Goal: Information Seeking & Learning: Learn about a topic

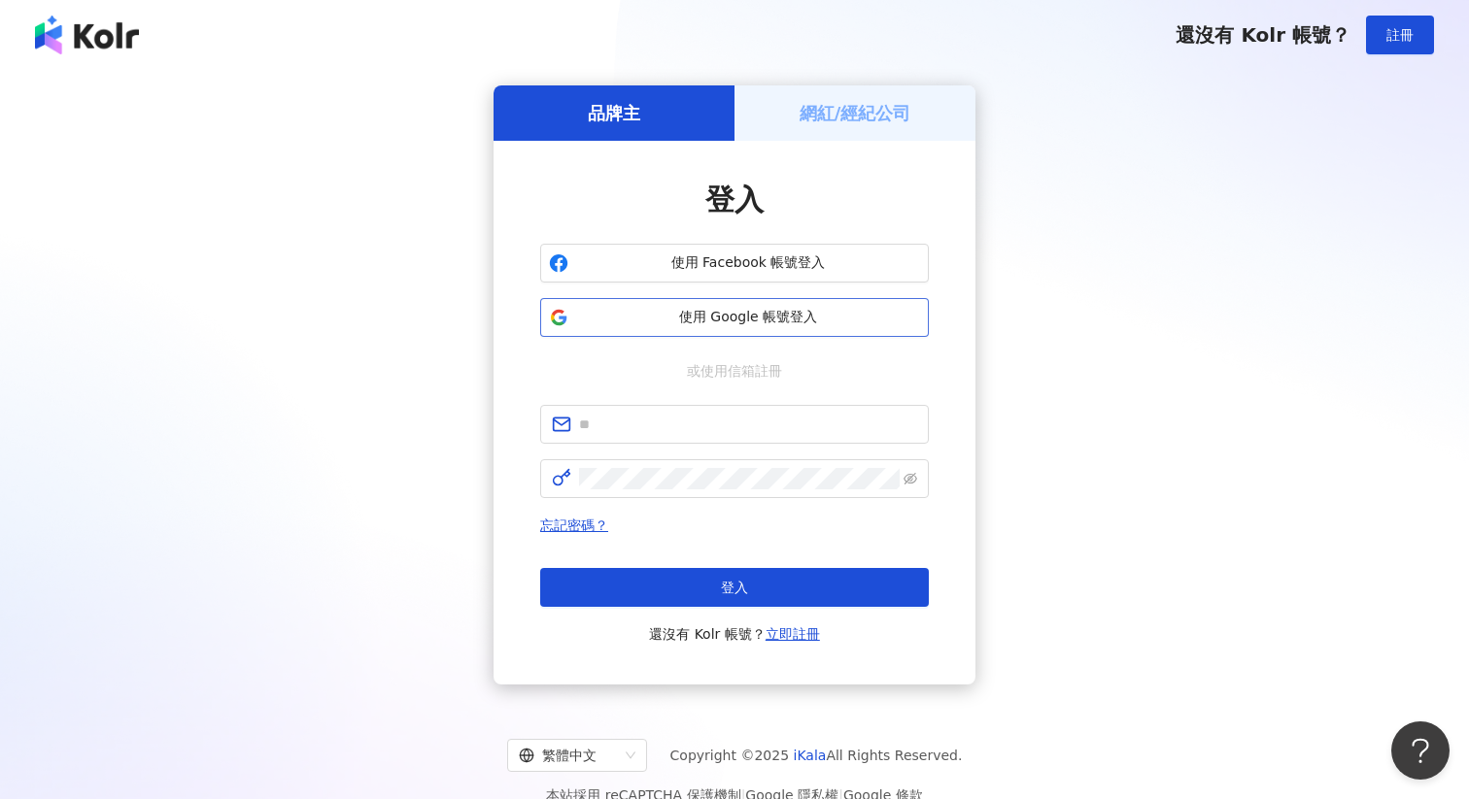
click at [792, 318] on span "使用 Google 帳號登入" at bounding box center [748, 317] width 344 height 19
click at [830, 305] on button "使用 Google 帳號登入" at bounding box center [734, 317] width 389 height 39
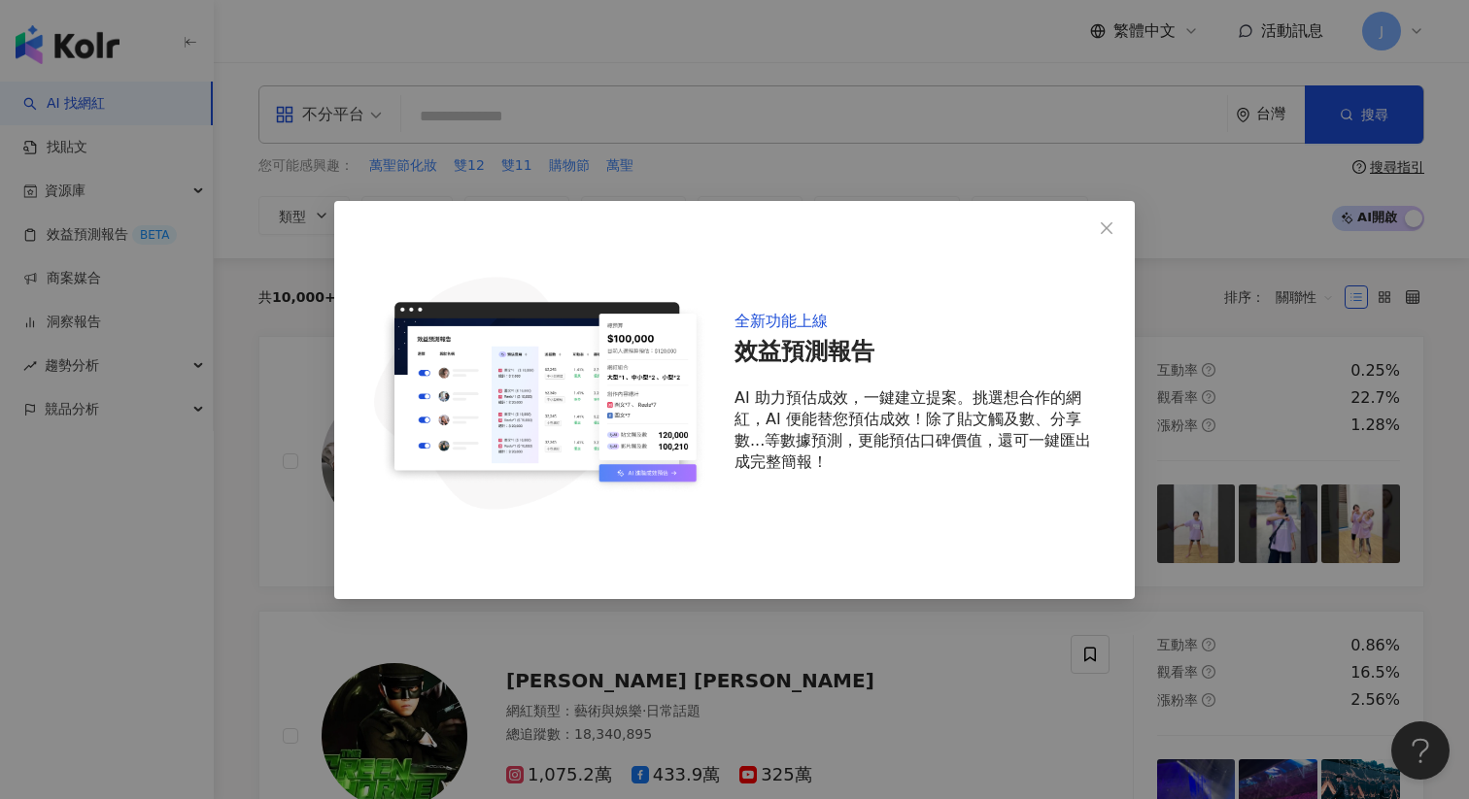
click at [1083, 210] on div "全新功能上線 效益預測報告 AI 助力預估成效，一鍵建立提案。挑選想合作的網紅，AI 便能替您預估成效！除了貼文觸及數、分享數...等數據預測，更能預估口碑價…" at bounding box center [734, 400] width 800 height 398
click at [1097, 221] on span "Close" at bounding box center [1106, 229] width 39 height 16
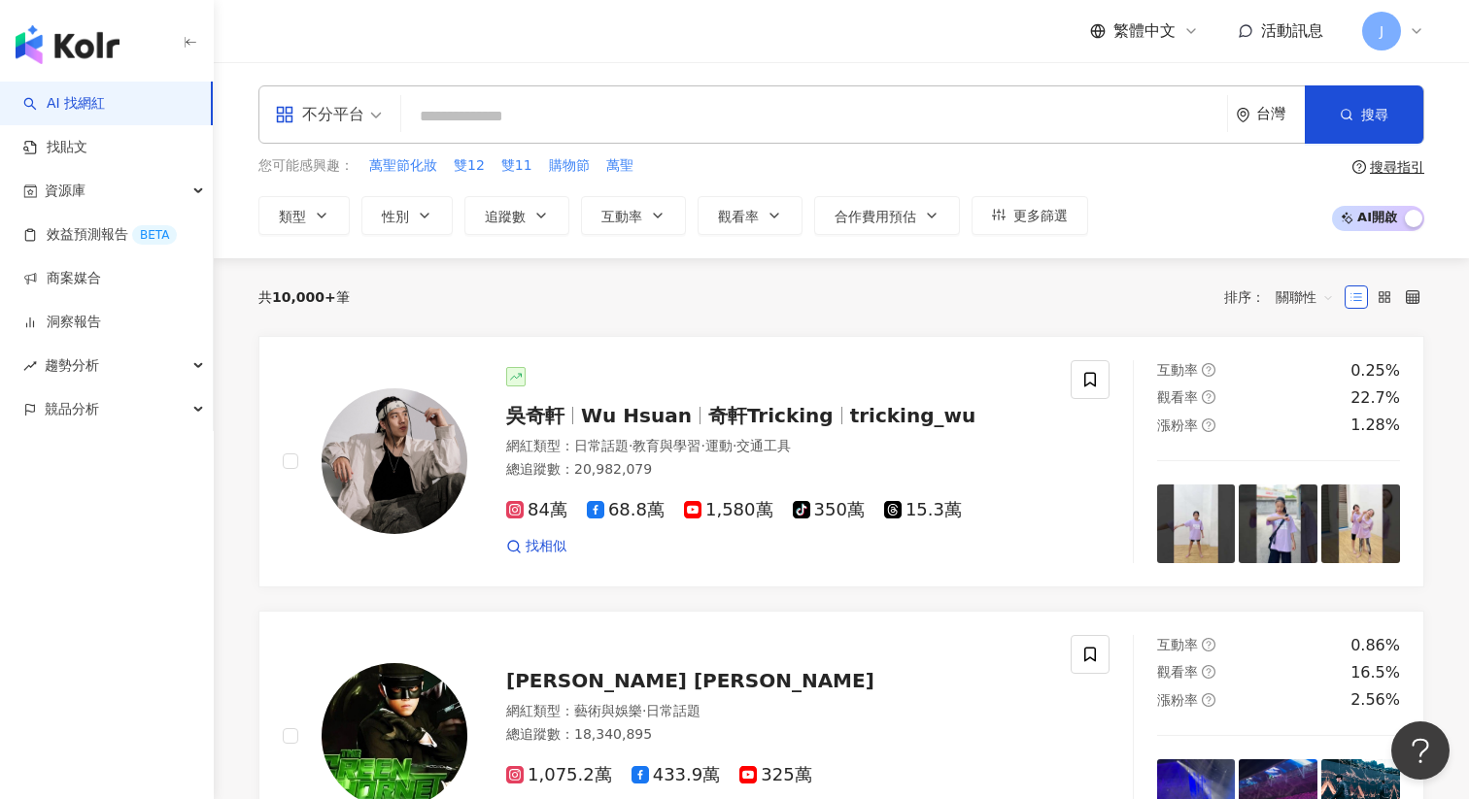
click at [360, 112] on div "不分平台" at bounding box center [319, 114] width 89 height 31
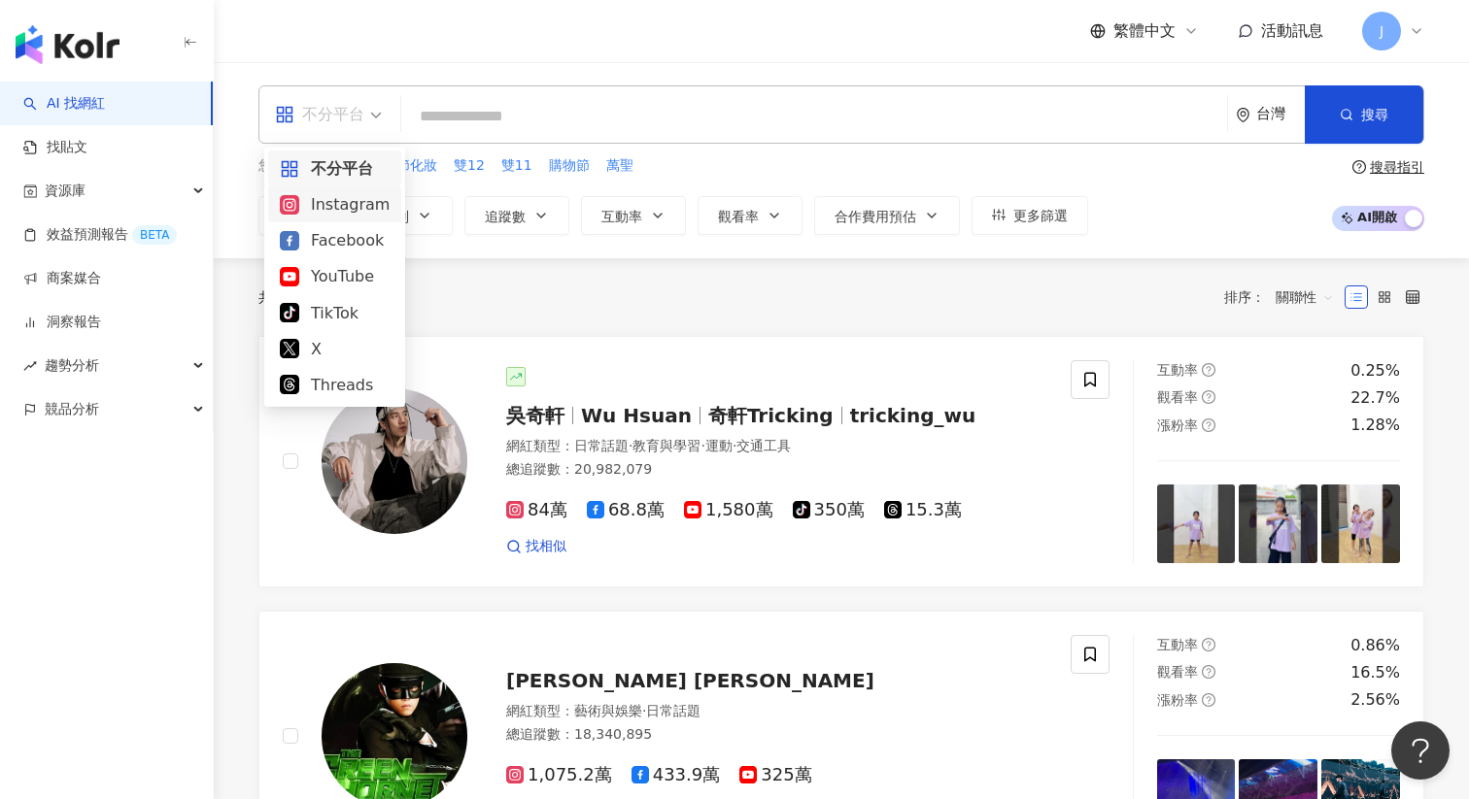
click at [337, 210] on div "Instagram" at bounding box center [335, 204] width 110 height 24
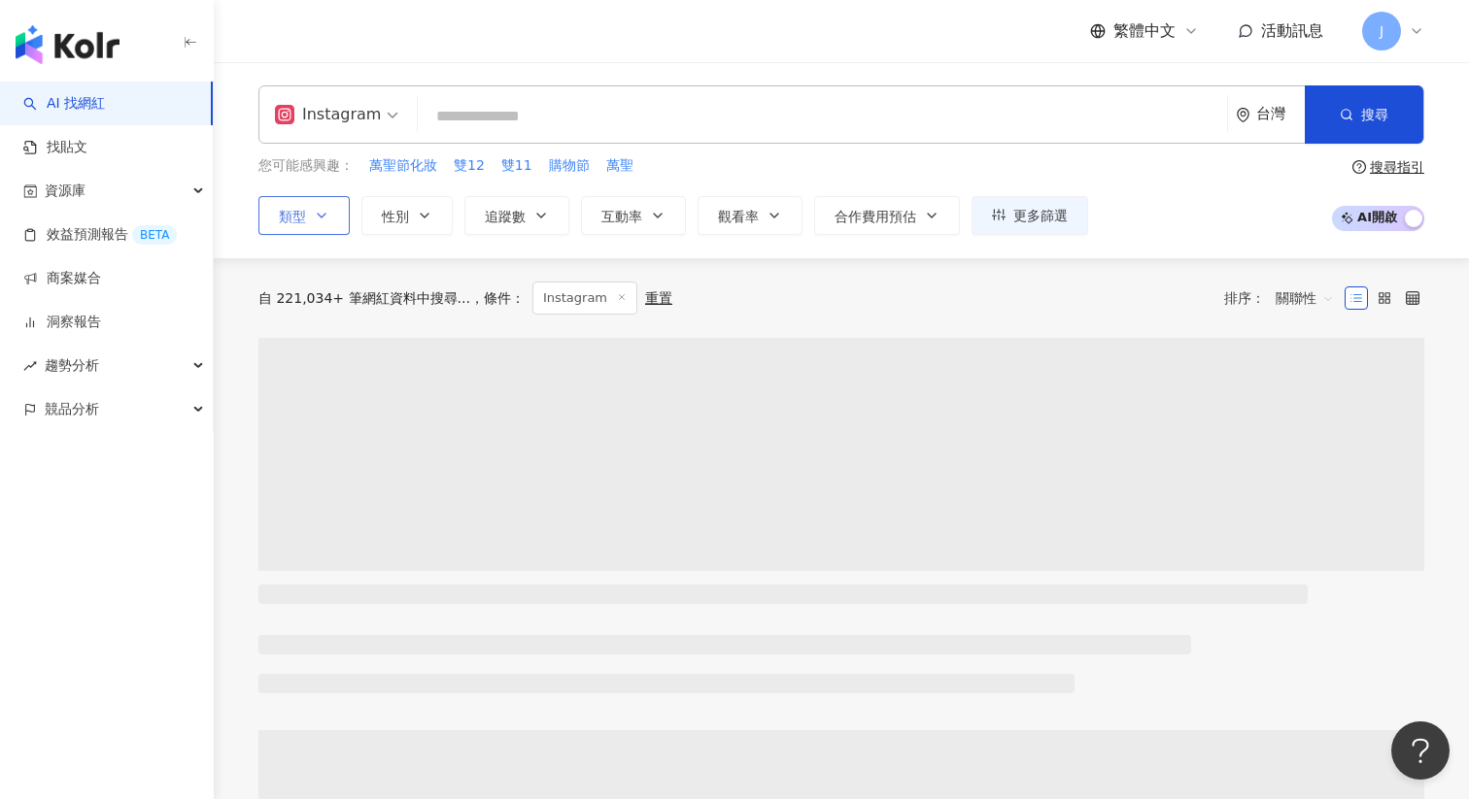
click at [329, 214] on button "類型" at bounding box center [303, 215] width 91 height 39
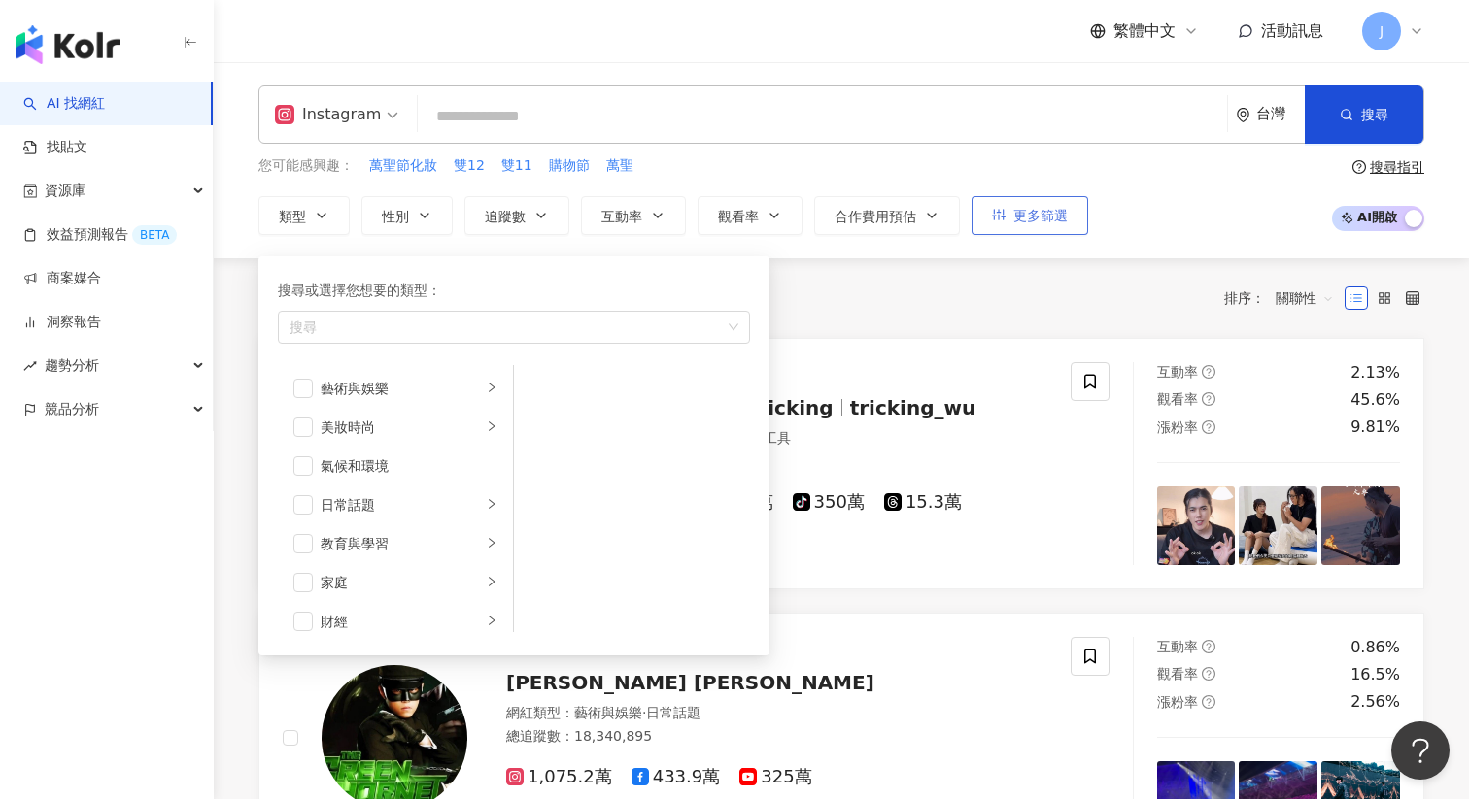
click at [1028, 223] on button "更多篩選" at bounding box center [1029, 215] width 117 height 39
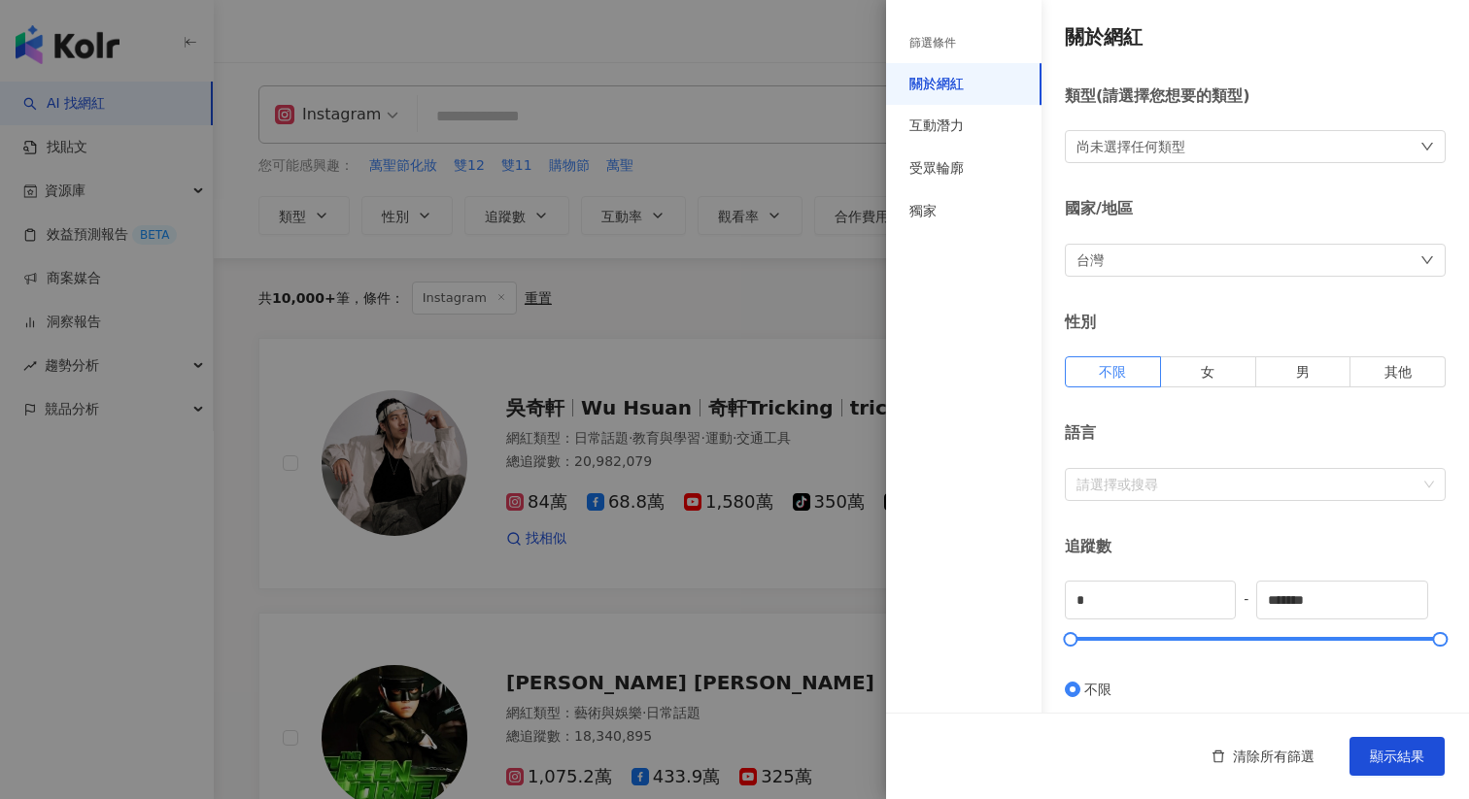
click at [1129, 252] on div "台灣" at bounding box center [1255, 260] width 381 height 33
click at [1129, 252] on div "台灣 台灣 unlimit tw jp 不限區域 台灣 日本 香港 馬來西亞 印度尼西亞 泰國 越南" at bounding box center [1255, 260] width 381 height 33
click at [1168, 158] on div "尚未選擇任何類型" at bounding box center [1255, 146] width 381 height 33
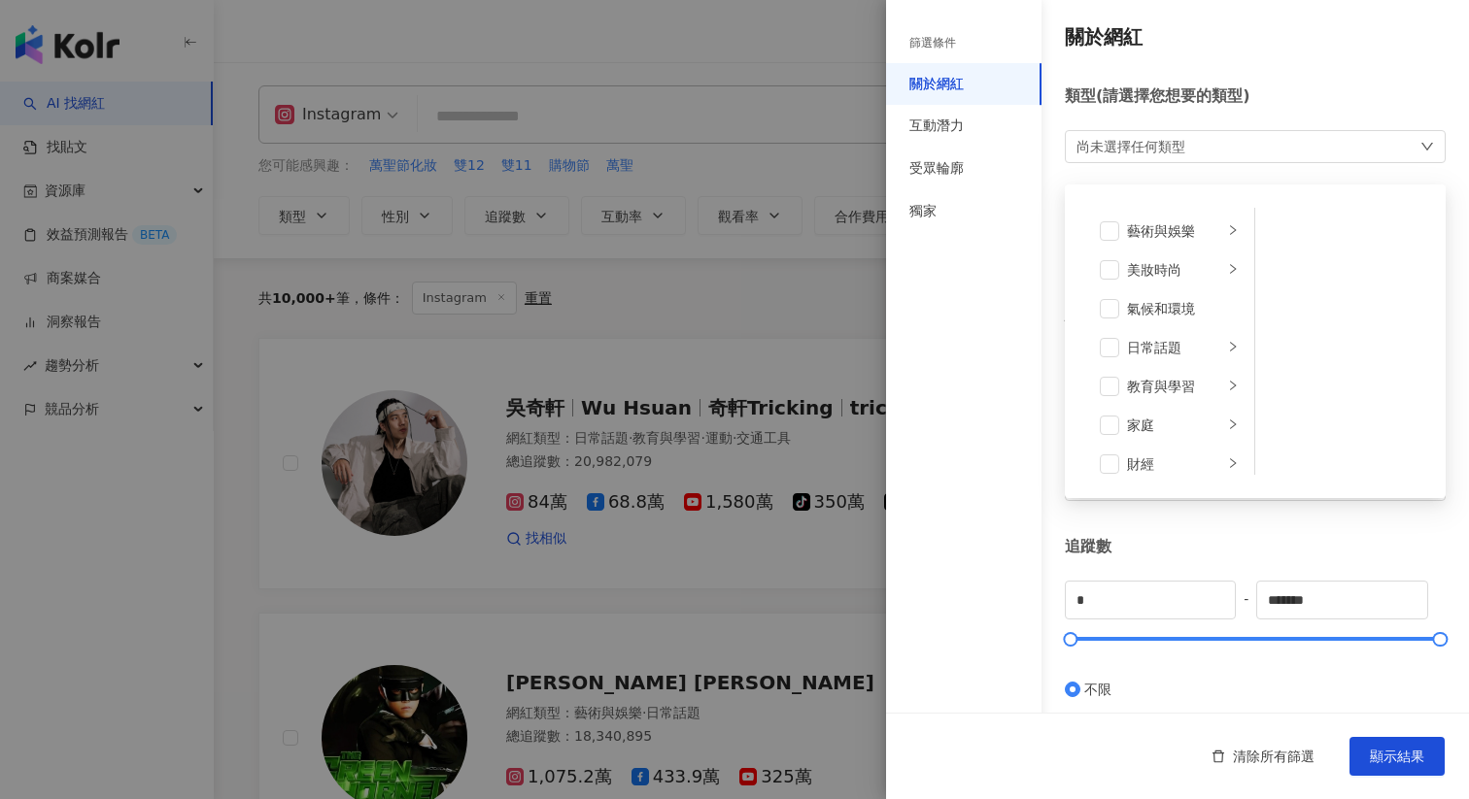
click at [1168, 158] on div "尚未選擇任何類型 藝術與娛樂 美妝時尚 氣候和環境 日常話題 教育與學習 家庭 財經 美食 命理占卜 遊戲 法政社會 生活風格 影視娛樂 醫療與健康 寵物 攝…" at bounding box center [1255, 146] width 381 height 33
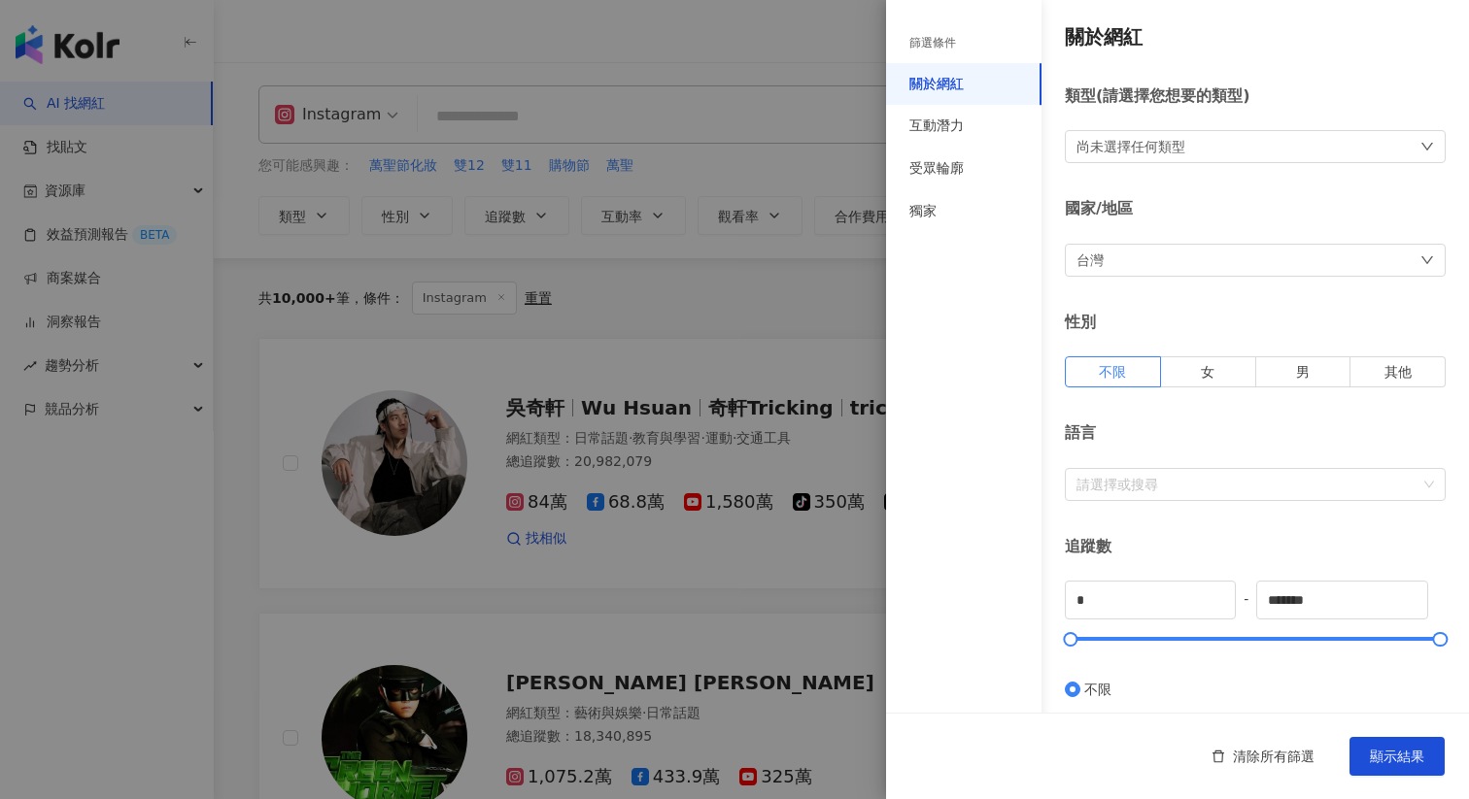
click at [545, 112] on div at bounding box center [734, 399] width 1469 height 799
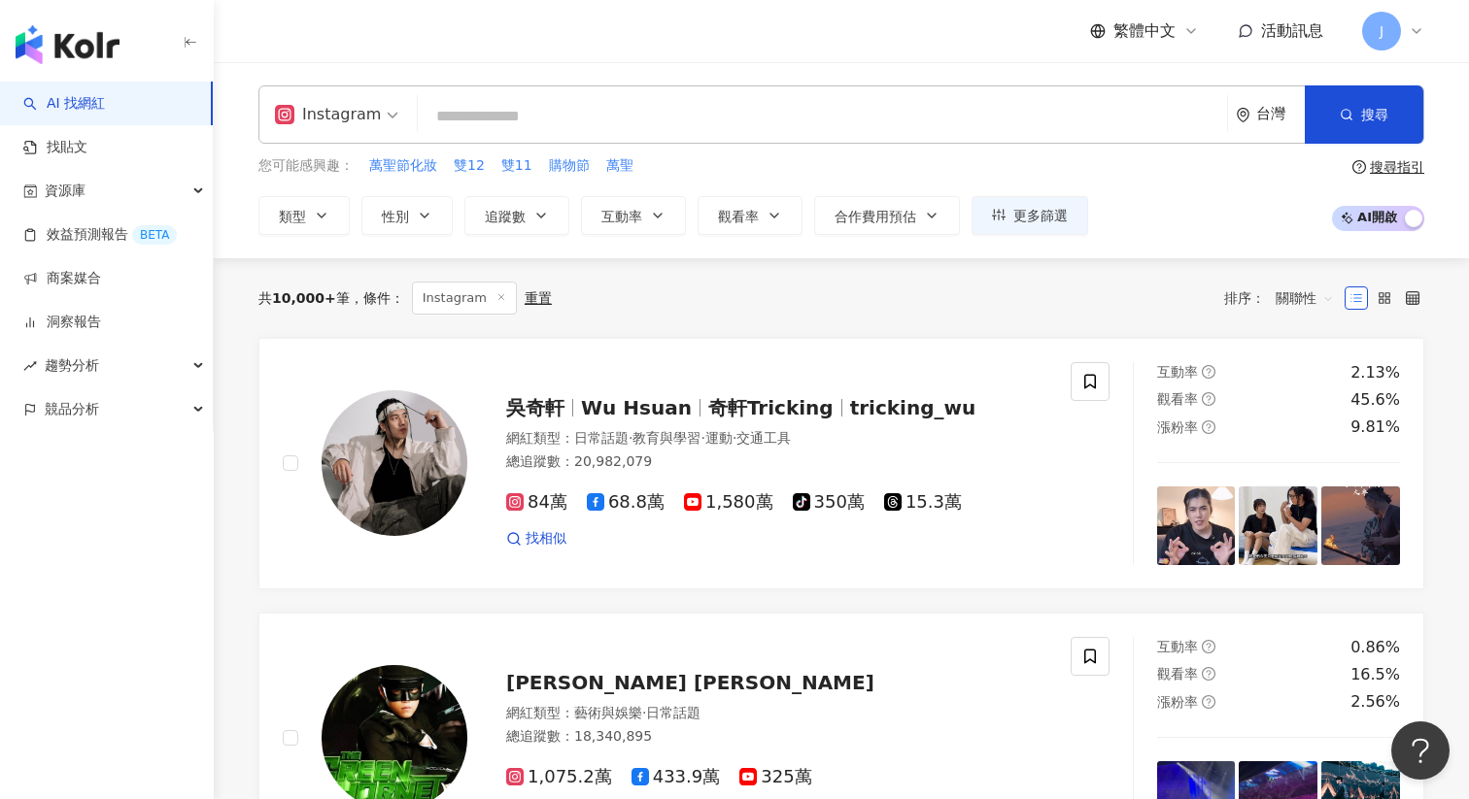
click at [578, 119] on input "search" at bounding box center [822, 116] width 794 height 37
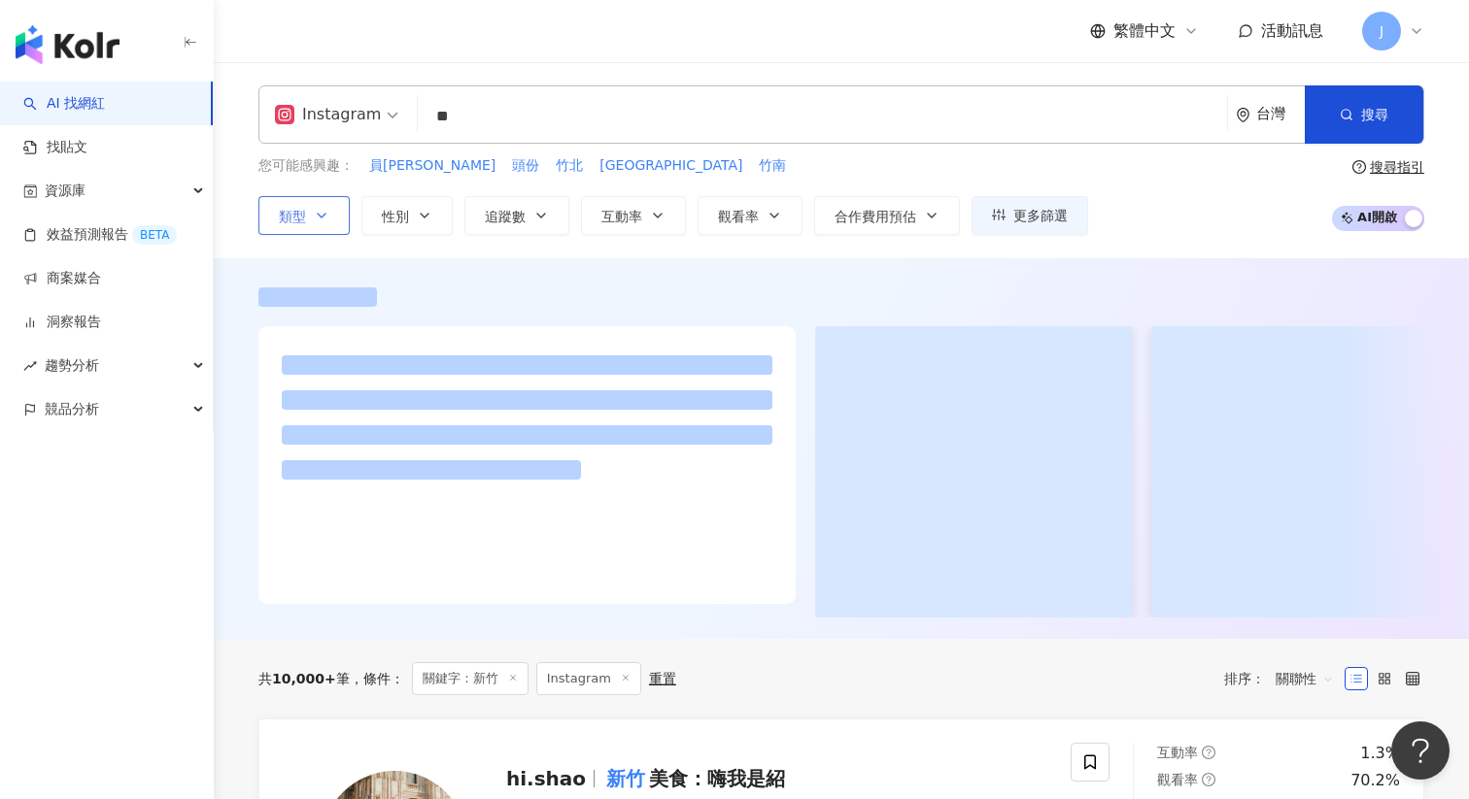
type input "**"
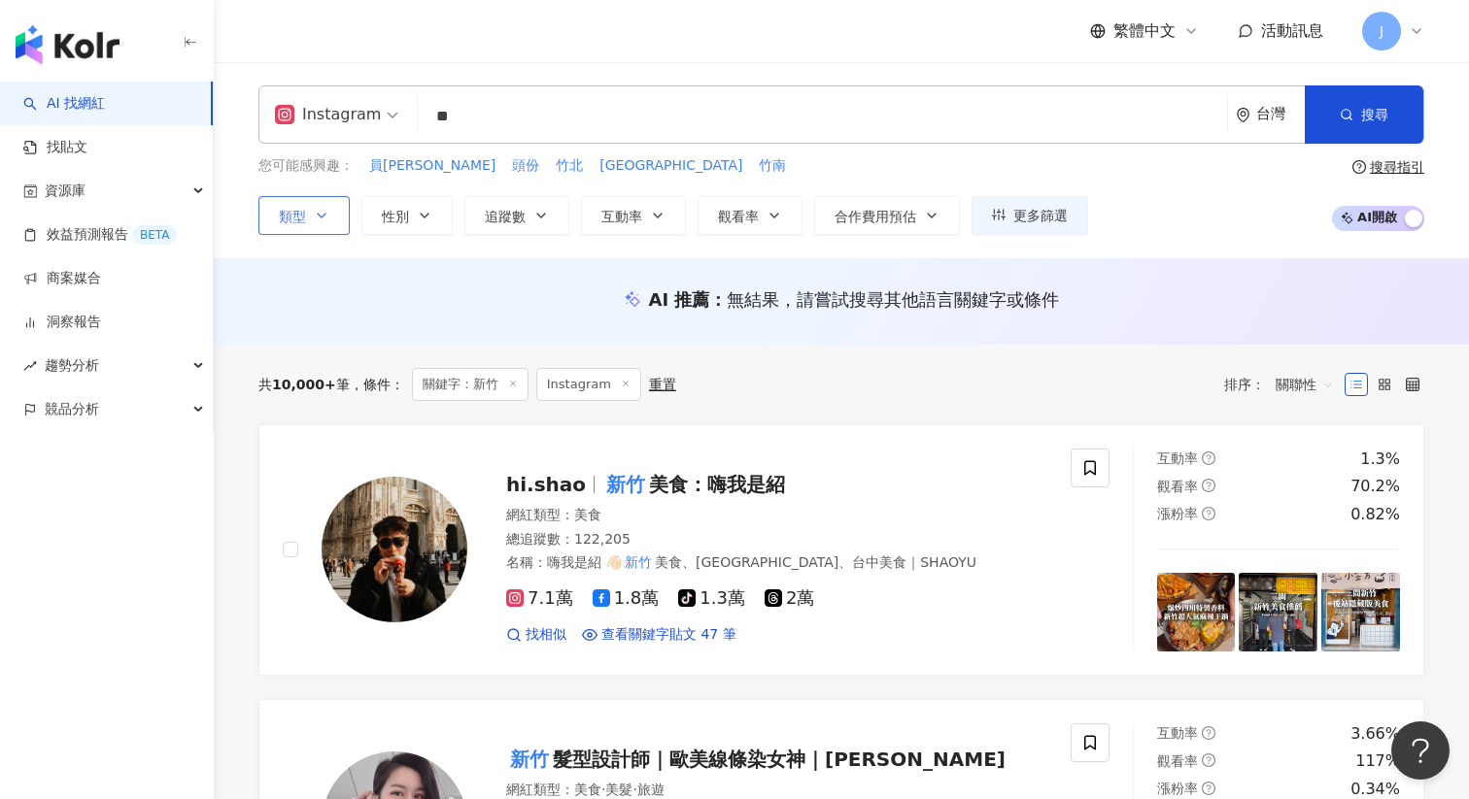
click at [314, 220] on icon "button" at bounding box center [322, 216] width 16 height 16
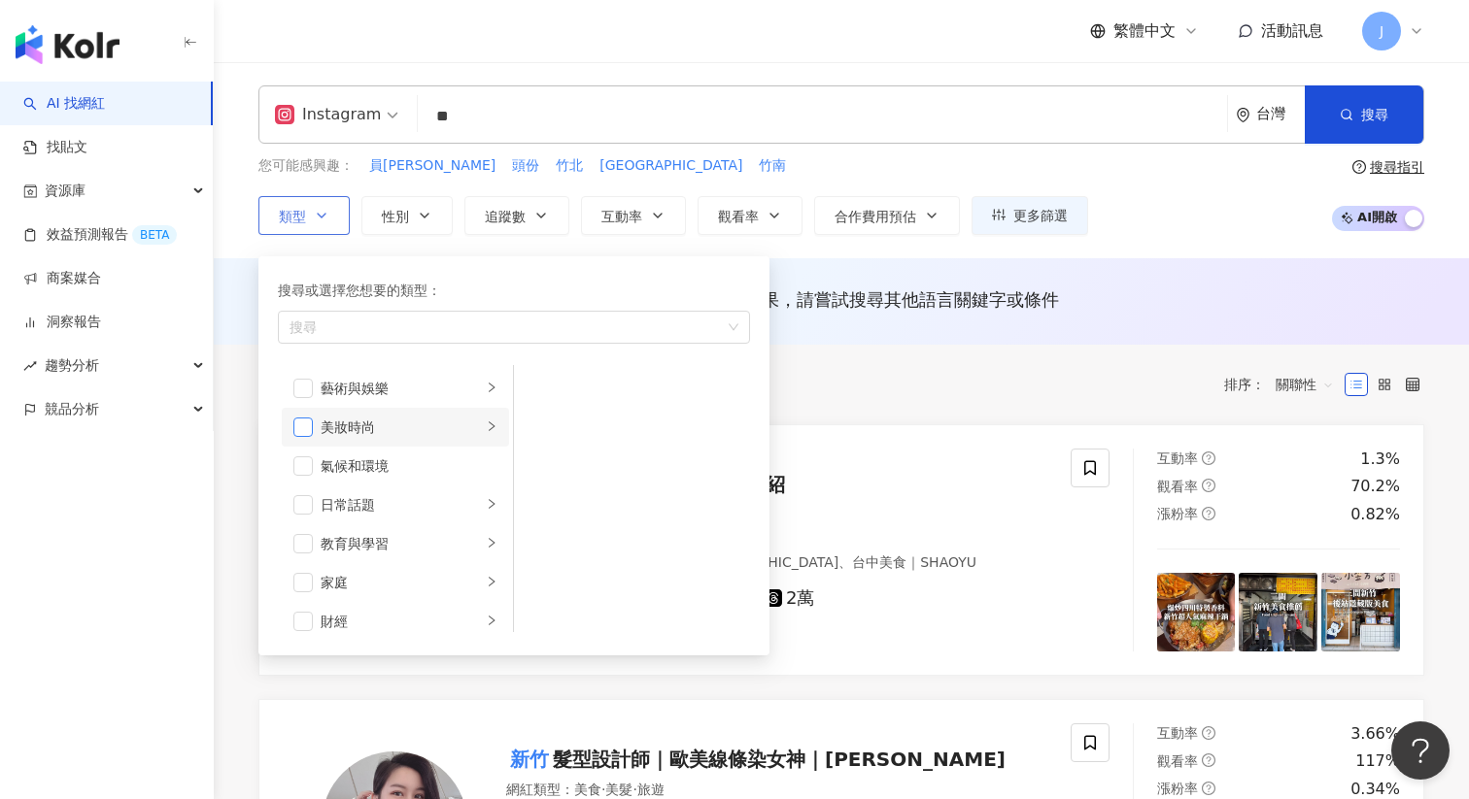
click at [304, 429] on span "button" at bounding box center [302, 427] width 19 height 19
click at [299, 501] on span "button" at bounding box center [302, 504] width 19 height 19
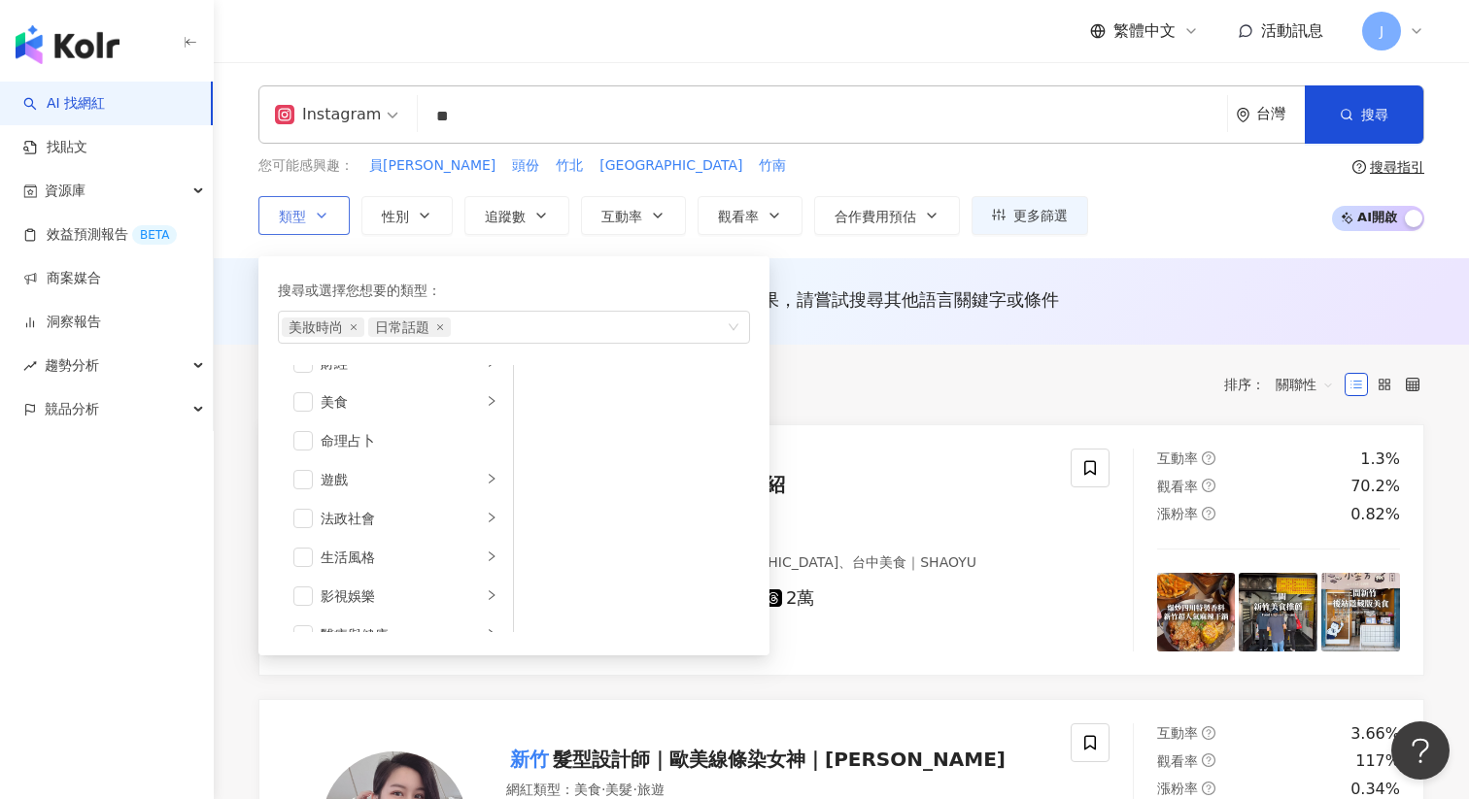
scroll to position [260, 0]
click at [296, 553] on span "button" at bounding box center [302, 555] width 19 height 19
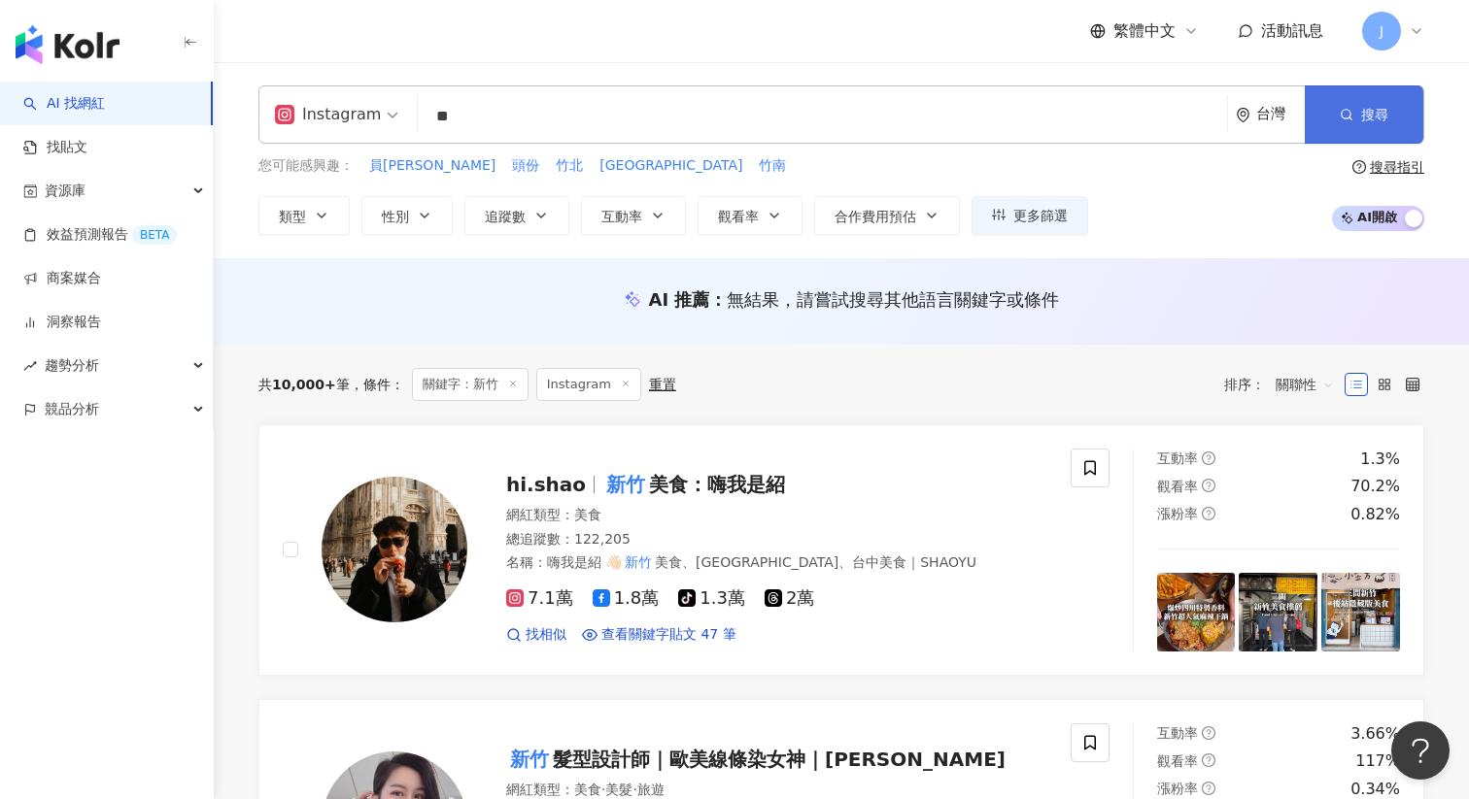
click at [1376, 117] on span "搜尋" at bounding box center [1374, 115] width 27 height 16
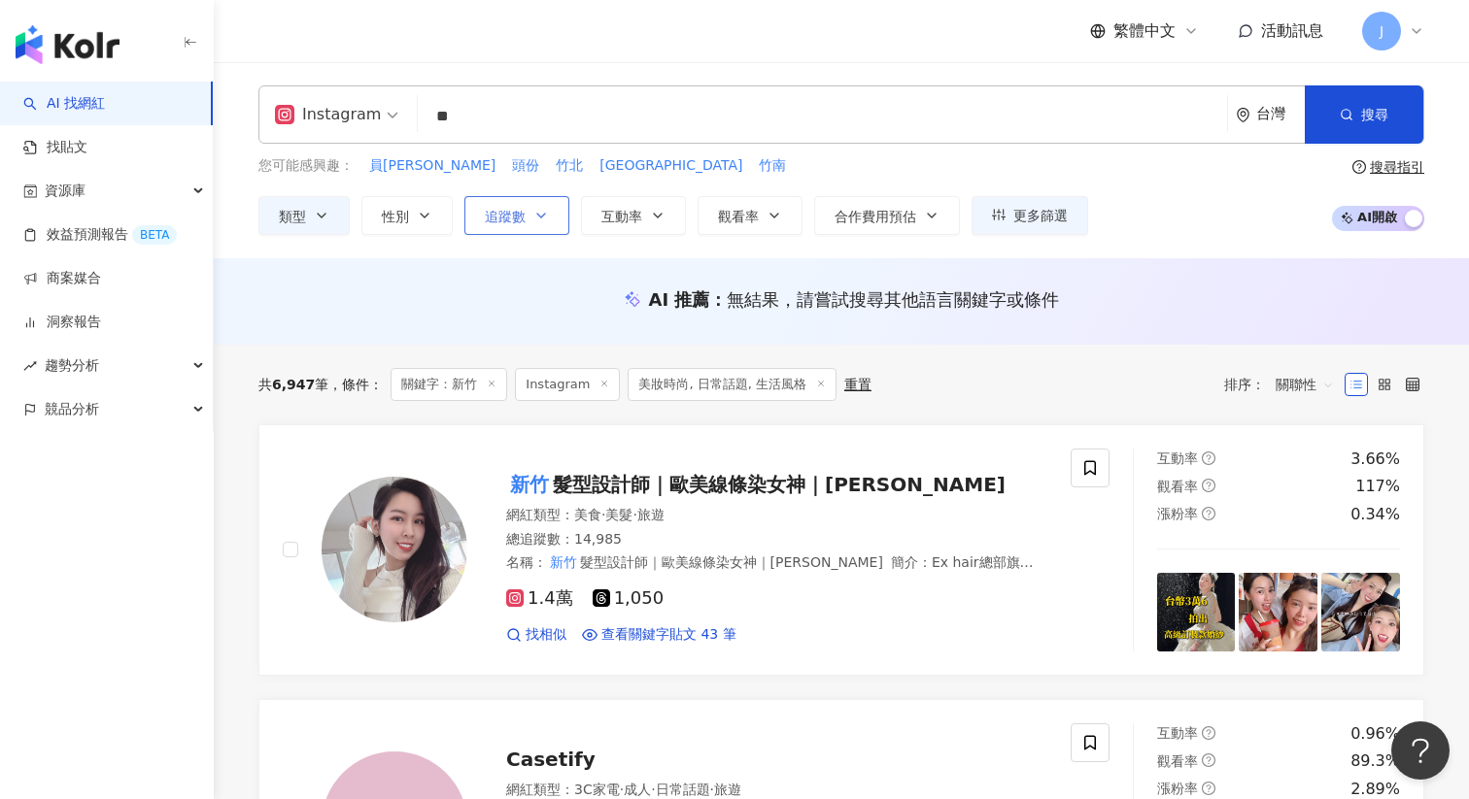
click at [522, 200] on button "追蹤數" at bounding box center [516, 215] width 105 height 39
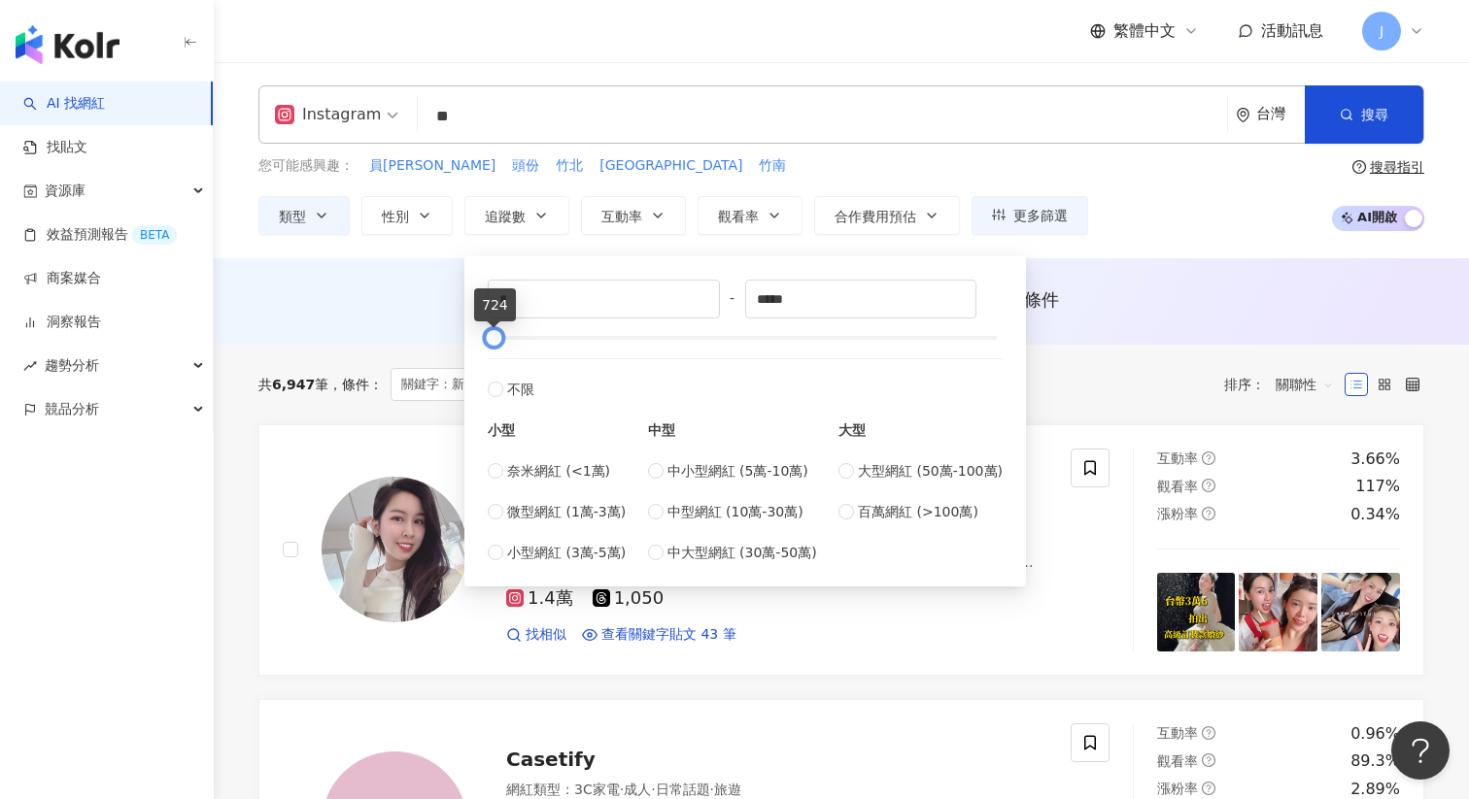
drag, startPoint x: 844, startPoint y: 341, endPoint x: 513, endPoint y: 332, distance: 331.4
click at [513, 332] on div at bounding box center [745, 338] width 504 height 12
drag, startPoint x: 865, startPoint y: 300, endPoint x: 640, endPoint y: 300, distance: 224.4
click at [642, 300] on div "* - ***** 不限 小型 奈米網紅 (<1萬) 微型網紅 (1萬-3萬) 小型網紅 (3萬-5萬) 中型 中小型網紅 (5萬-10萬) 中型網紅 (10…" at bounding box center [745, 422] width 515 height 284
type input "*"
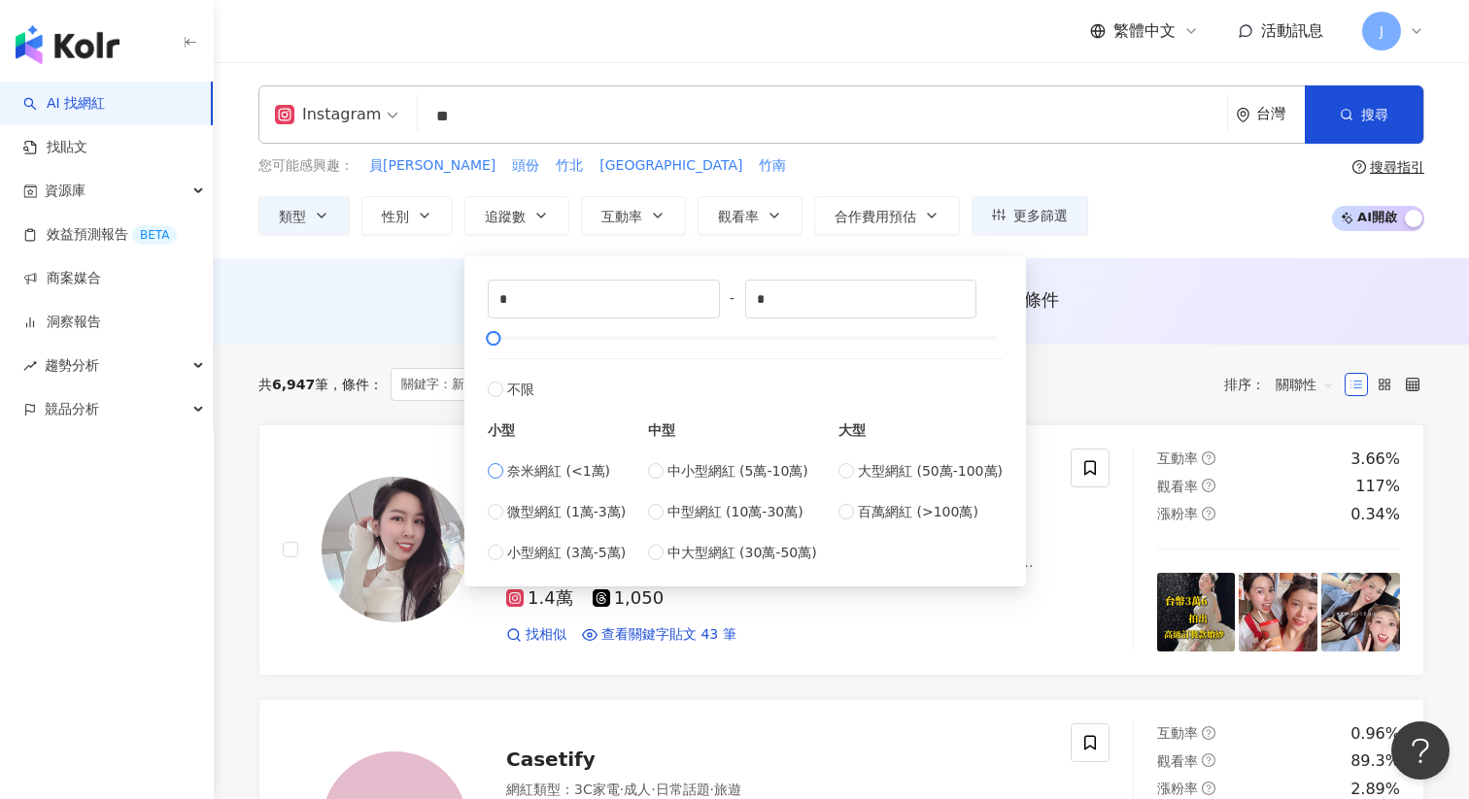
click at [559, 470] on span "奈米網紅 (<1萬)" at bounding box center [558, 470] width 103 height 21
type input "****"
click at [689, 464] on span "中小型網紅 (5萬-10萬)" at bounding box center [737, 470] width 141 height 21
type input "*****"
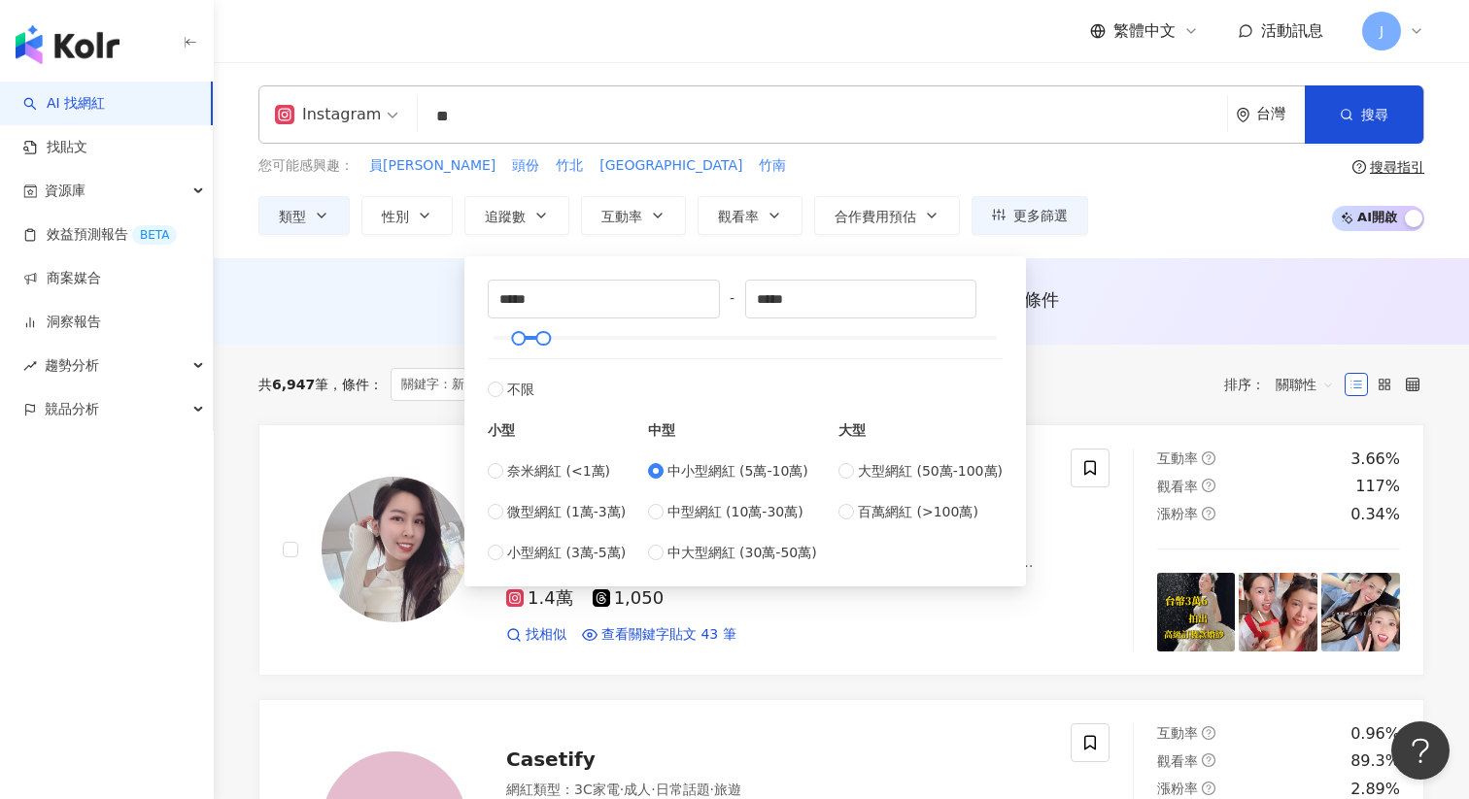
click at [679, 467] on span "中小型網紅 (5萬-10萬)" at bounding box center [737, 470] width 141 height 21
click at [529, 469] on span "奈米網紅 (<1萬)" at bounding box center [558, 470] width 103 height 21
type input "*"
type input "****"
click at [566, 509] on span "微型網紅 (1萬-3萬)" at bounding box center [566, 511] width 119 height 21
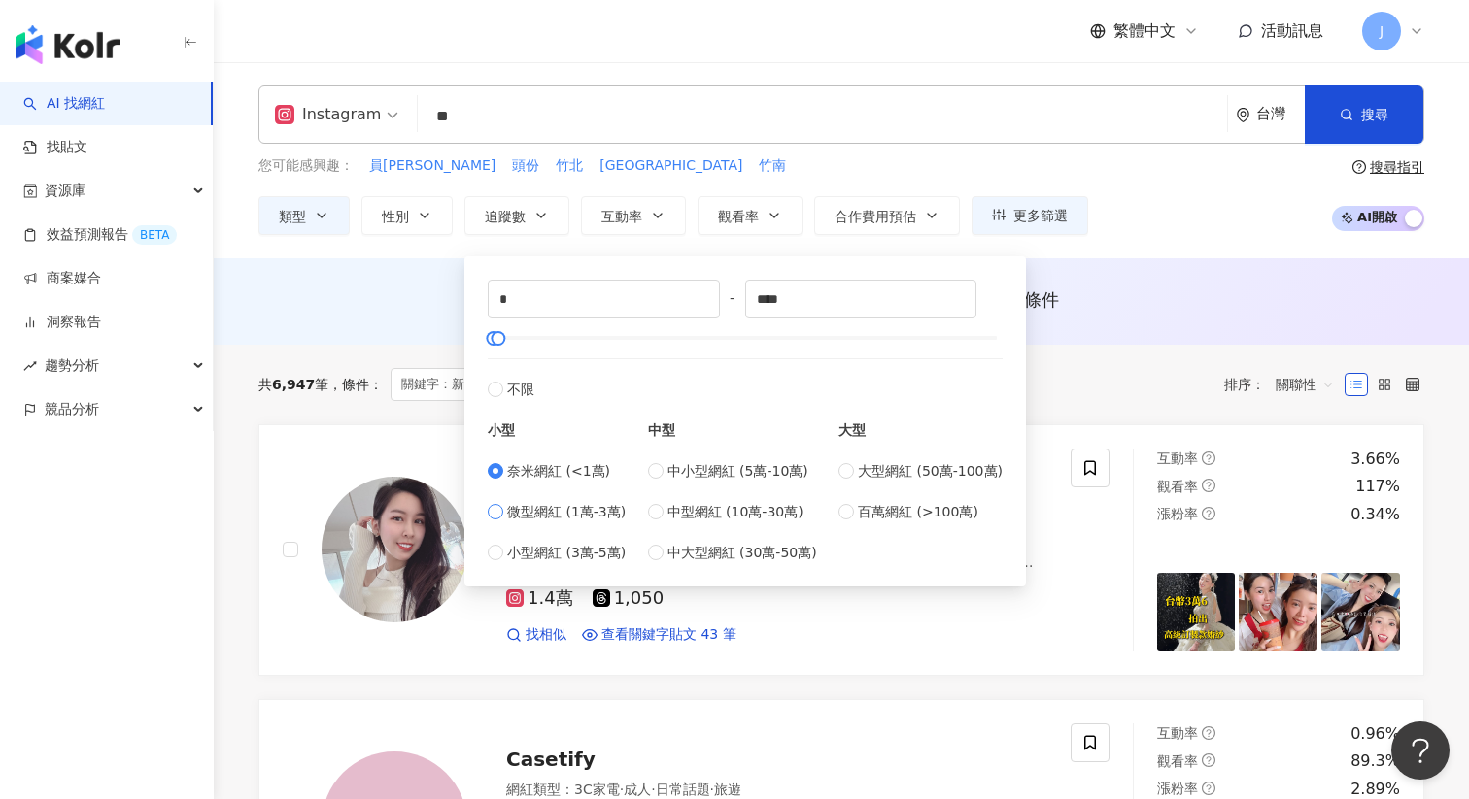
type input "*****"
click at [486, 476] on div "***** - ***** 不限 小型 奈米網紅 (<1萬) 微型網紅 (1萬-3萬) 小型網紅 (3萬-5萬) 中型 中小型網紅 (5萬-10萬) 中型網紅…" at bounding box center [745, 421] width 538 height 307
type input "*"
drag, startPoint x: 834, startPoint y: 294, endPoint x: 654, endPoint y: 290, distance: 180.7
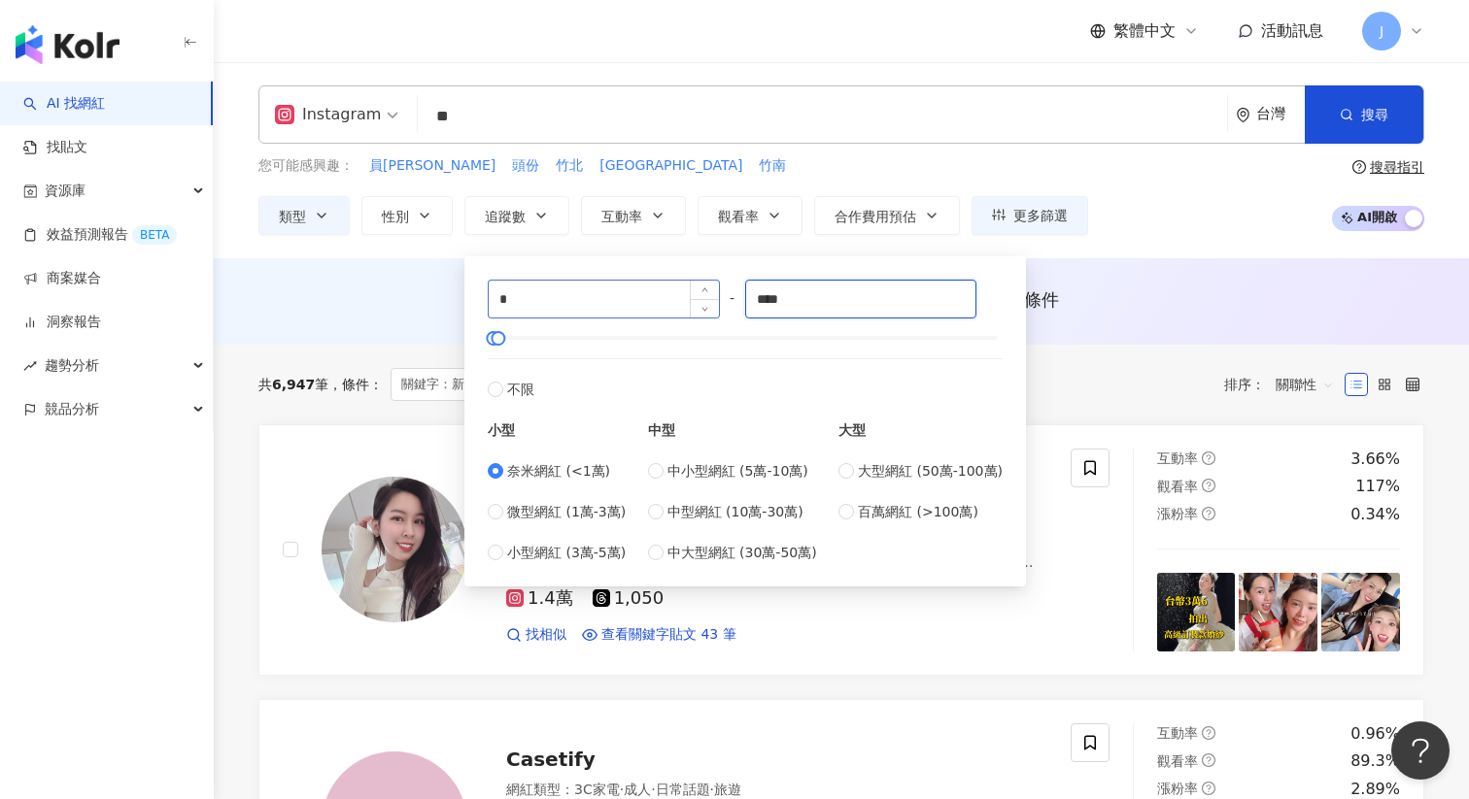
click at [654, 290] on div "* - **** 不限 小型 奈米網紅 (<1萬) 微型網紅 (1萬-3萬) 小型網紅 (3萬-5萬) 中型 中小型網紅 (5萬-10萬) 中型網紅 (10萬…" at bounding box center [745, 422] width 515 height 284
type input "*****"
click at [1241, 246] on div "Instagram ** 台灣 搜尋 loading 搜尋名稱、敘述、貼文含有關鍵字 “ 新竹 ” 的網紅 您可能感興趣： 員林 頭份 竹北 內壢 竹南 類型…" at bounding box center [841, 160] width 1255 height 196
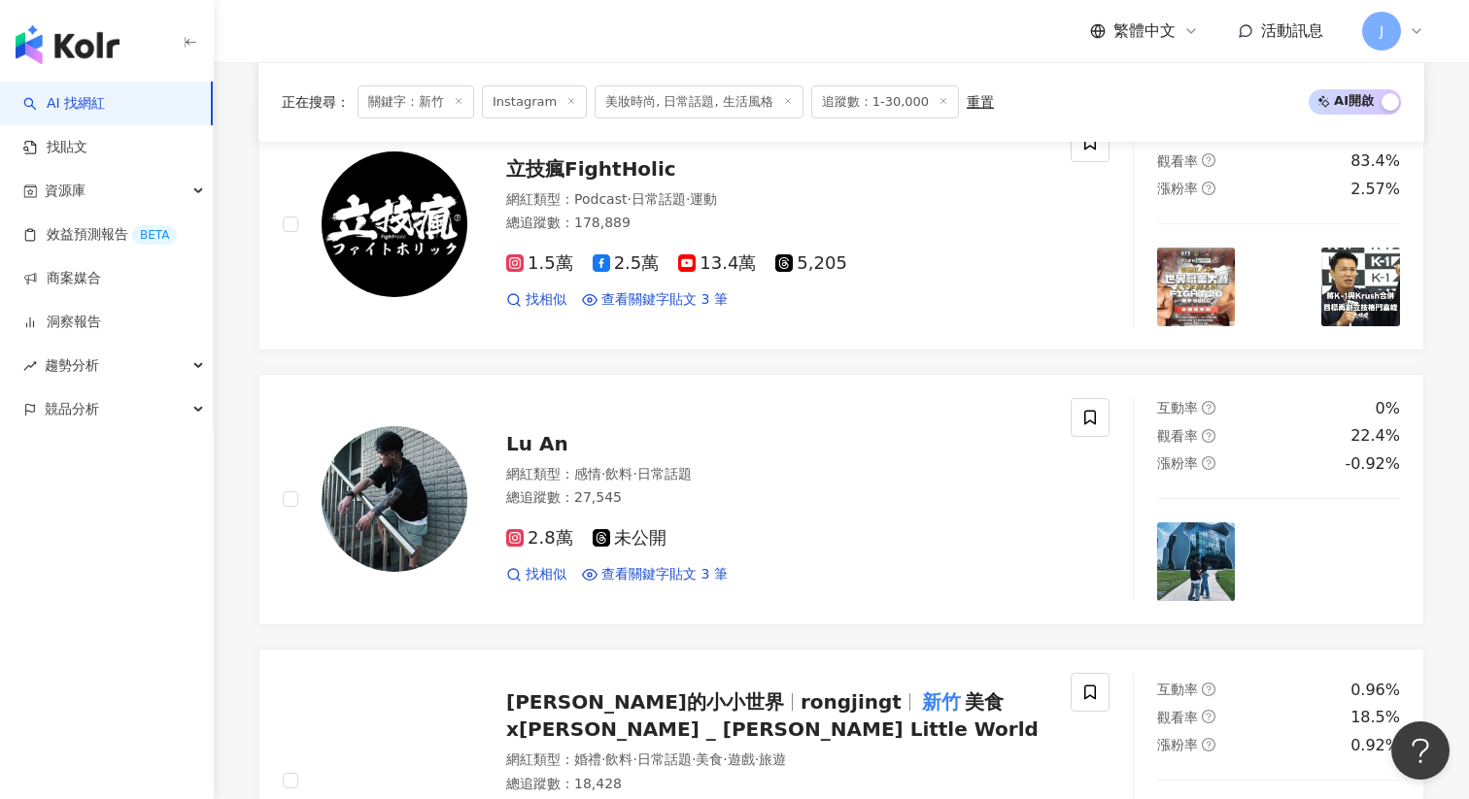
scroll to position [2336, 0]
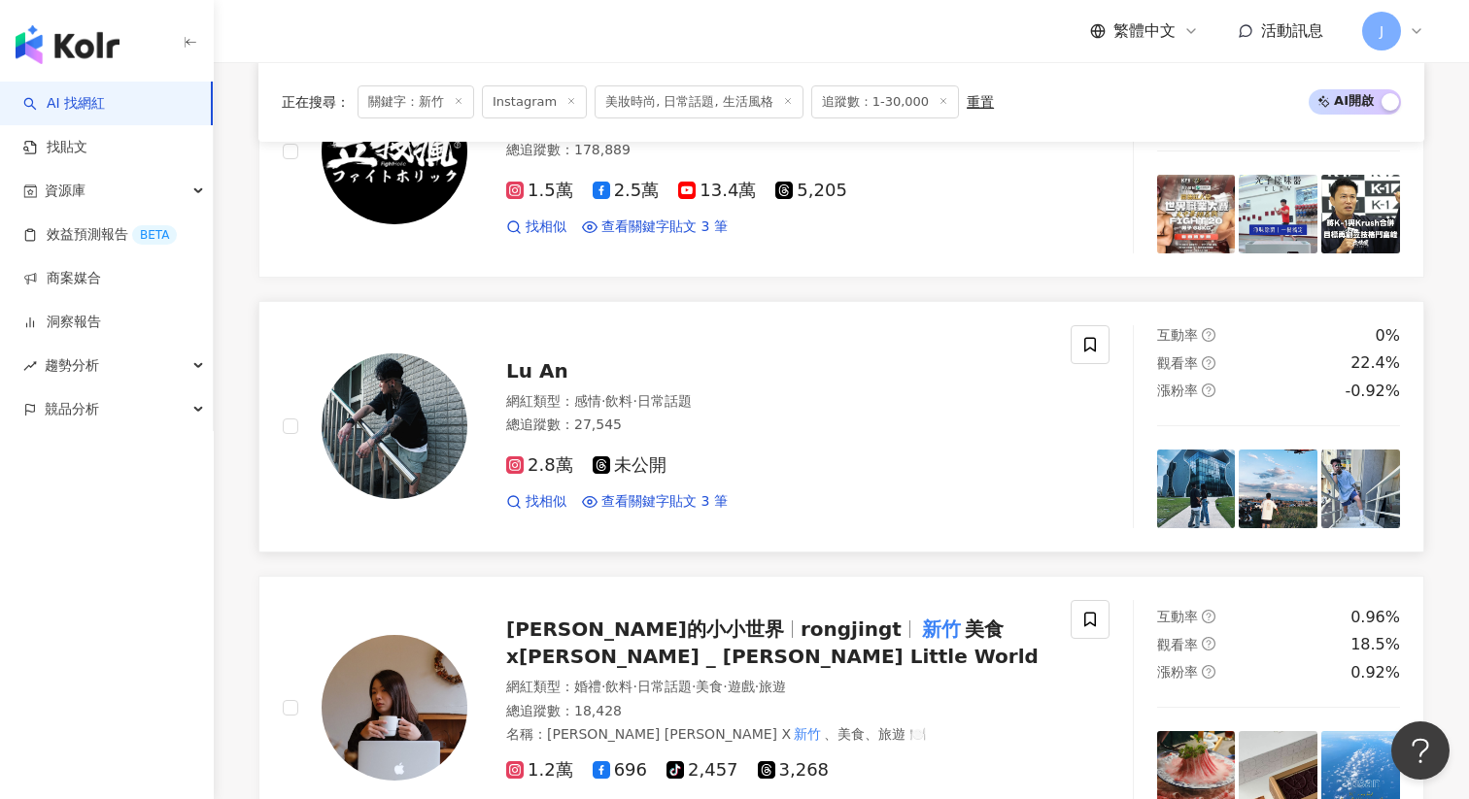
click at [549, 466] on span "2.8萬" at bounding box center [539, 466] width 67 height 20
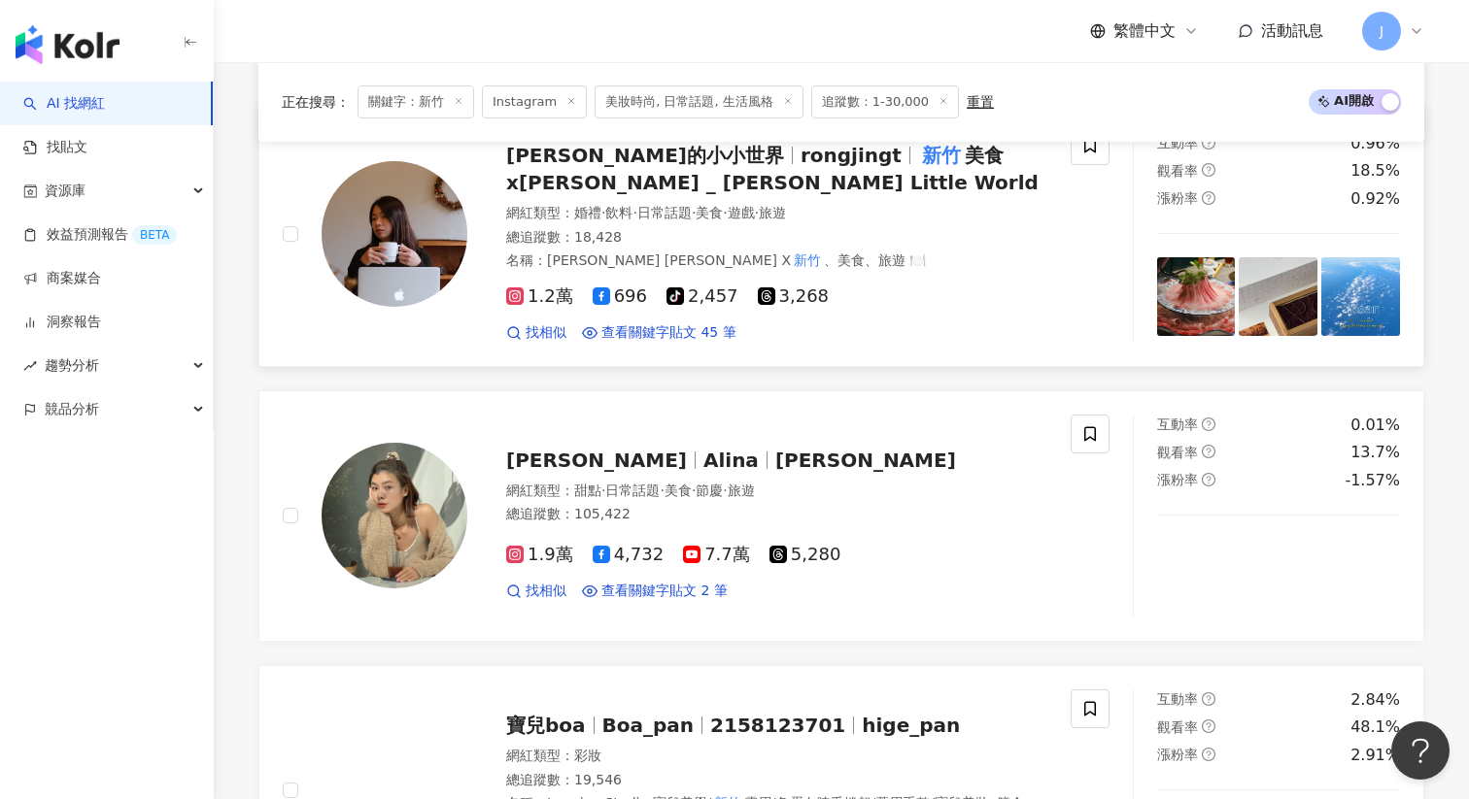
scroll to position [2814, 0]
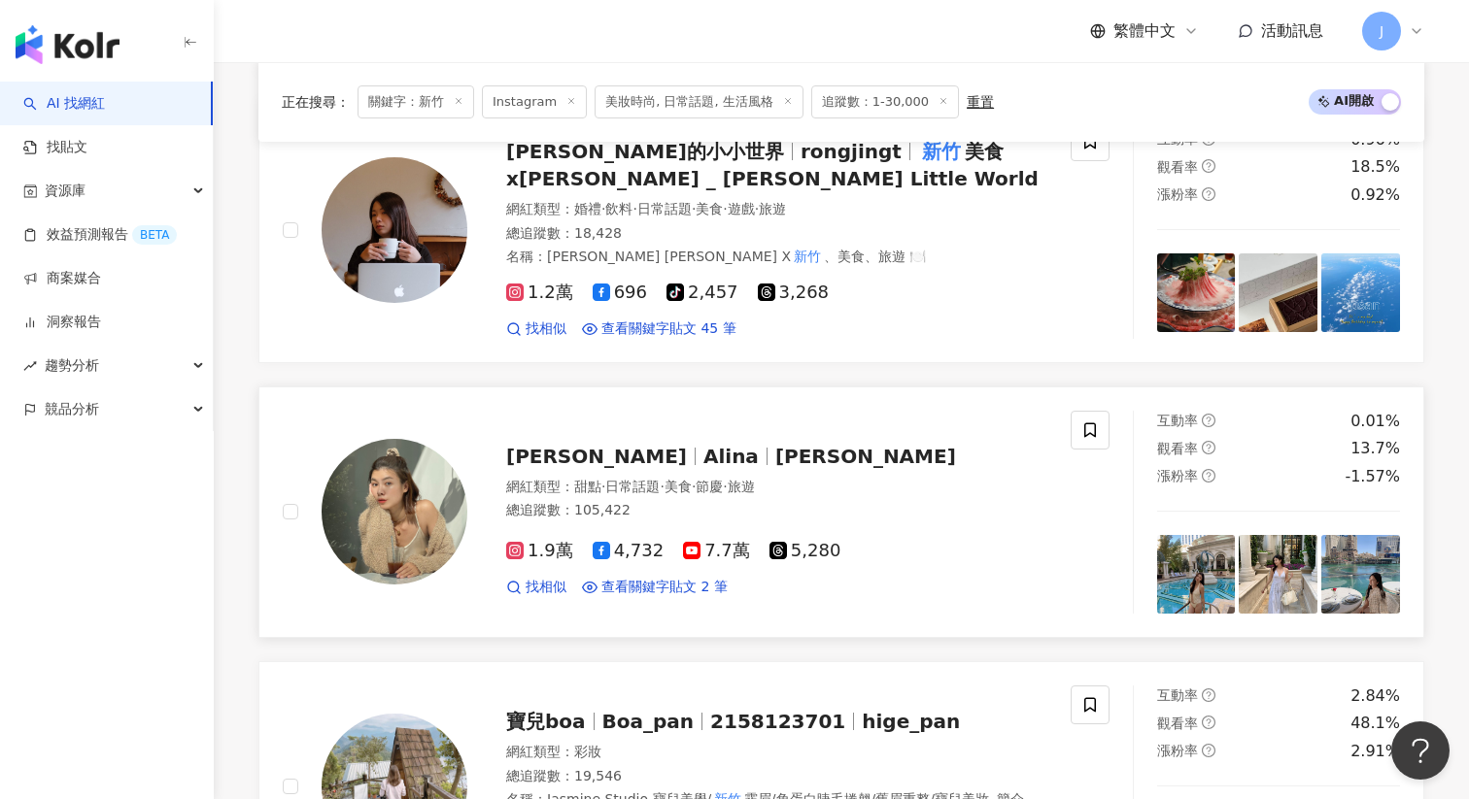
click at [775, 459] on span "安妞Alina" at bounding box center [865, 456] width 181 height 23
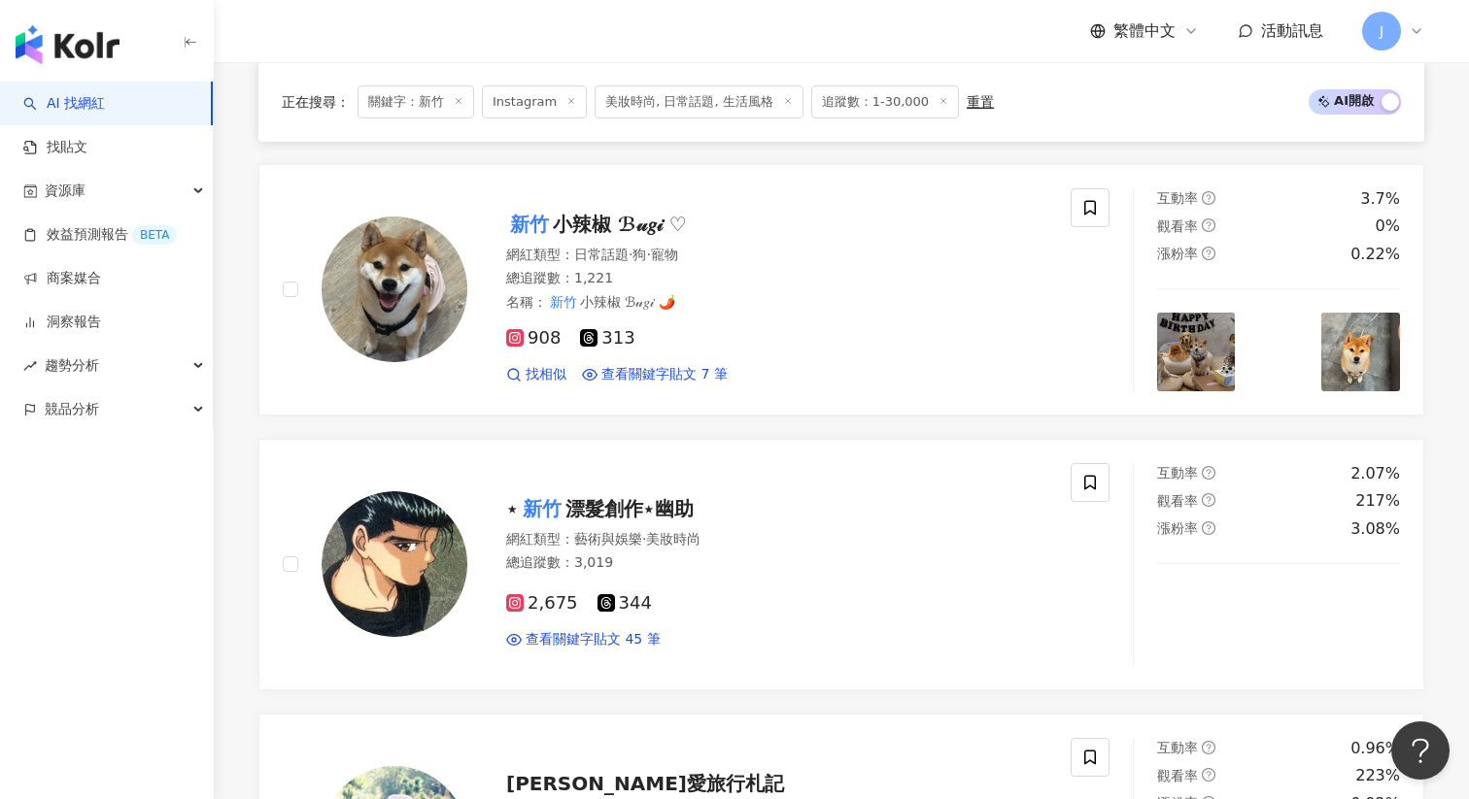
scroll to position [0, 0]
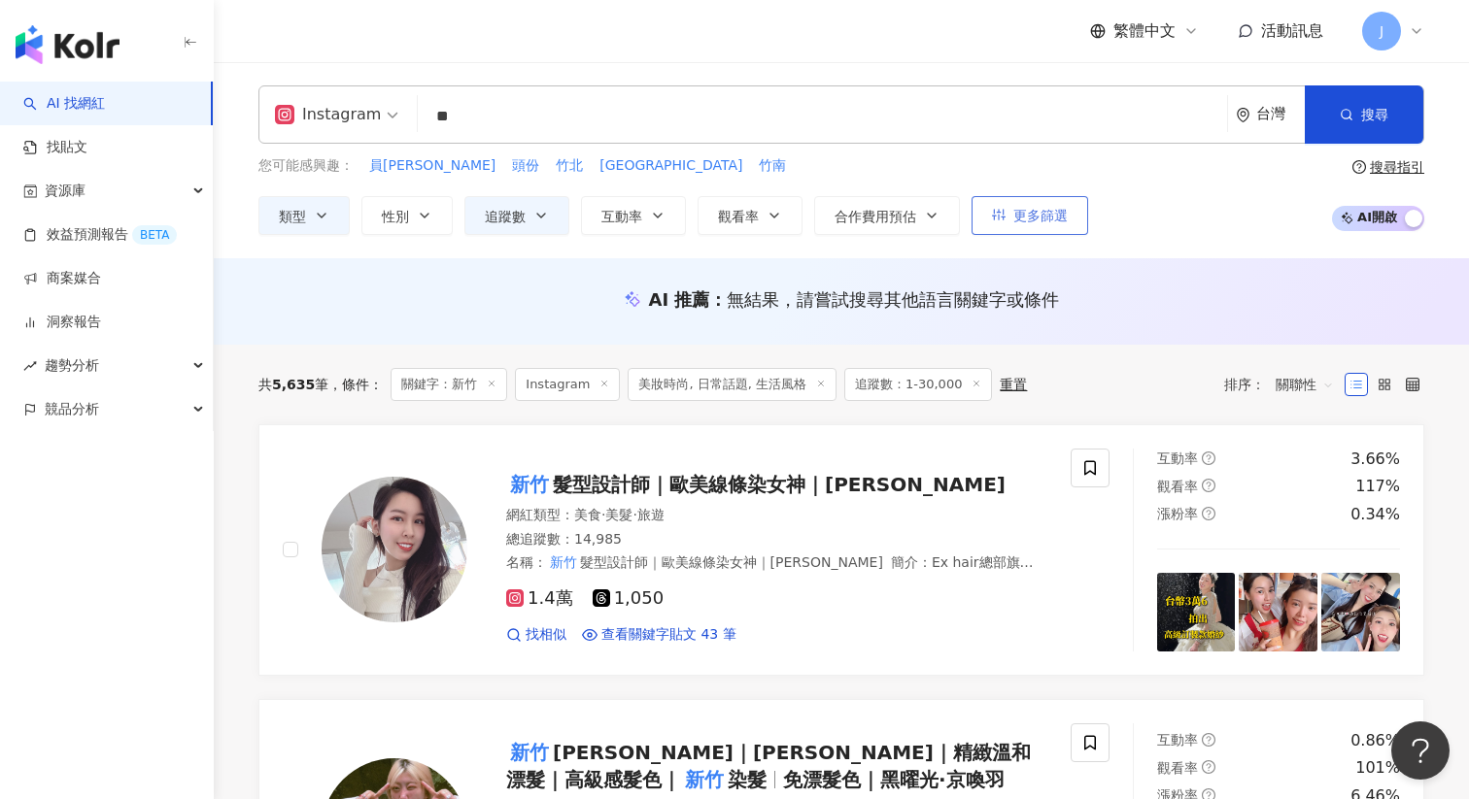
click at [1036, 228] on button "更多篩選" at bounding box center [1029, 215] width 117 height 39
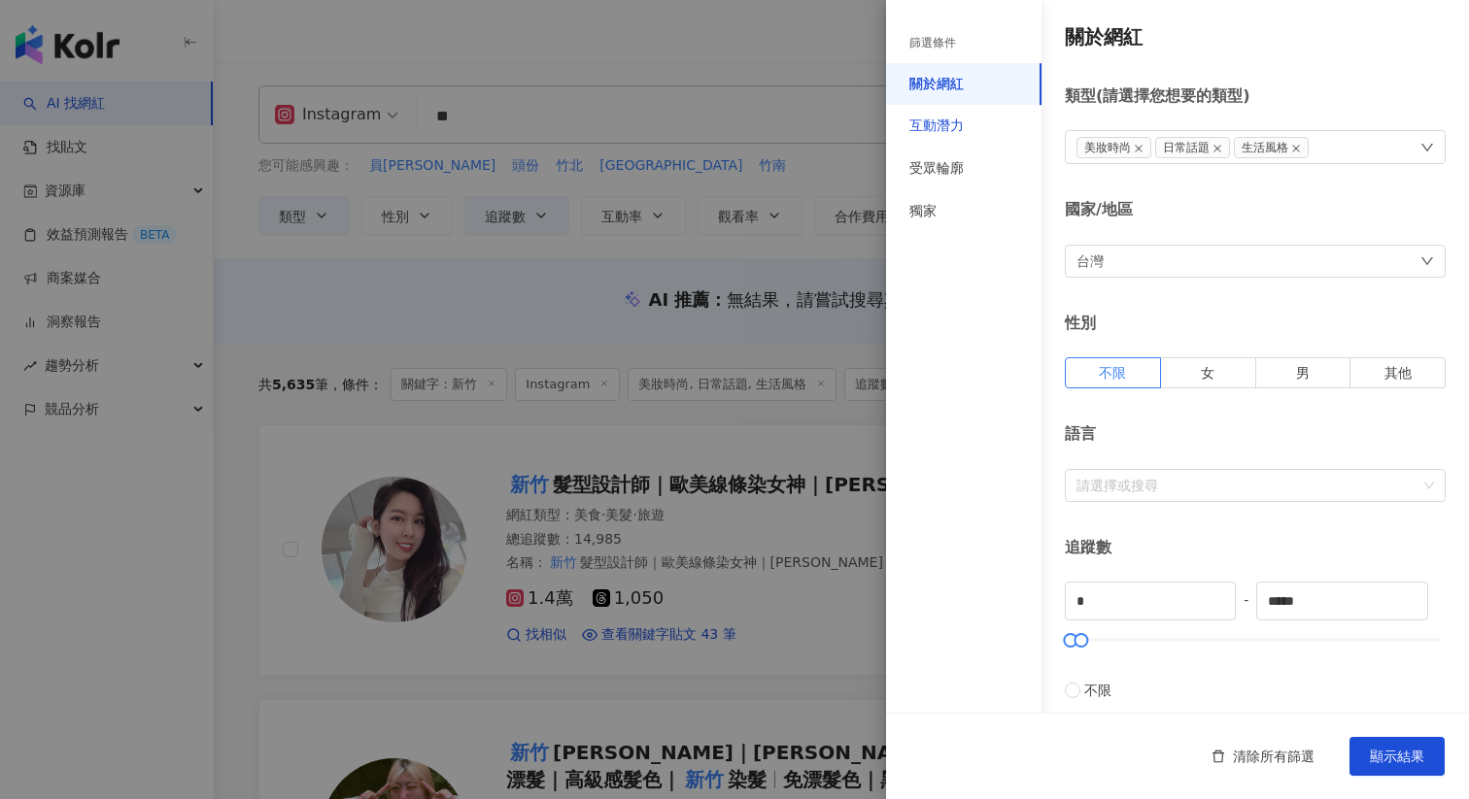
click at [960, 134] on div "互動潛力" at bounding box center [936, 126] width 54 height 19
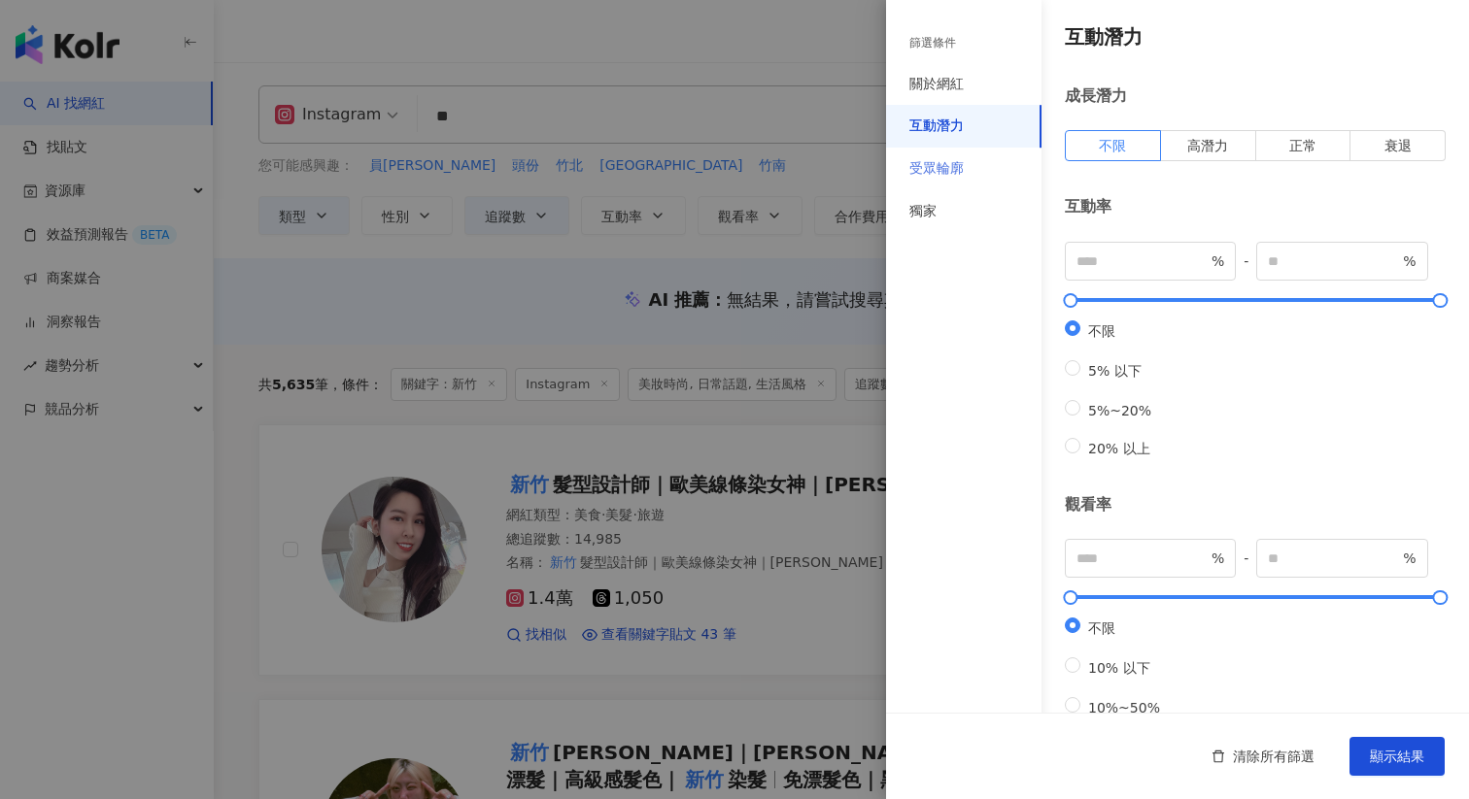
click at [964, 184] on div "受眾輪廓" at bounding box center [963, 169] width 155 height 43
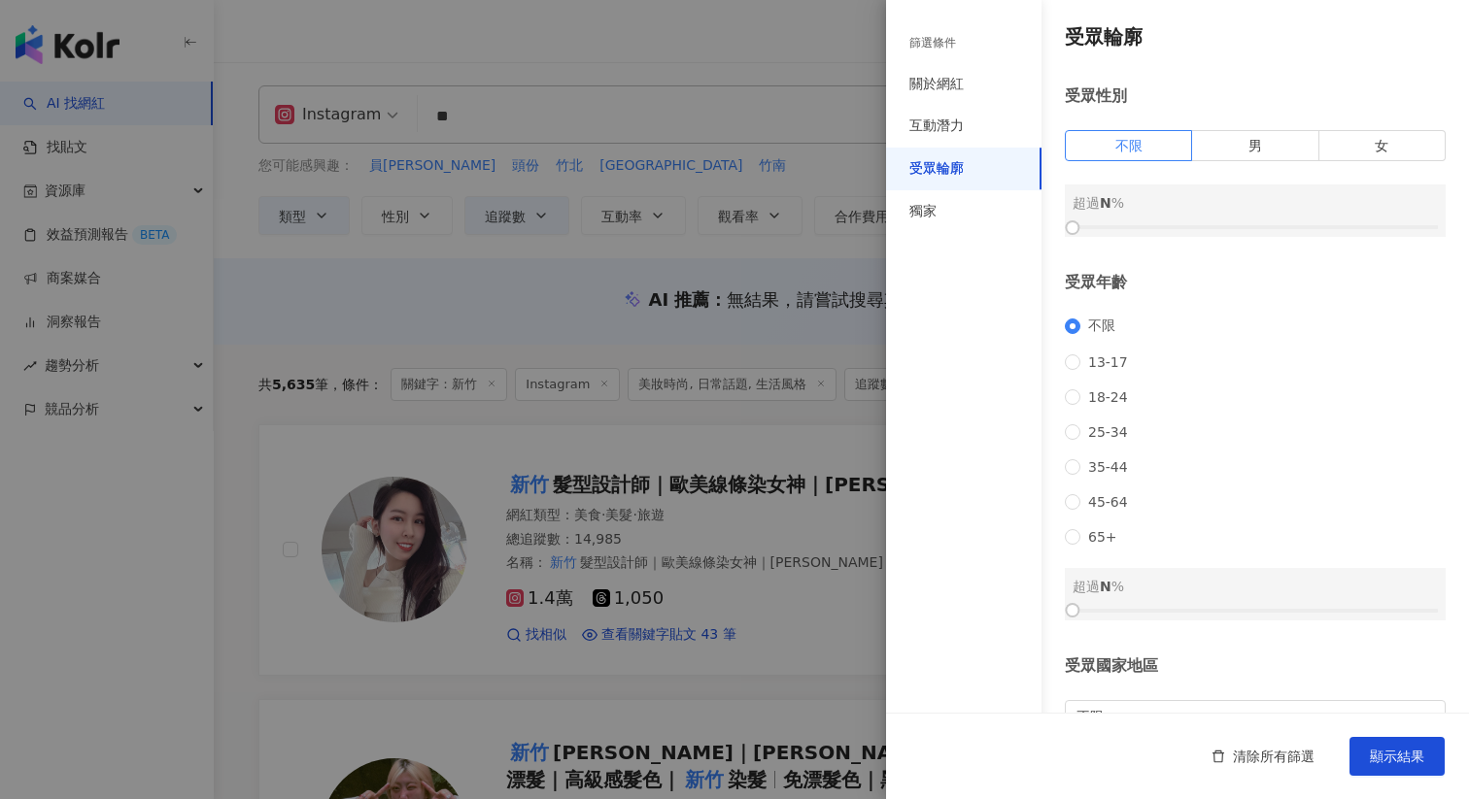
scroll to position [151, 0]
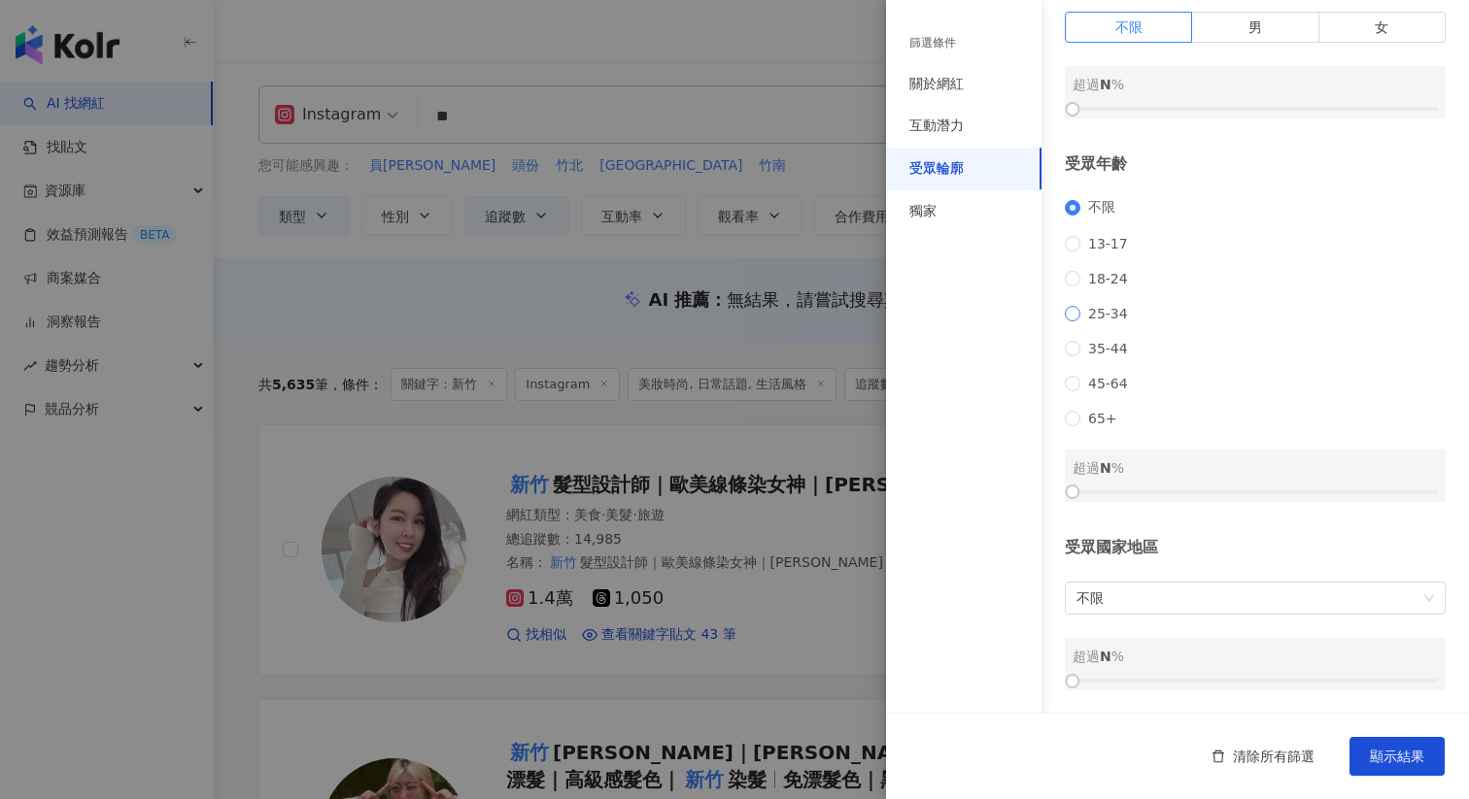
click at [1104, 306] on span "25-34" at bounding box center [1107, 314] width 55 height 16
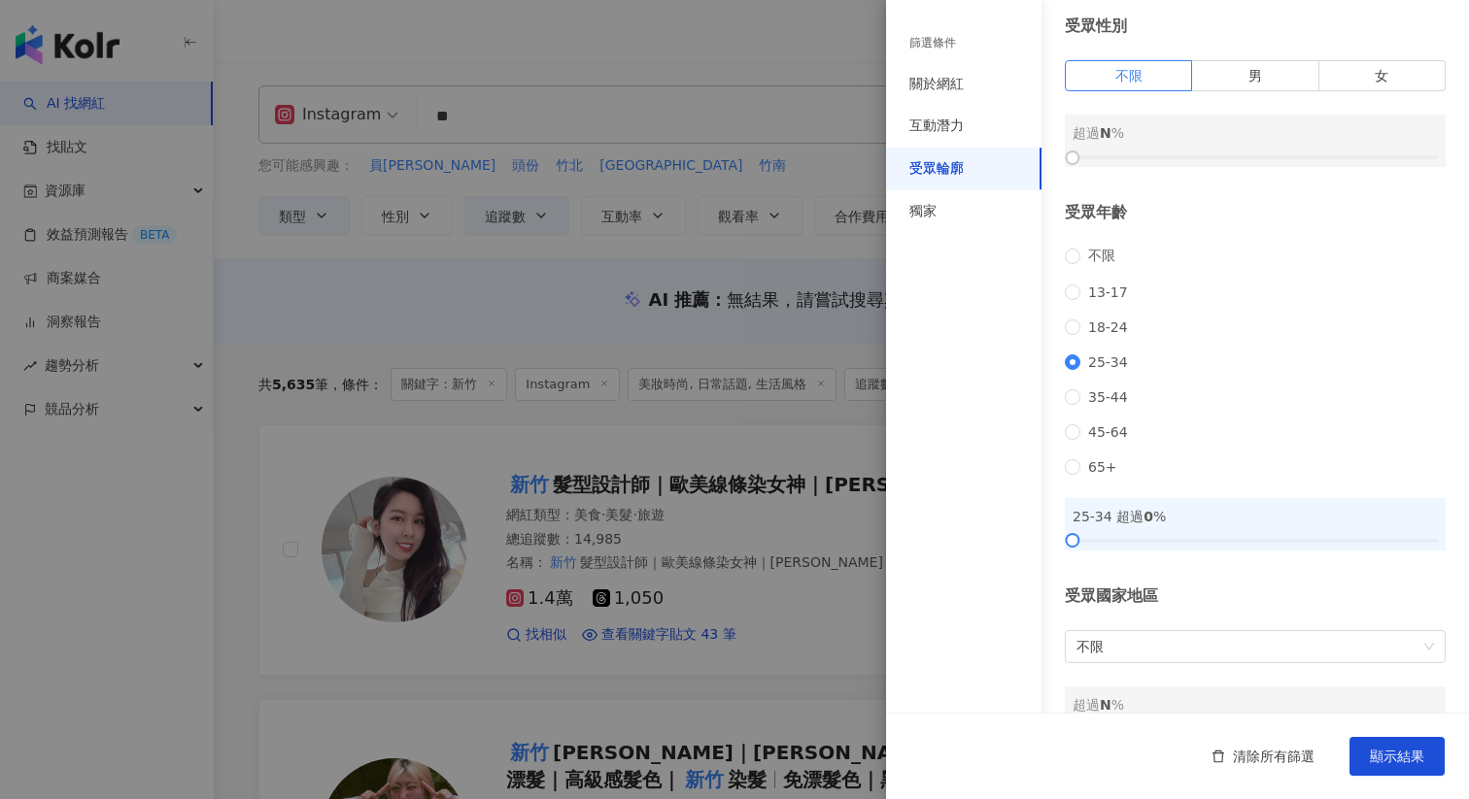
scroll to position [0, 0]
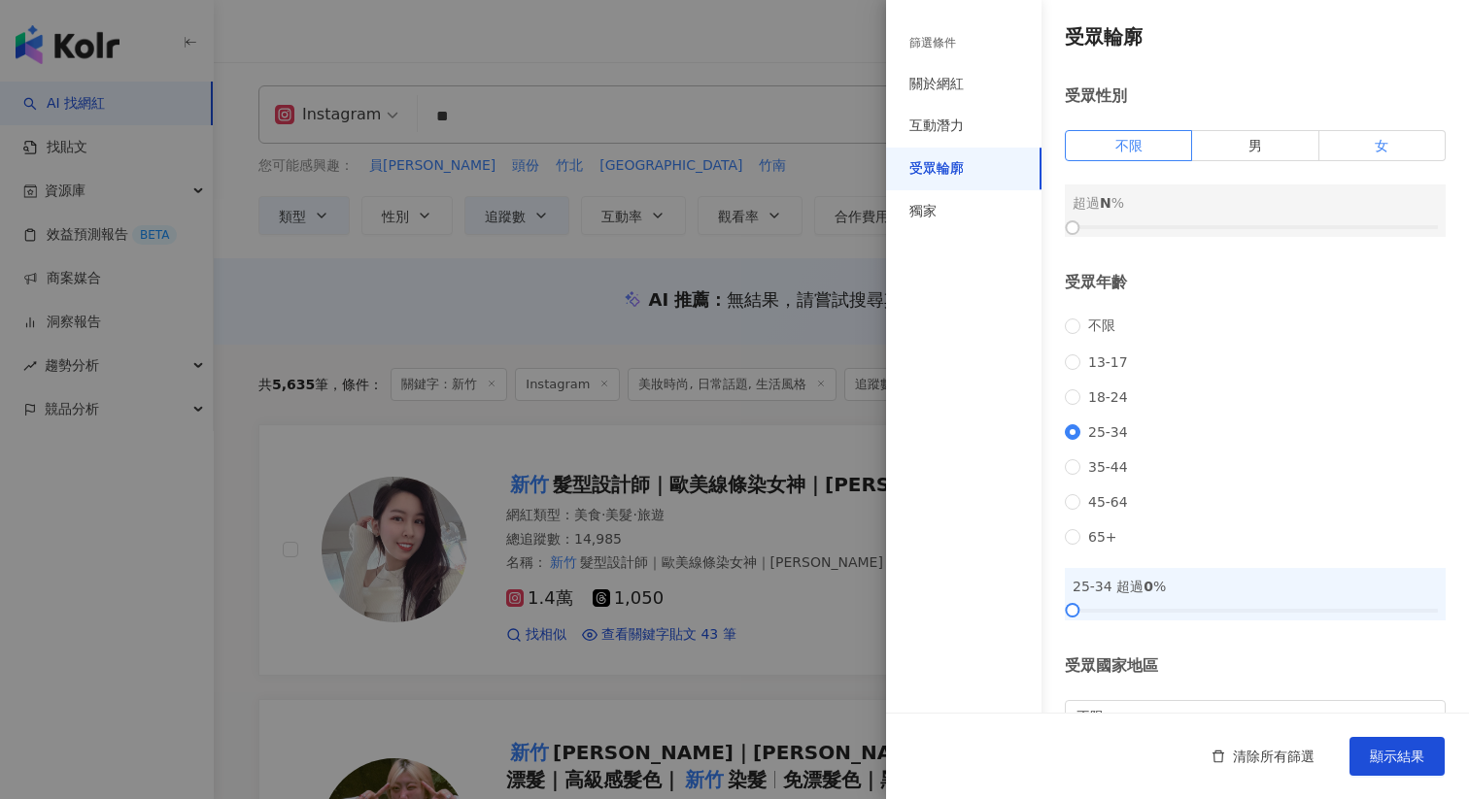
click at [1383, 154] on label "女" at bounding box center [1382, 145] width 126 height 31
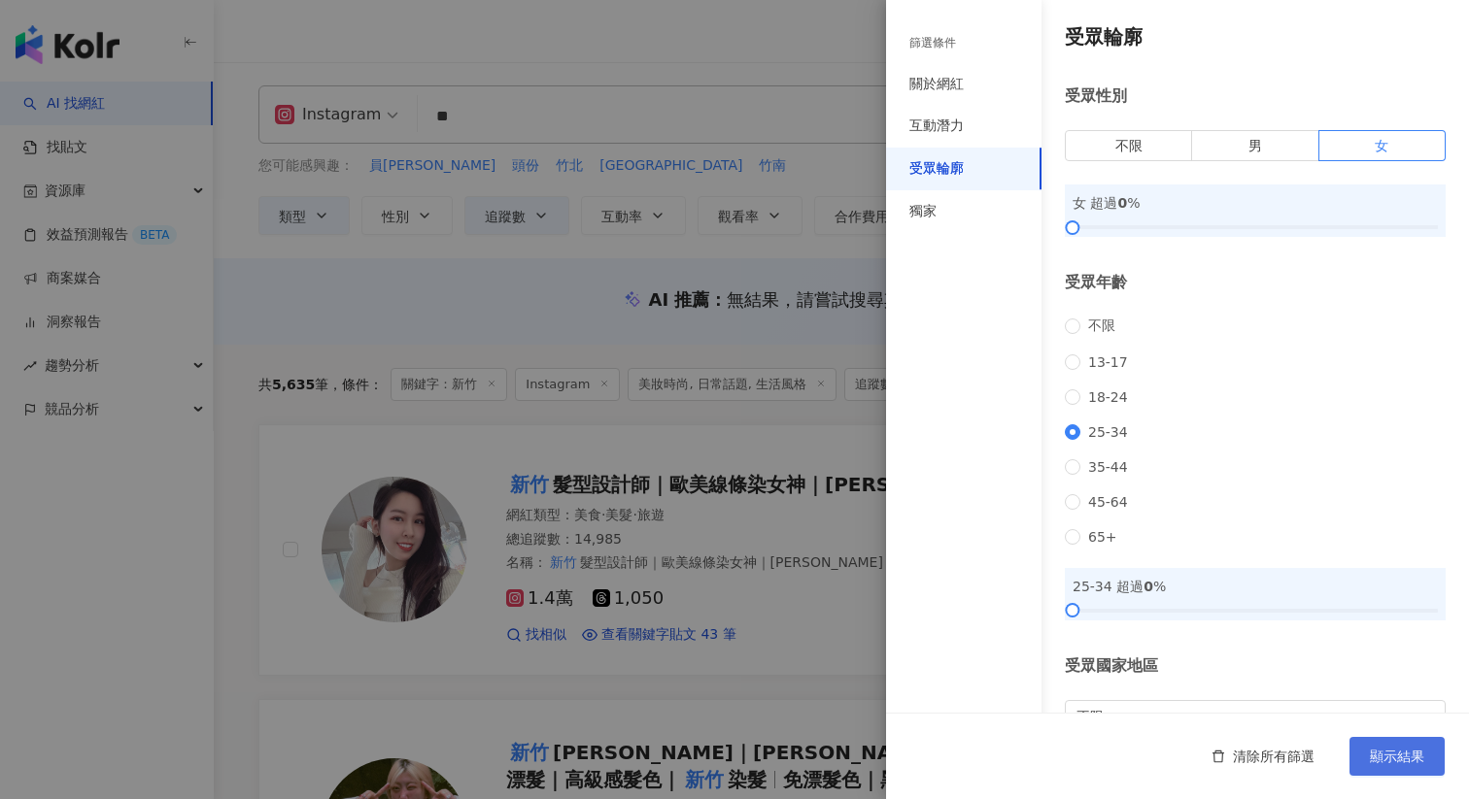
click at [1379, 759] on span "顯示結果" at bounding box center [1397, 757] width 54 height 16
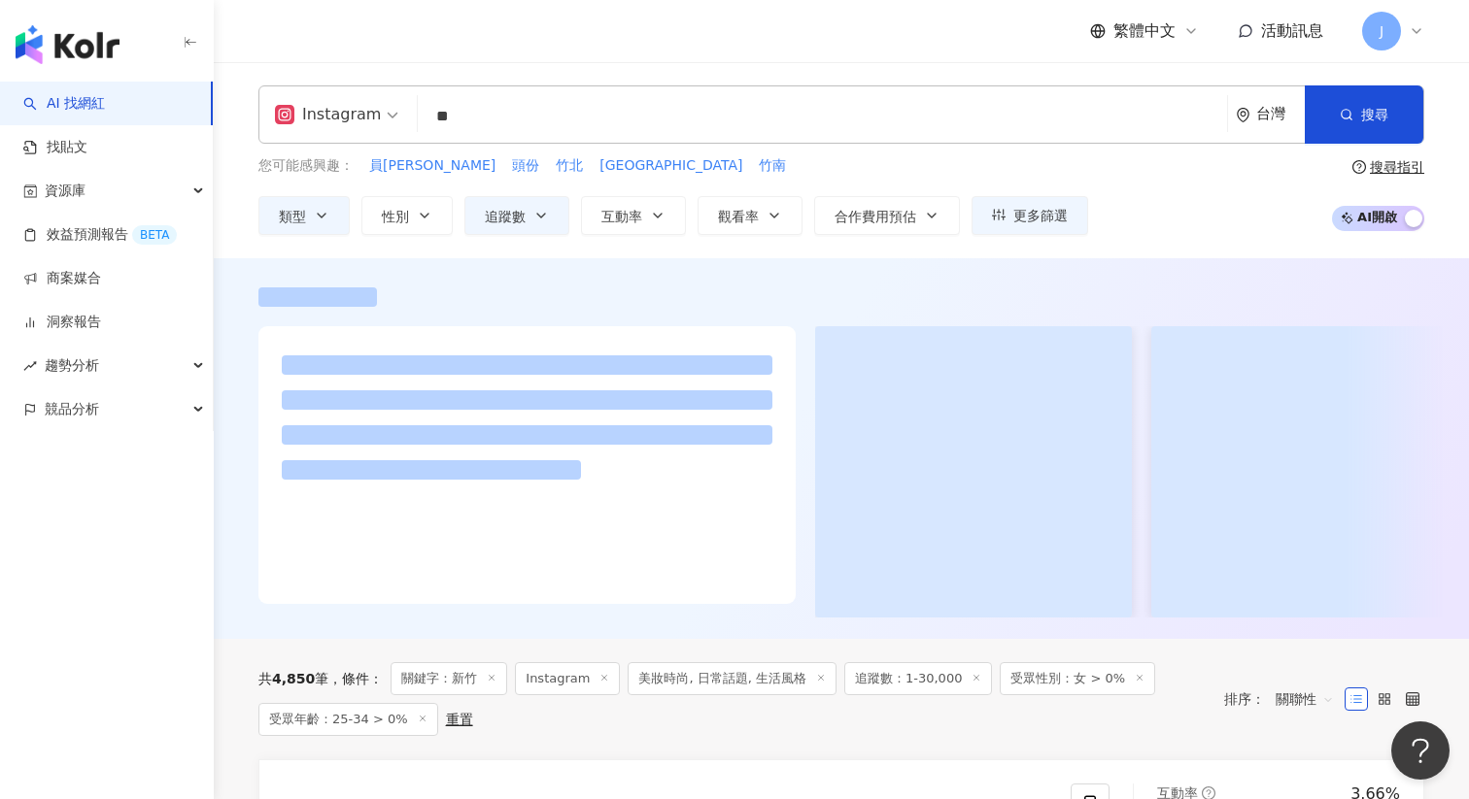
click at [1256, 117] on div "台灣" at bounding box center [1280, 114] width 49 height 17
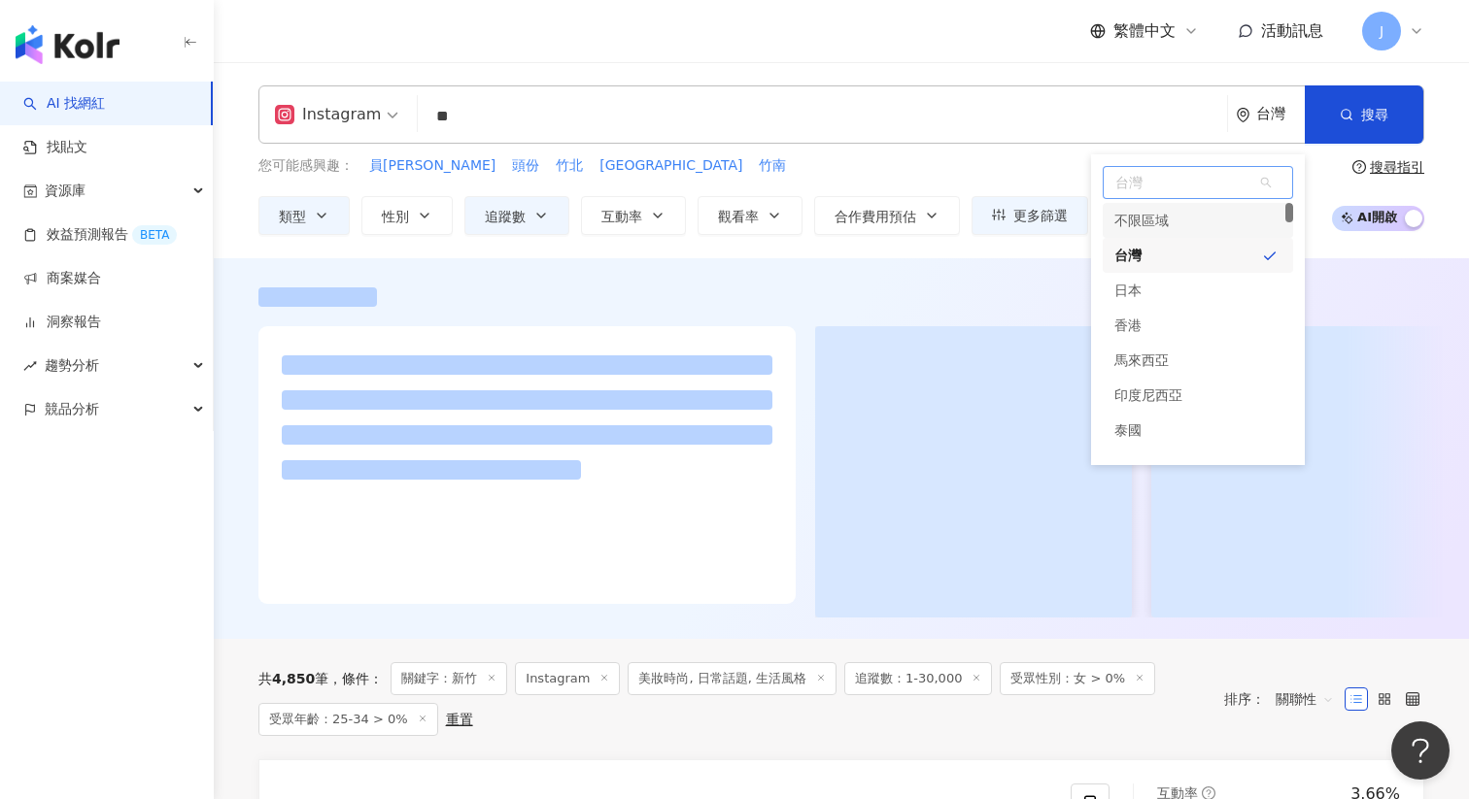
click at [1203, 171] on span "台灣" at bounding box center [1198, 182] width 188 height 31
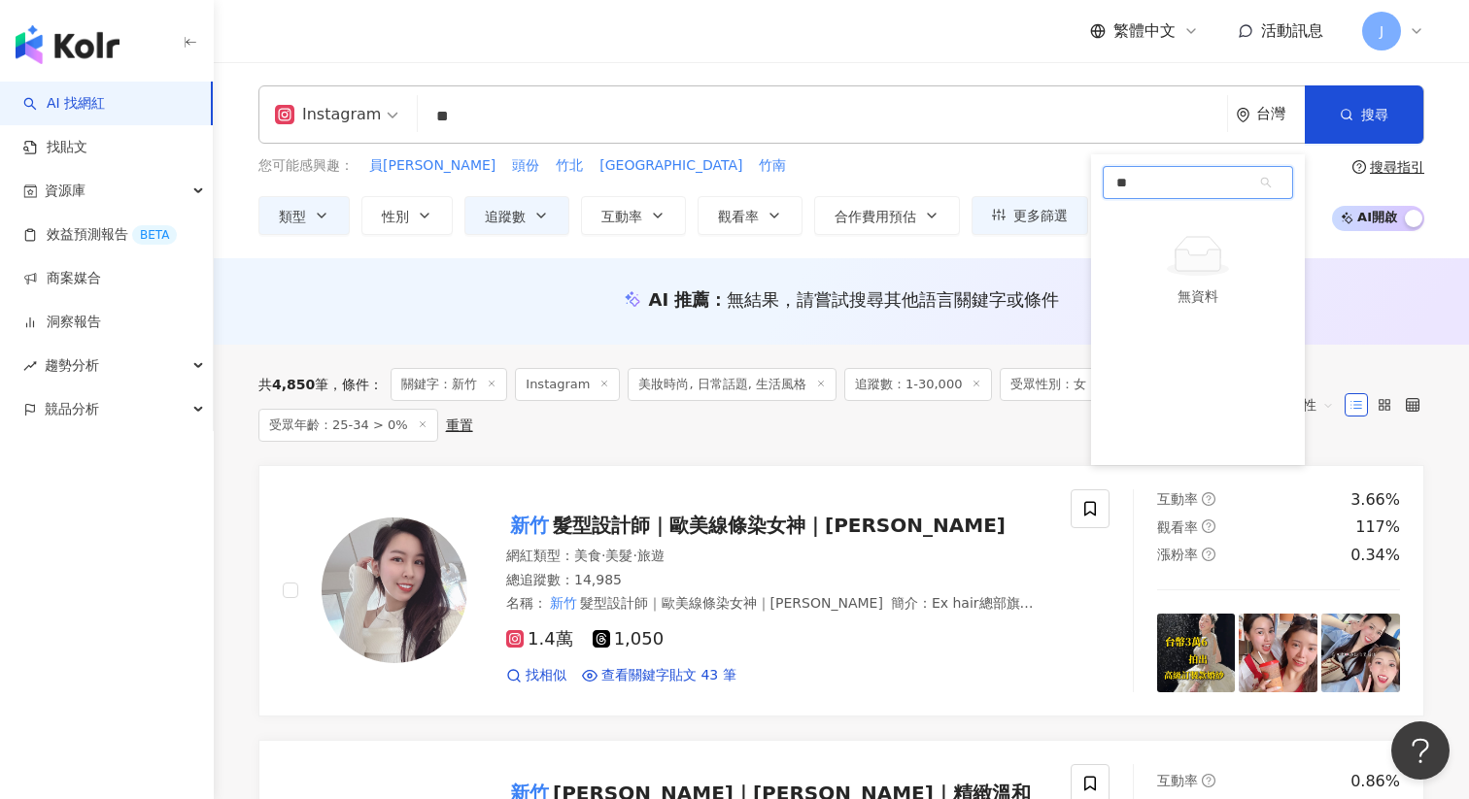
type input "*"
click at [953, 179] on div "您可能感興趣： 員林 頭份 竹北 內壢 竹南 類型 性別 追蹤數 互動率 觀看率 合作費用預估 更多篩選 篩選條件 關於網紅 互動潛力 受眾輪廓 獨家 關於網…" at bounding box center [673, 195] width 830 height 80
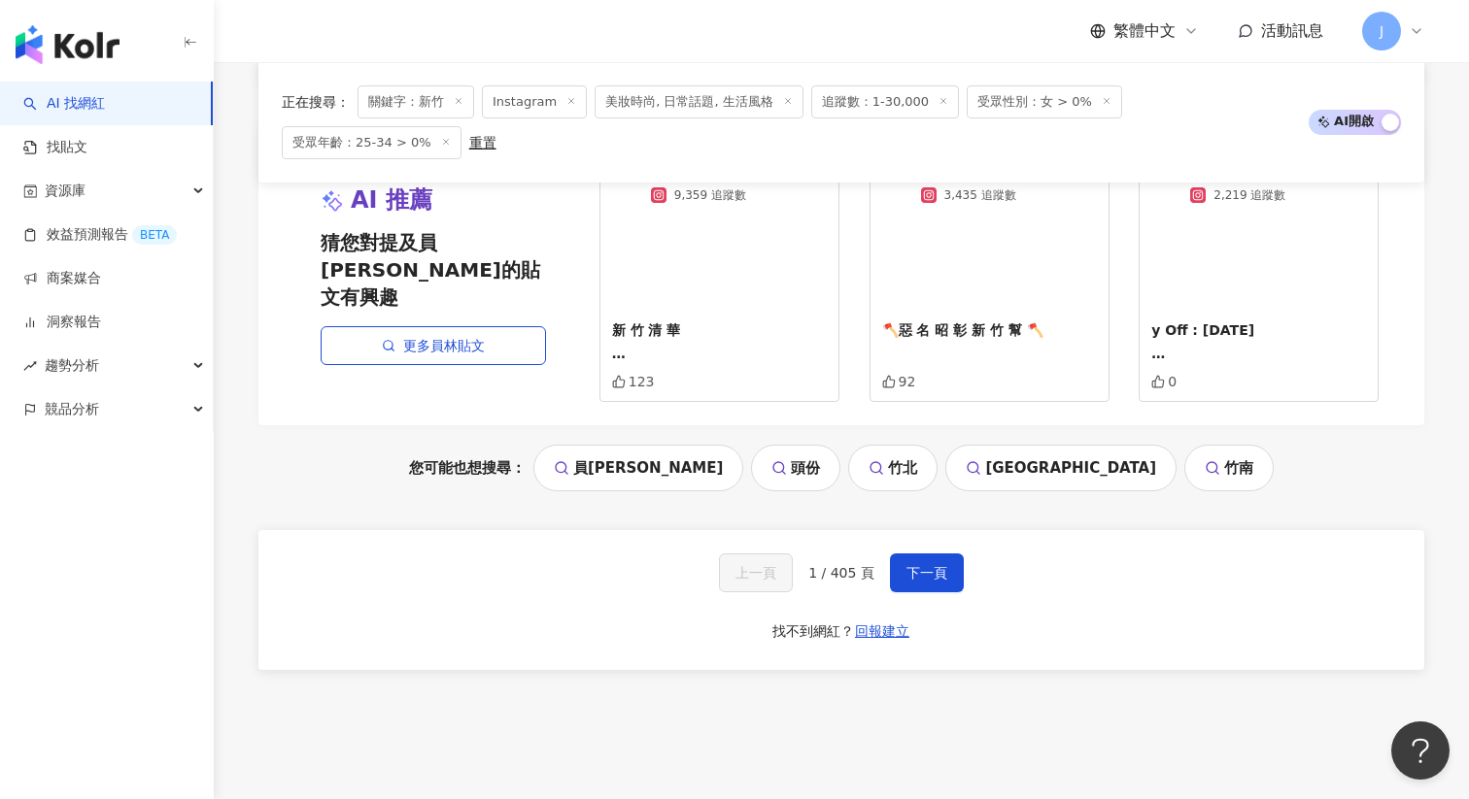
scroll to position [3799, 0]
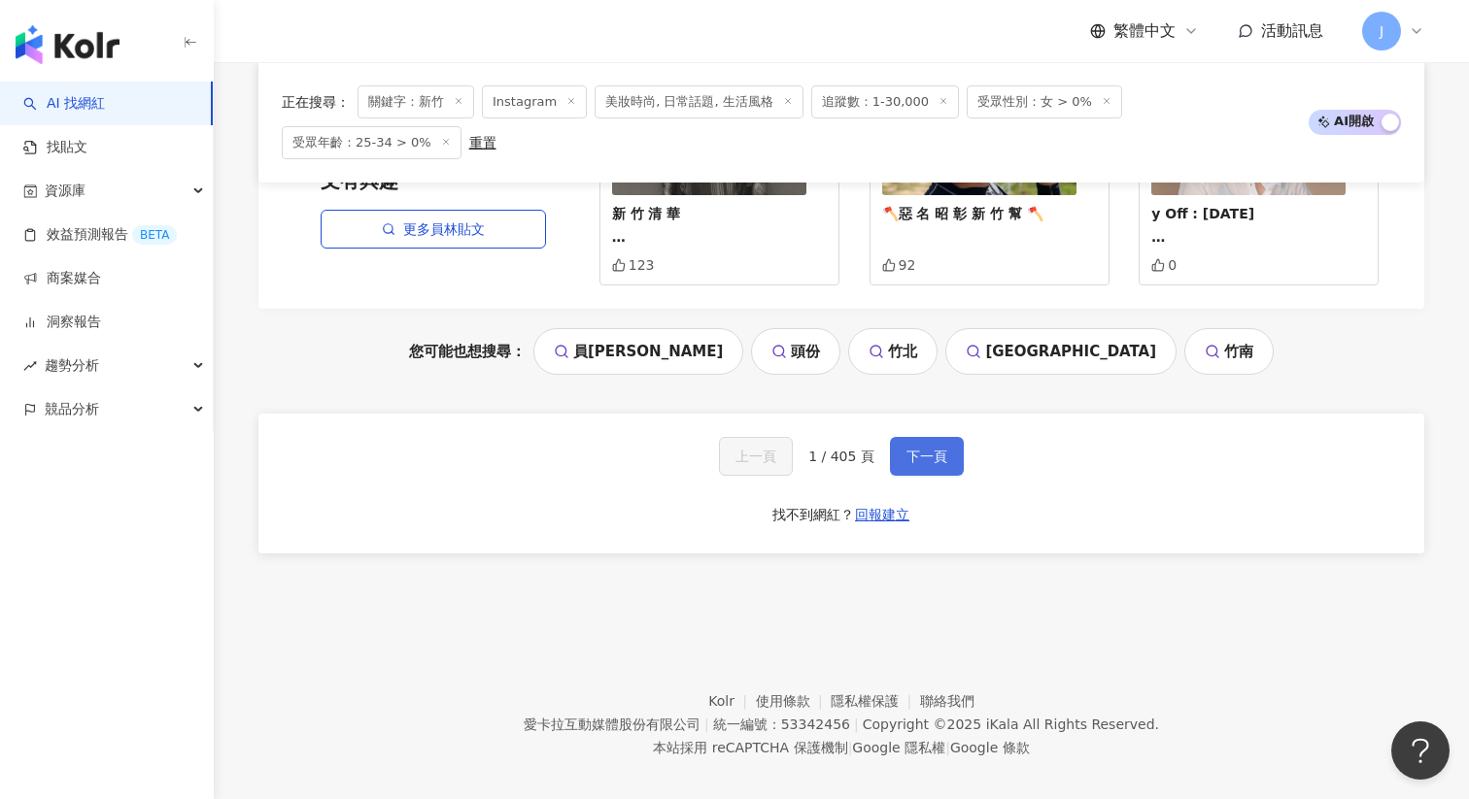
click at [934, 448] on button "下一頁" at bounding box center [927, 456] width 74 height 39
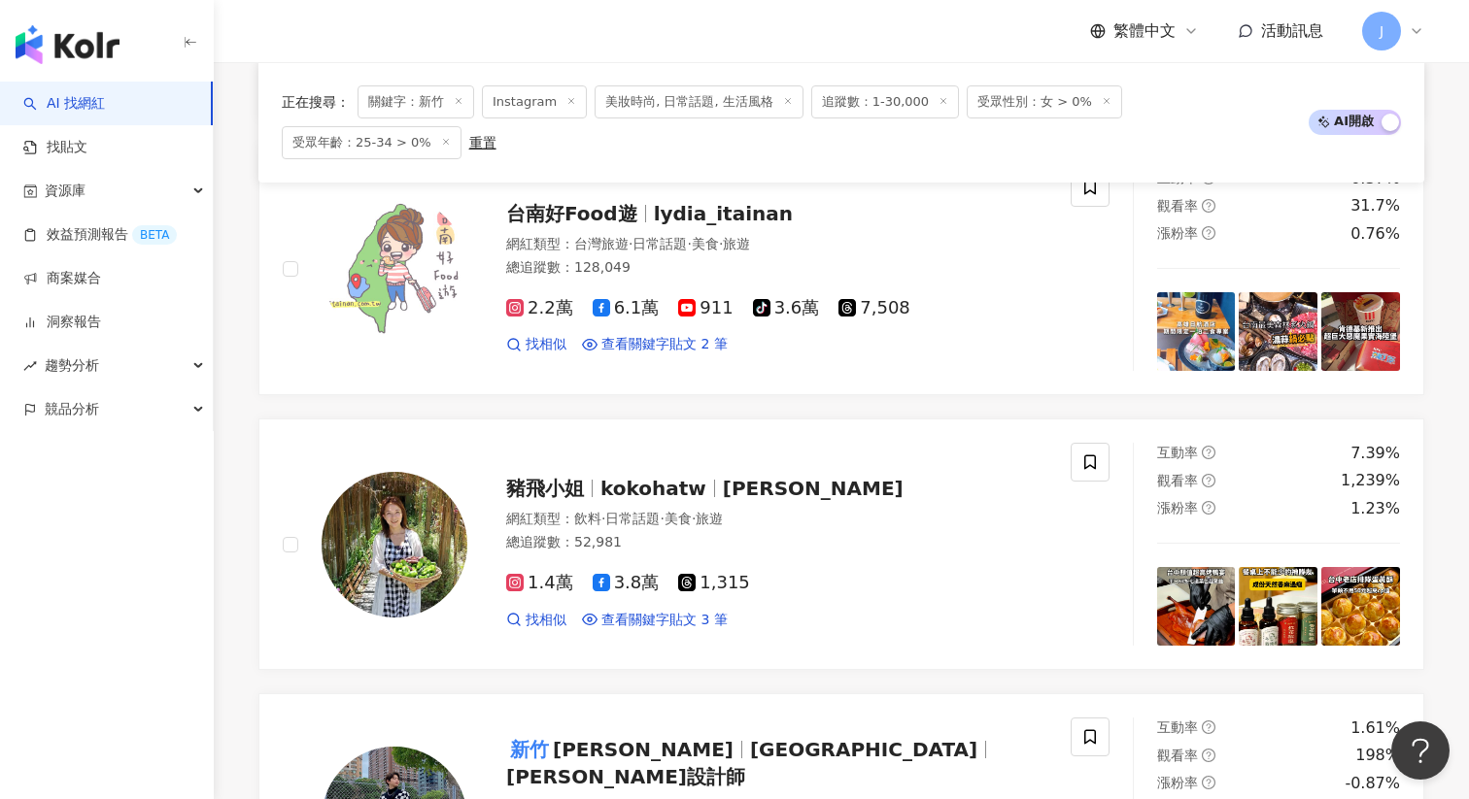
scroll to position [1155, 0]
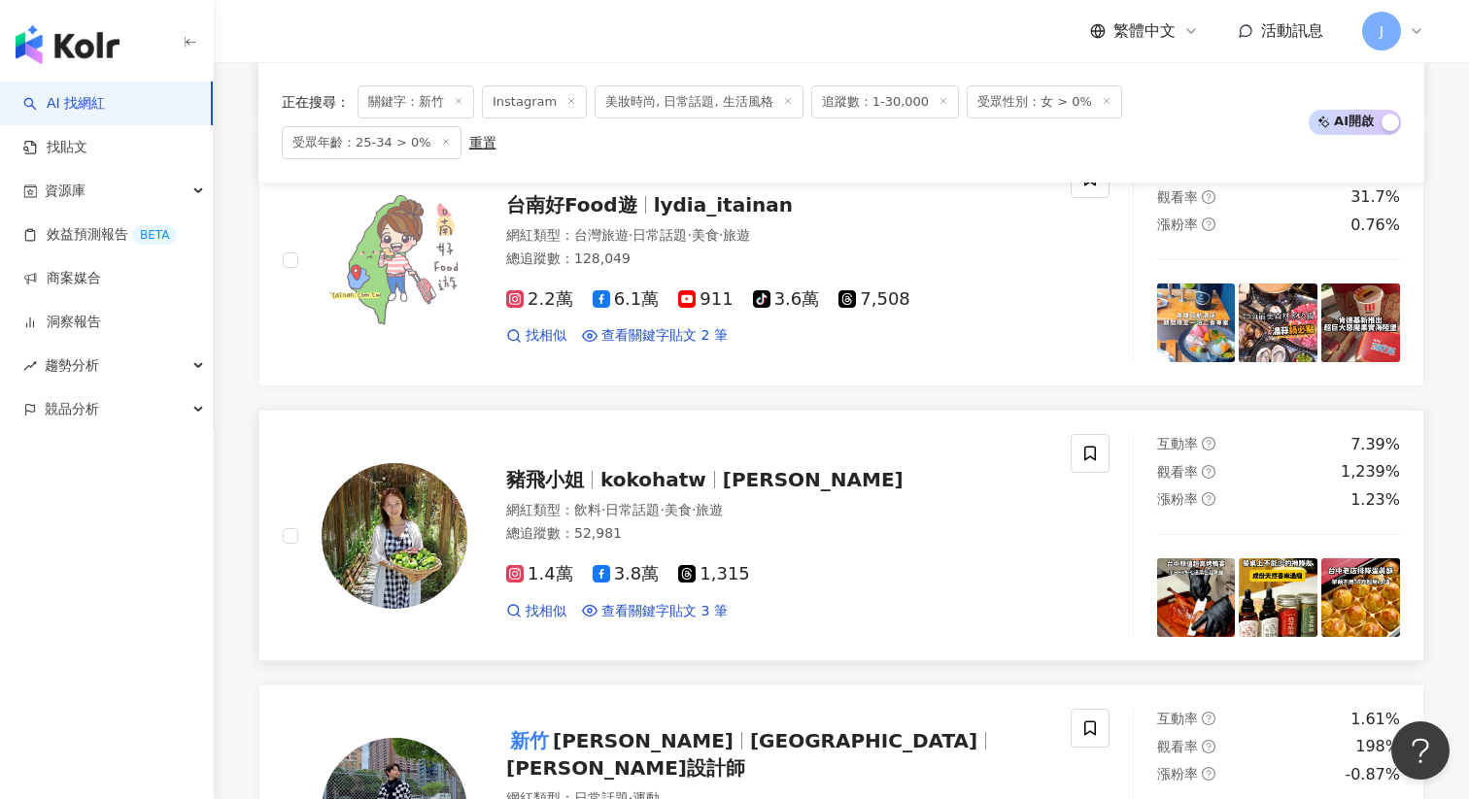
click at [741, 468] on span "Carol Tzeng" at bounding box center [813, 479] width 181 height 23
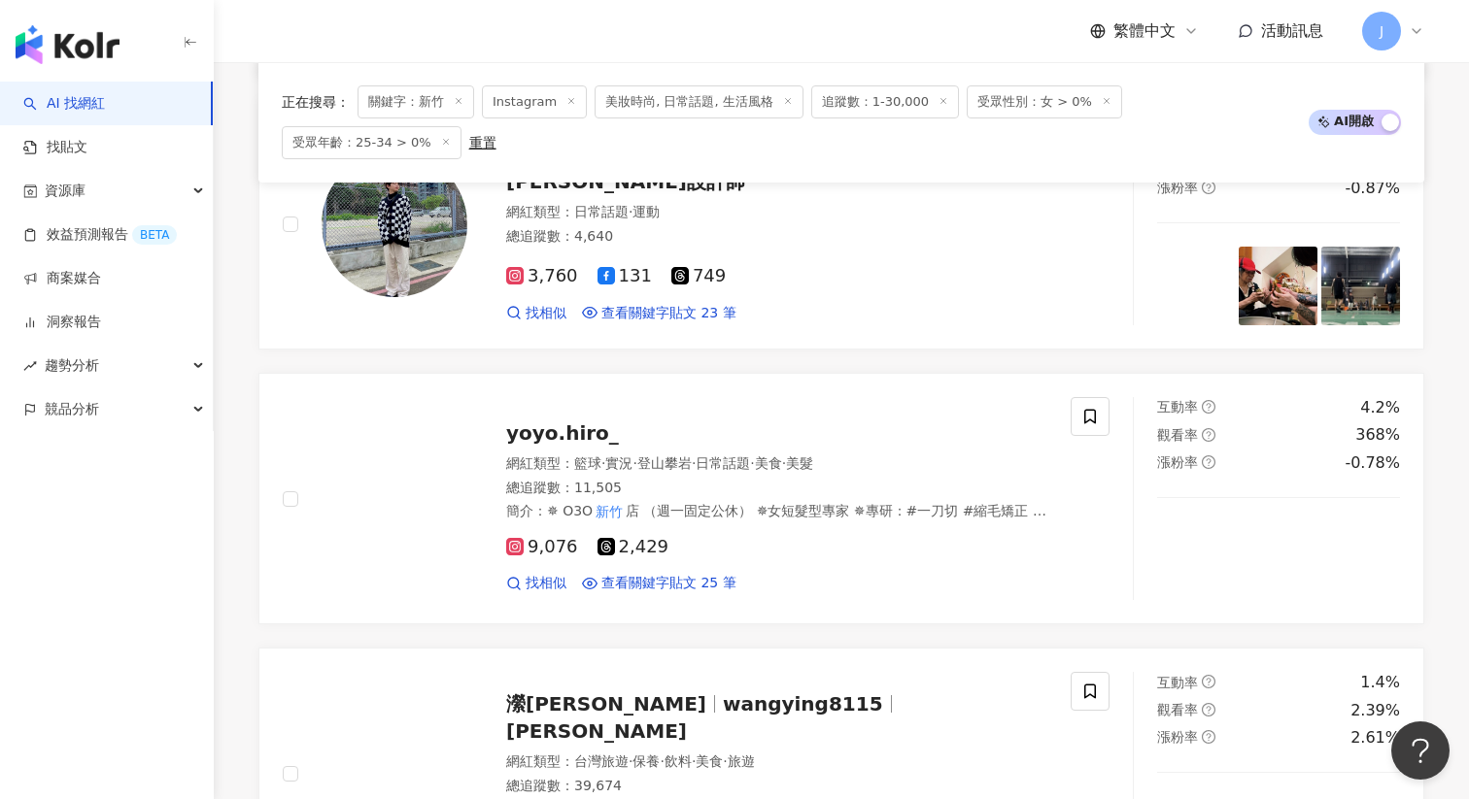
scroll to position [1950, 0]
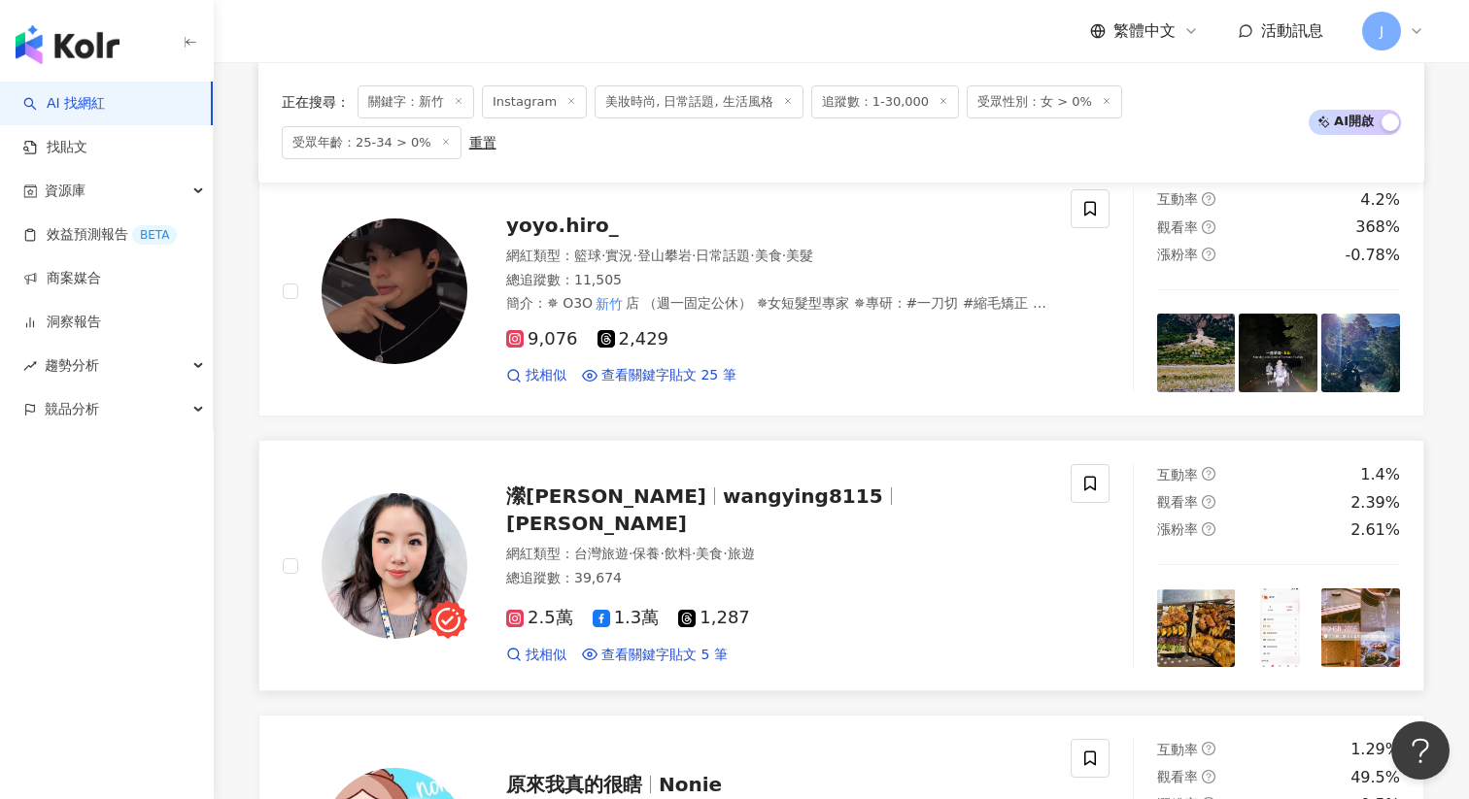
click at [723, 493] on span "wangying8115" at bounding box center [803, 496] width 160 height 23
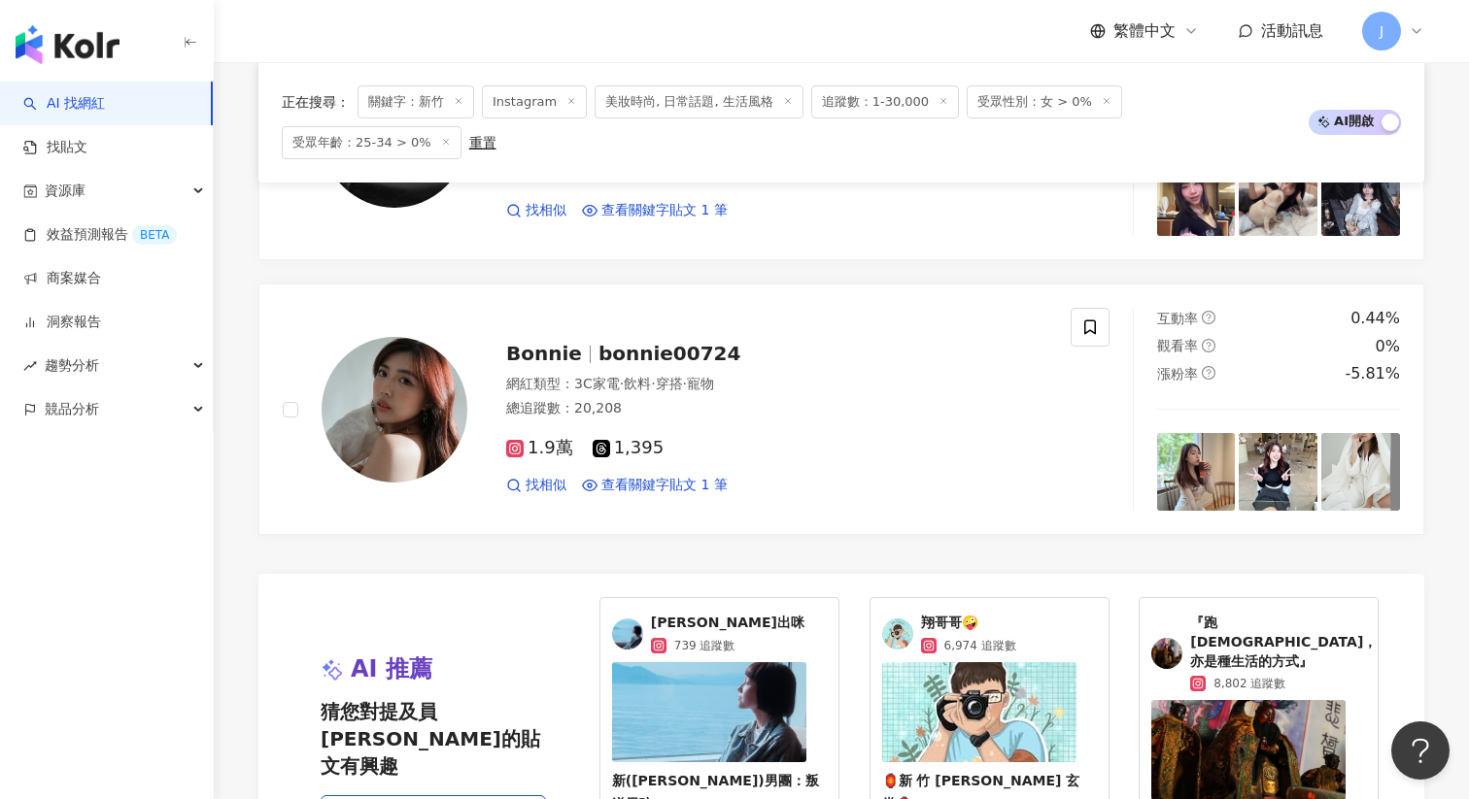
scroll to position [3237, 0]
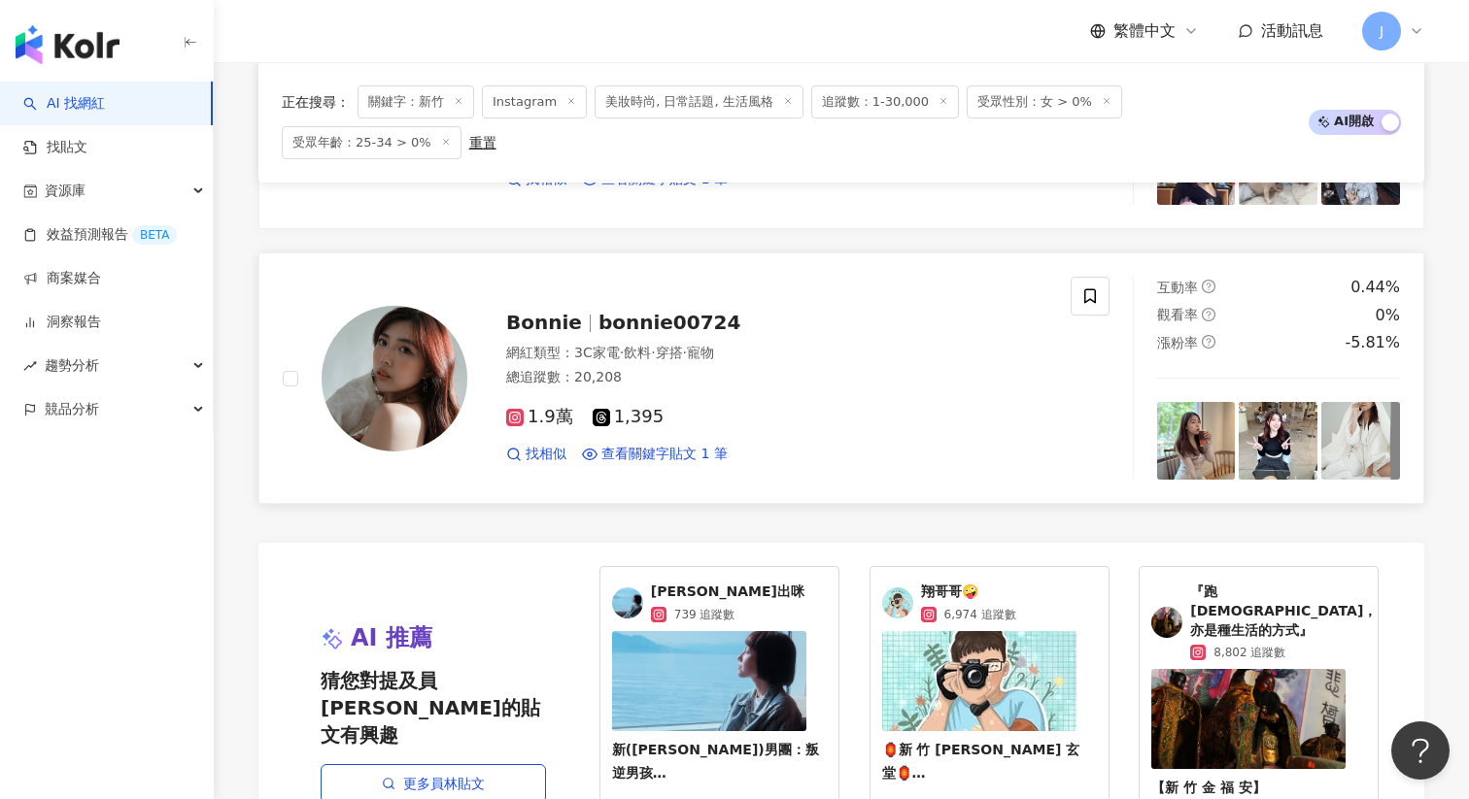
click at [586, 311] on span "Bonnie" at bounding box center [552, 322] width 92 height 23
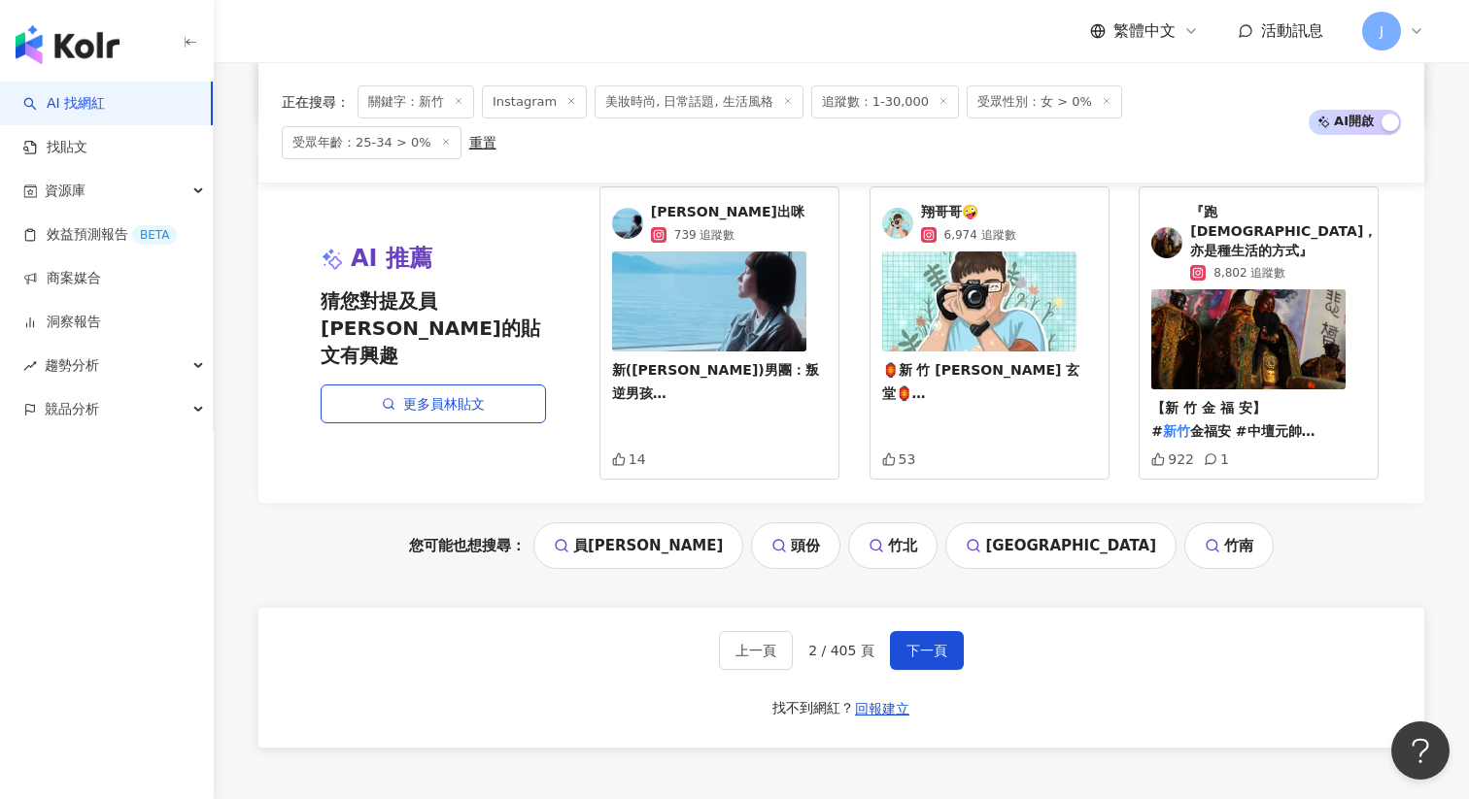
scroll to position [3642, 0]
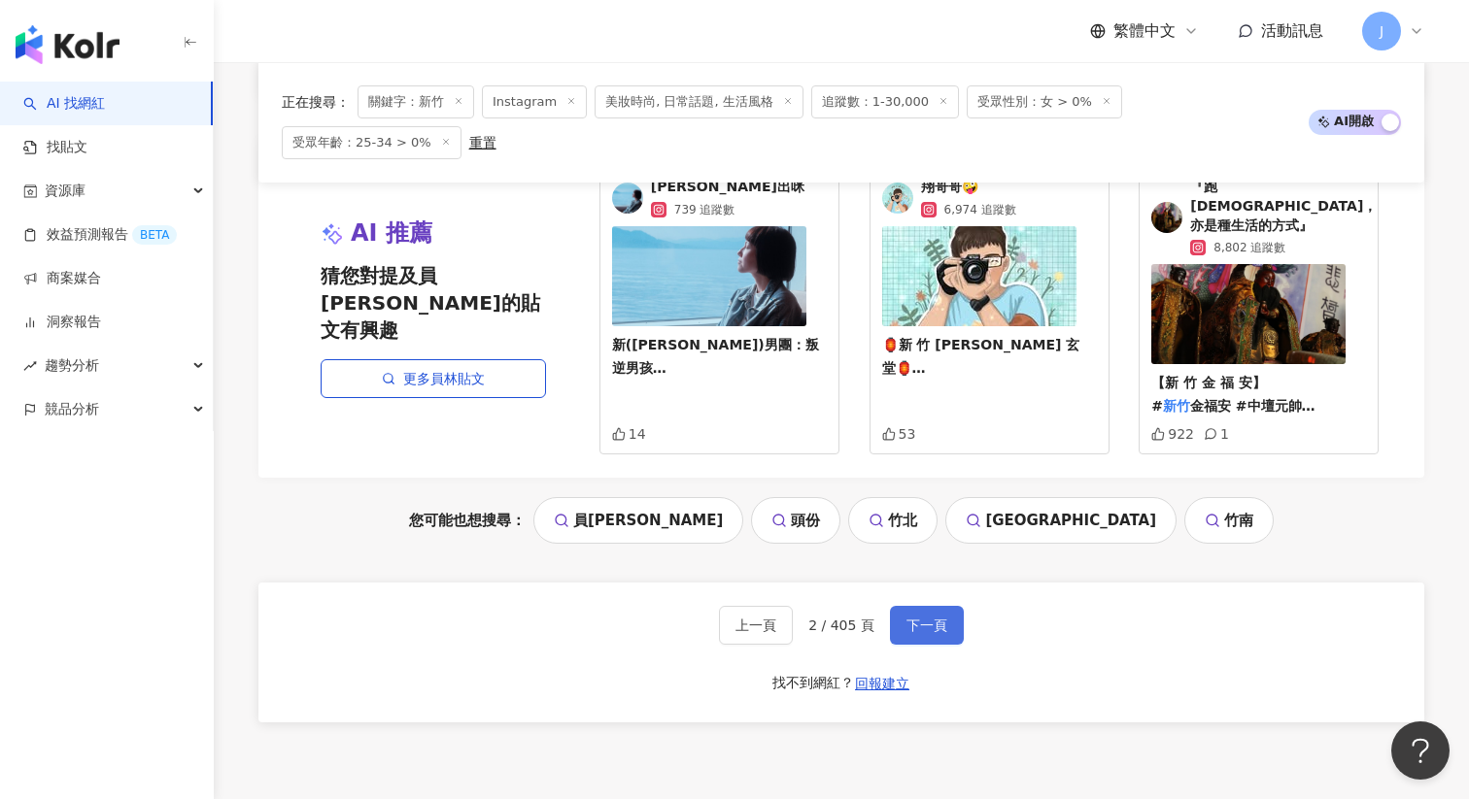
click at [916, 618] on span "下一頁" at bounding box center [926, 626] width 41 height 16
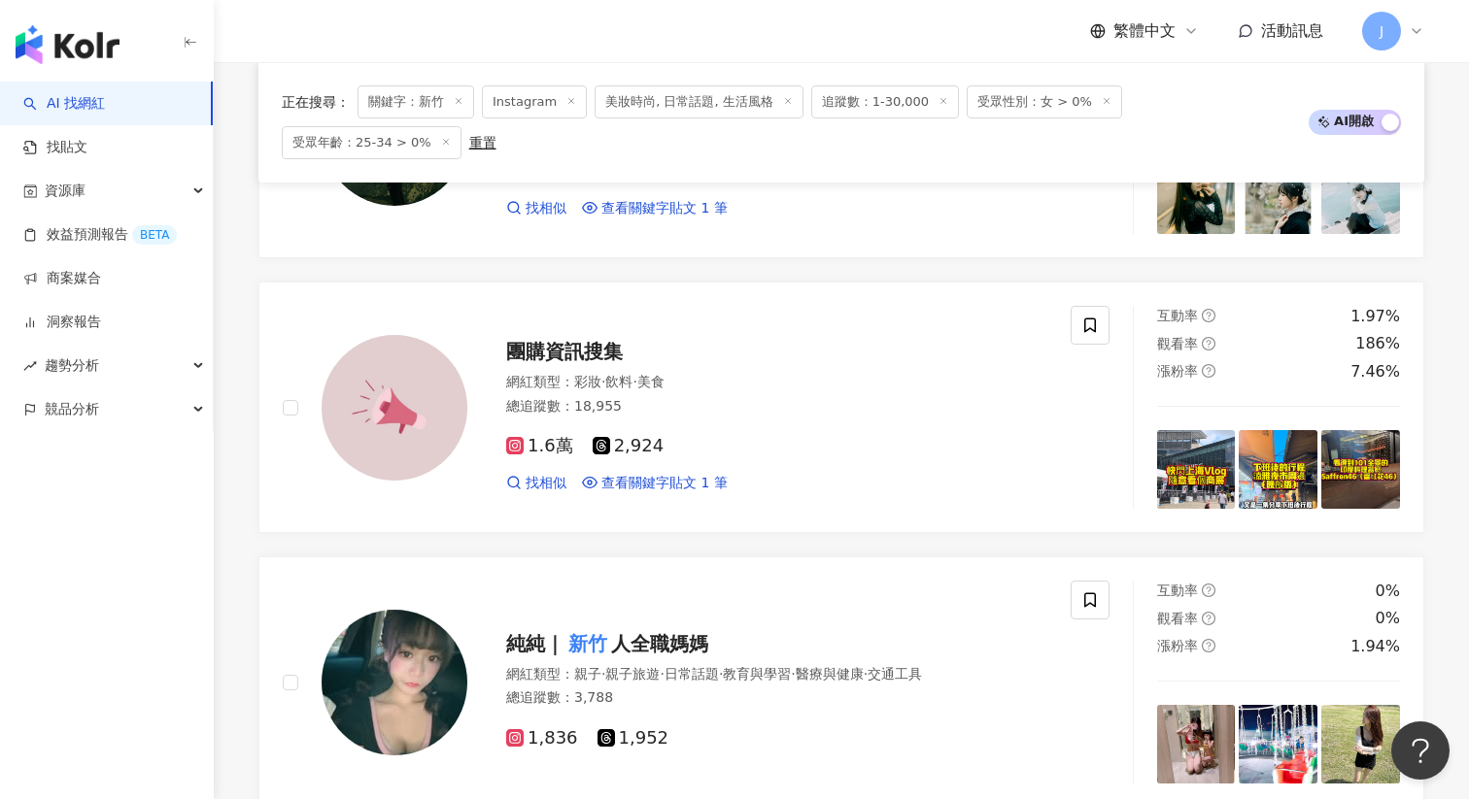
scroll to position [3037, 0]
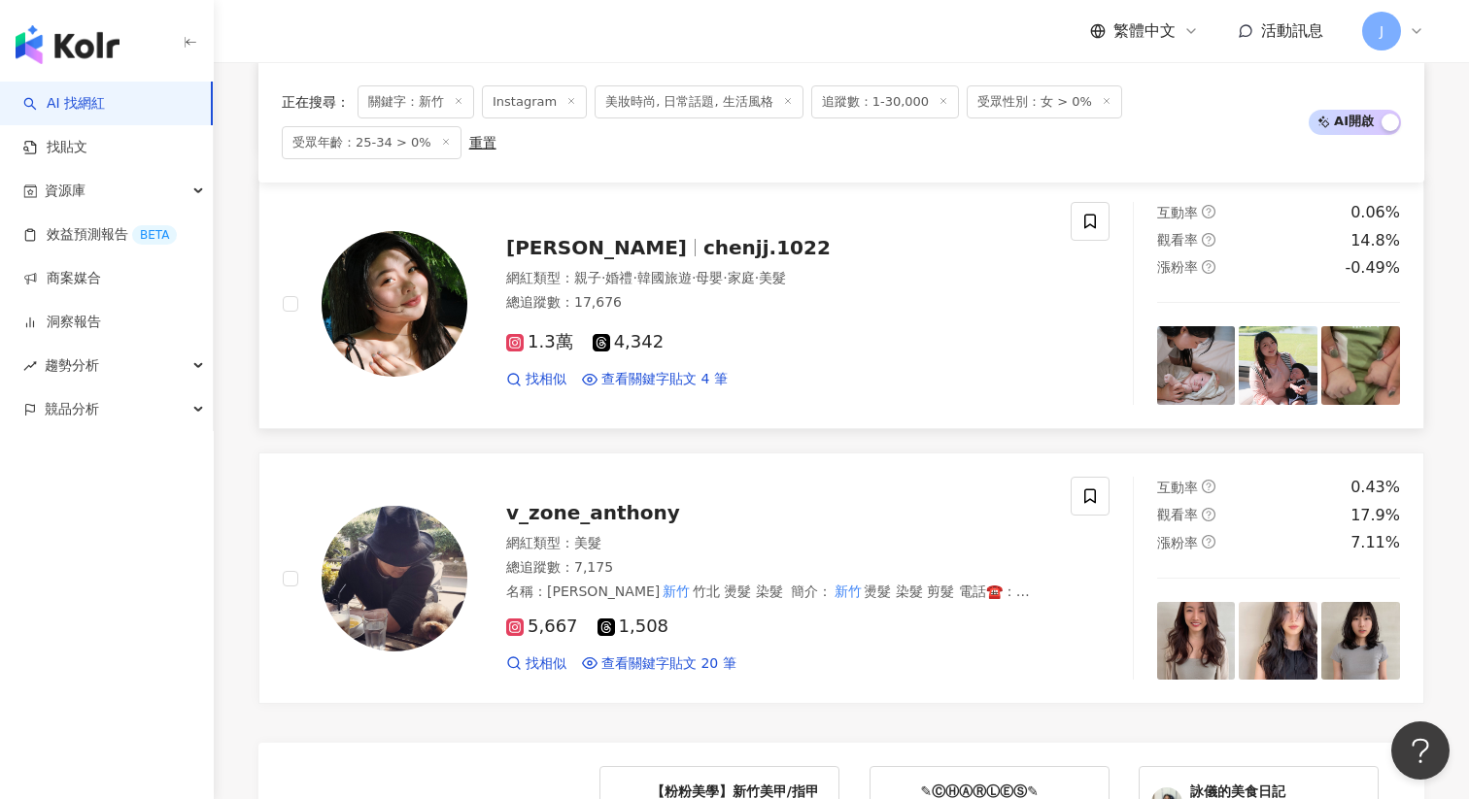
click at [703, 238] on span "chenjj.1022" at bounding box center [766, 247] width 127 height 23
click at [628, 501] on span "v_zone_anthony" at bounding box center [593, 512] width 174 height 23
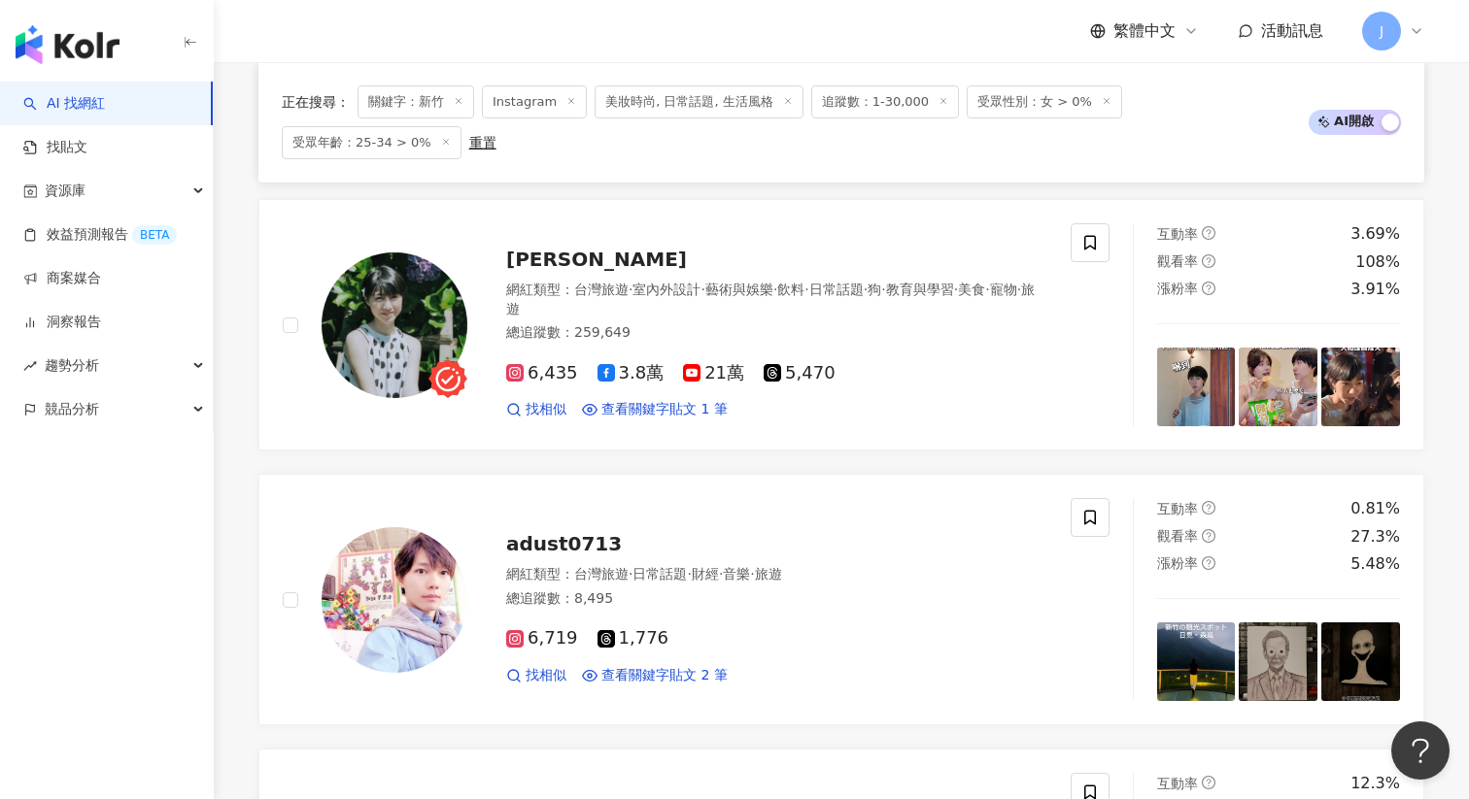
scroll to position [2166, 0]
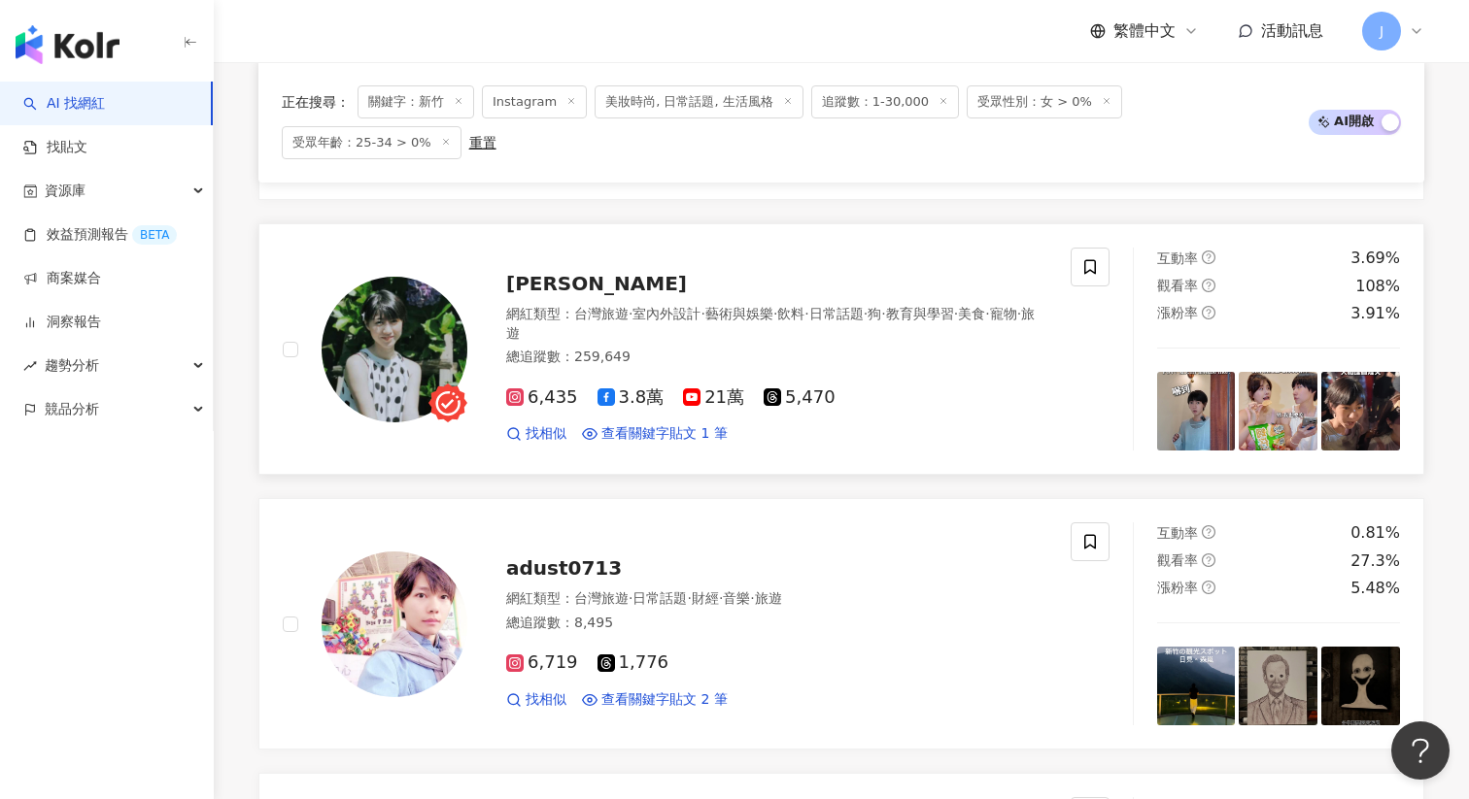
click at [536, 272] on span "廖小花" at bounding box center [596, 283] width 181 height 23
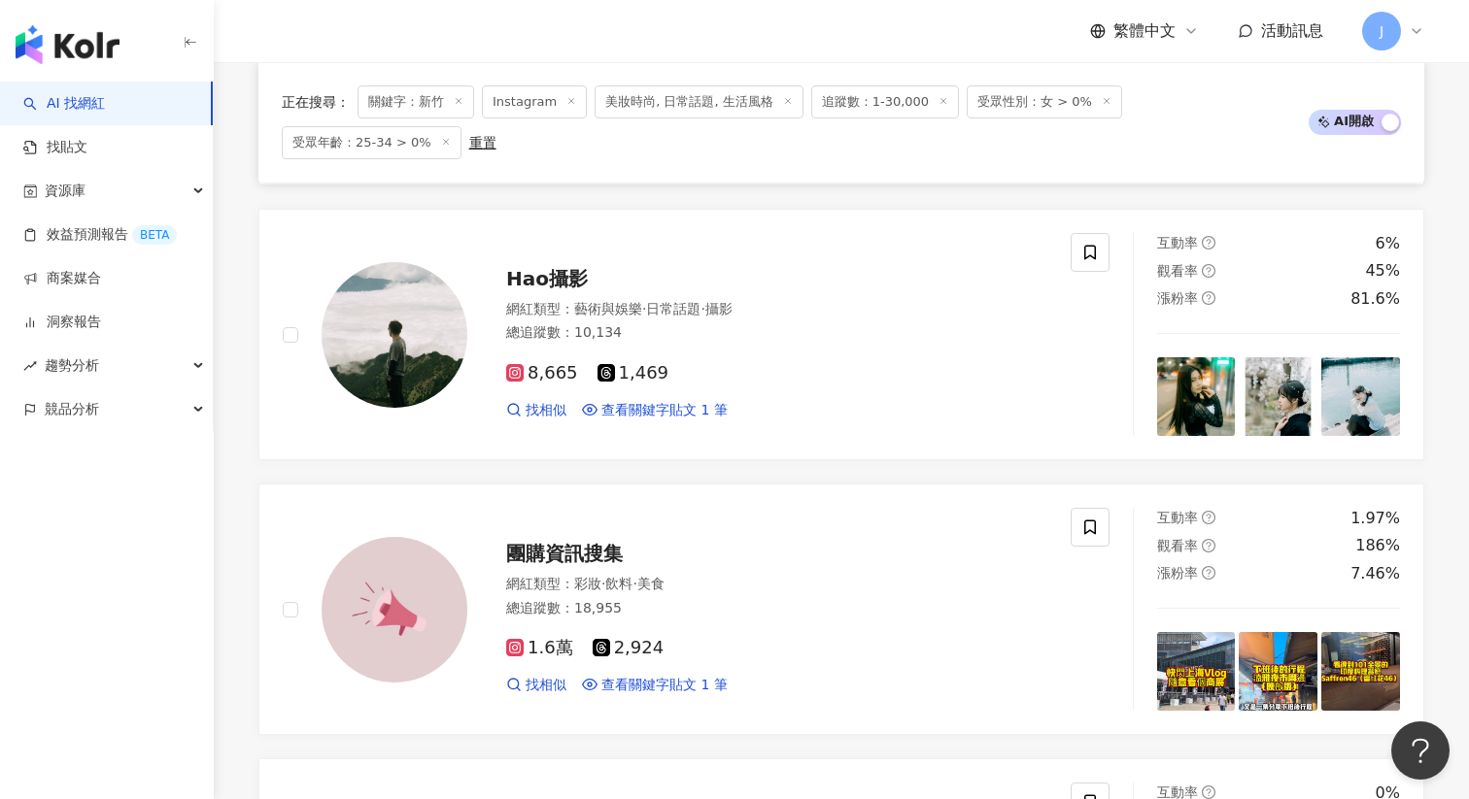
scroll to position [1278, 0]
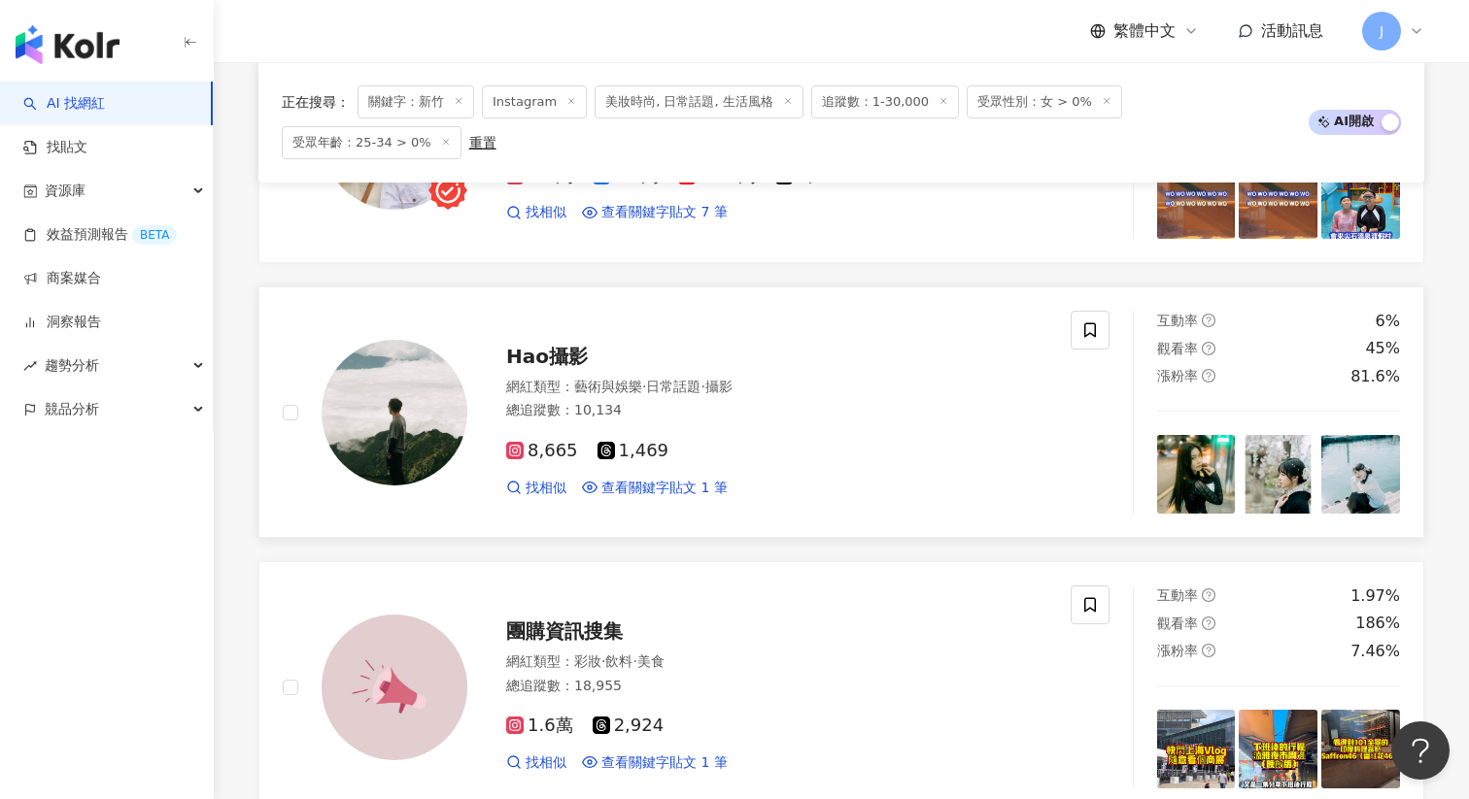
click at [546, 345] on span "Hao攝影" at bounding box center [547, 356] width 82 height 23
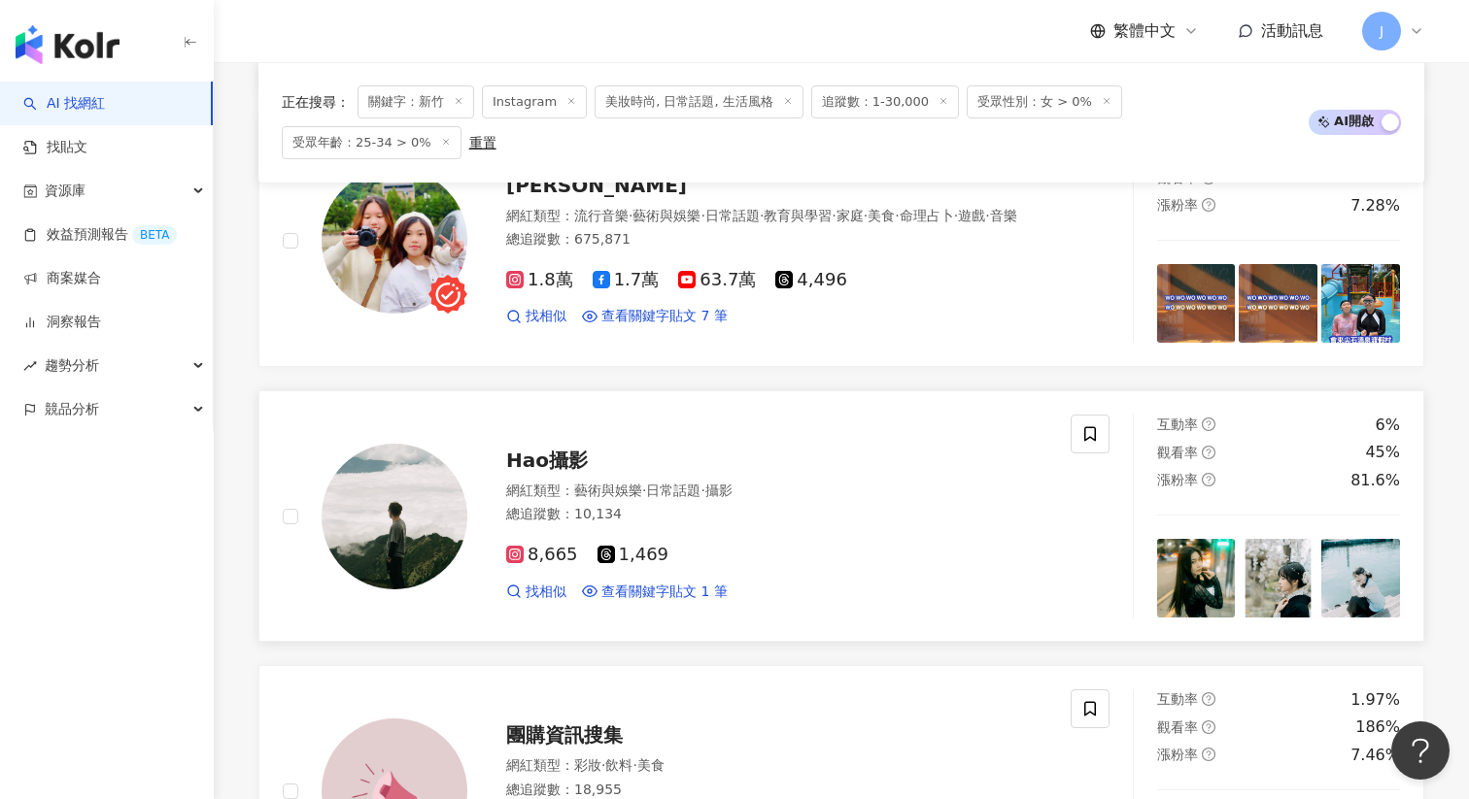
scroll to position [768, 0]
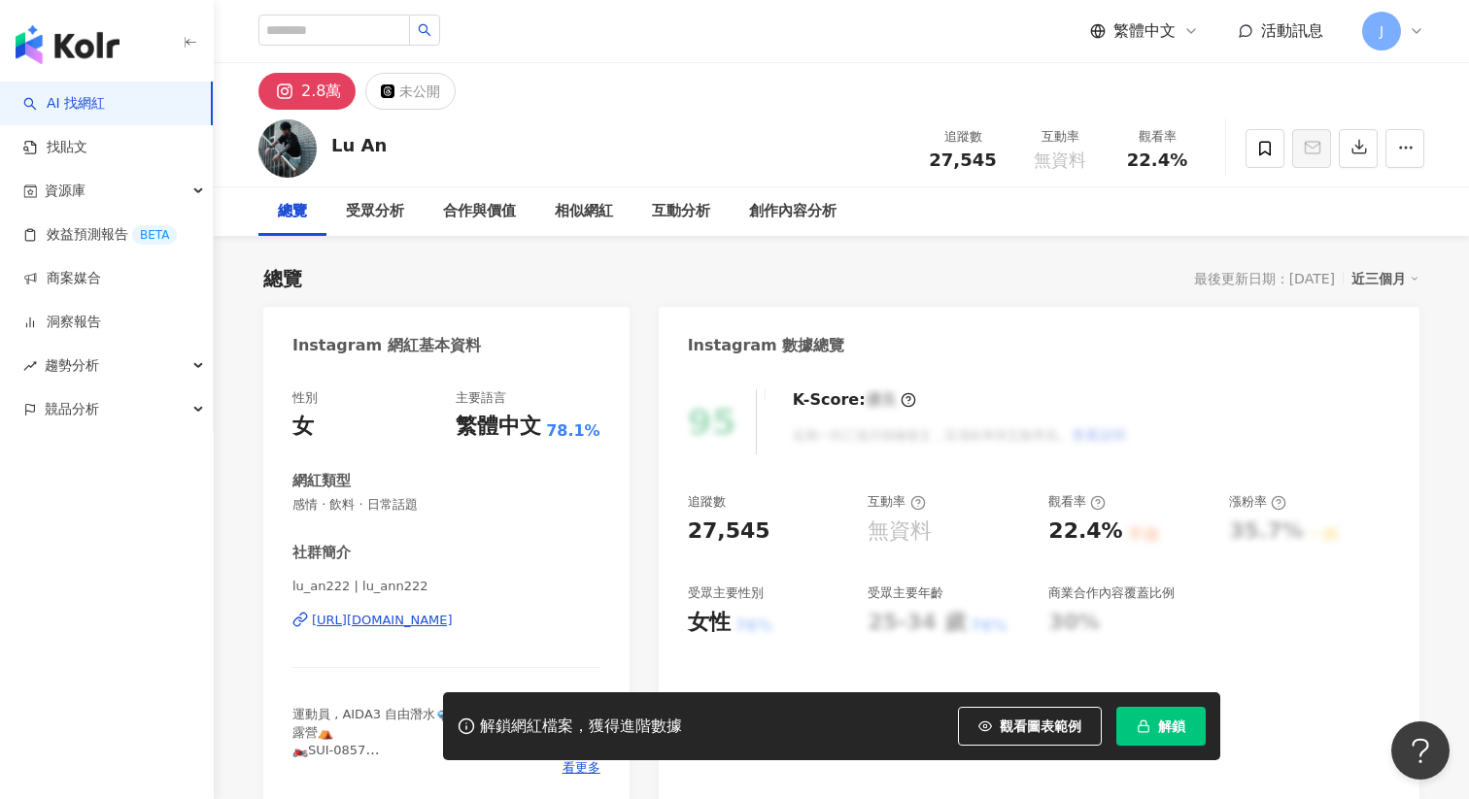
click at [401, 622] on div "https://www.instagram.com/lu_ann222/" at bounding box center [382, 620] width 141 height 17
click at [447, 626] on div "https://www.instagram.com/lu_ann222/" at bounding box center [382, 620] width 141 height 17
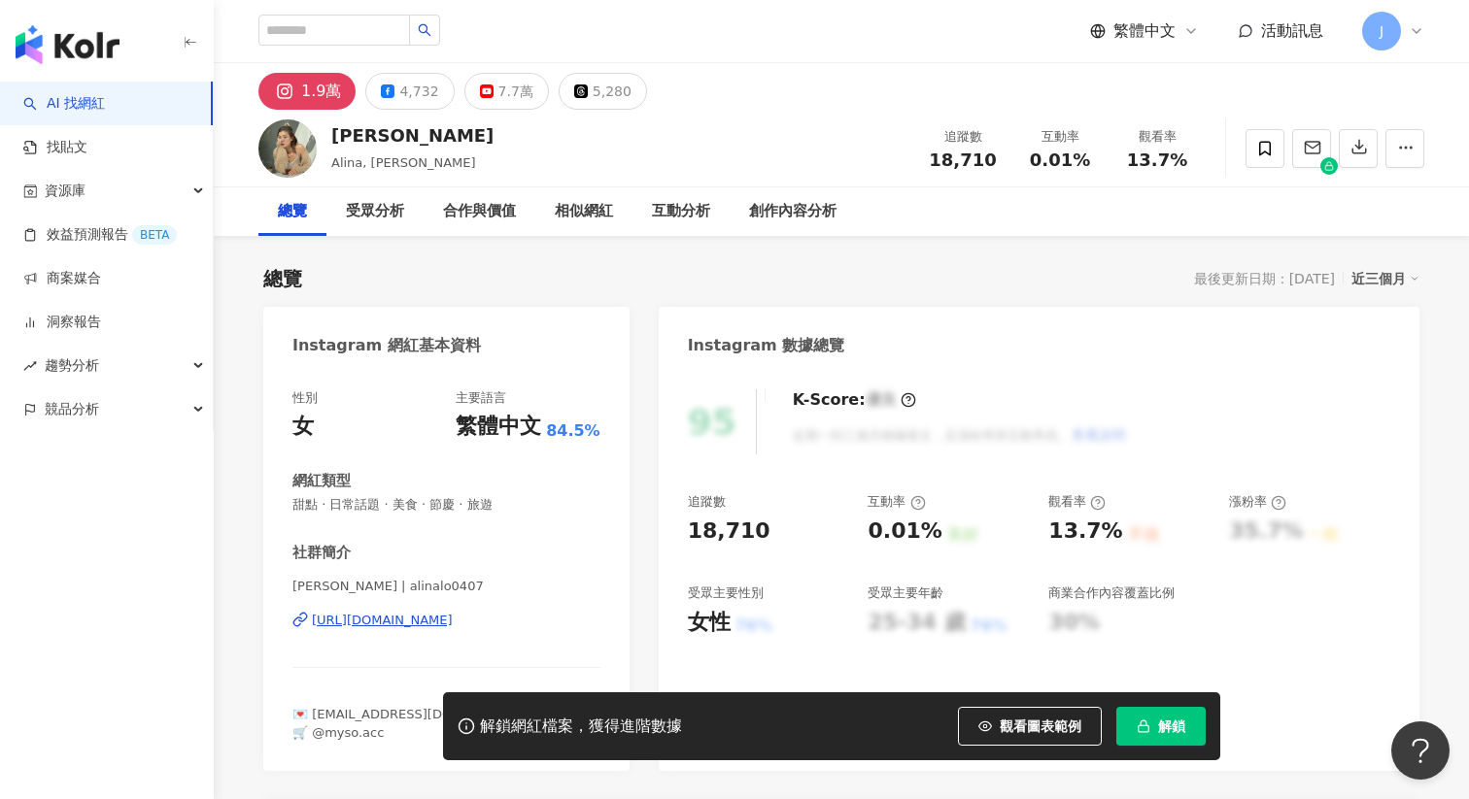
click at [453, 617] on div "https://www.instagram.com/alinalo0407/" at bounding box center [382, 620] width 141 height 17
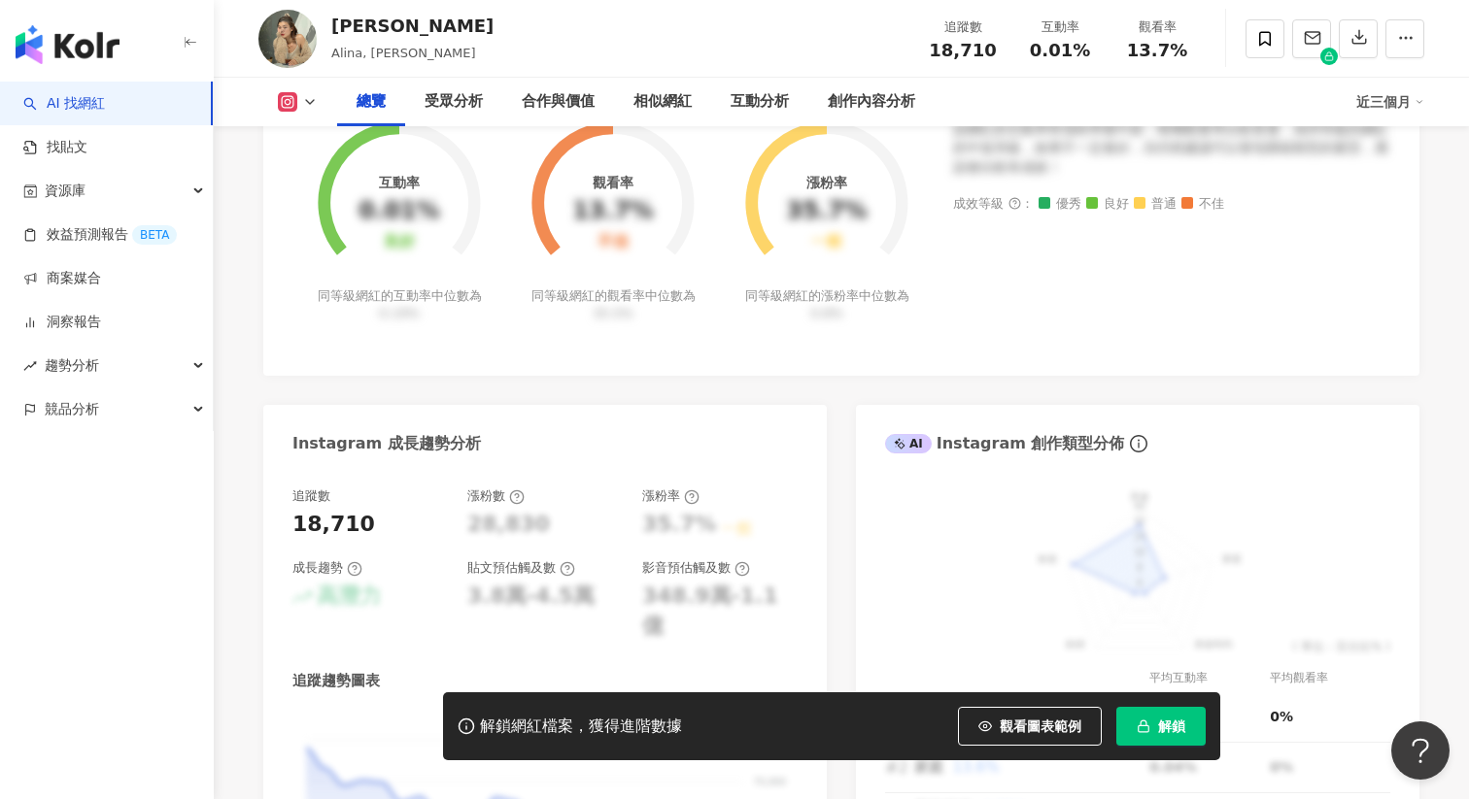
scroll to position [1086, 0]
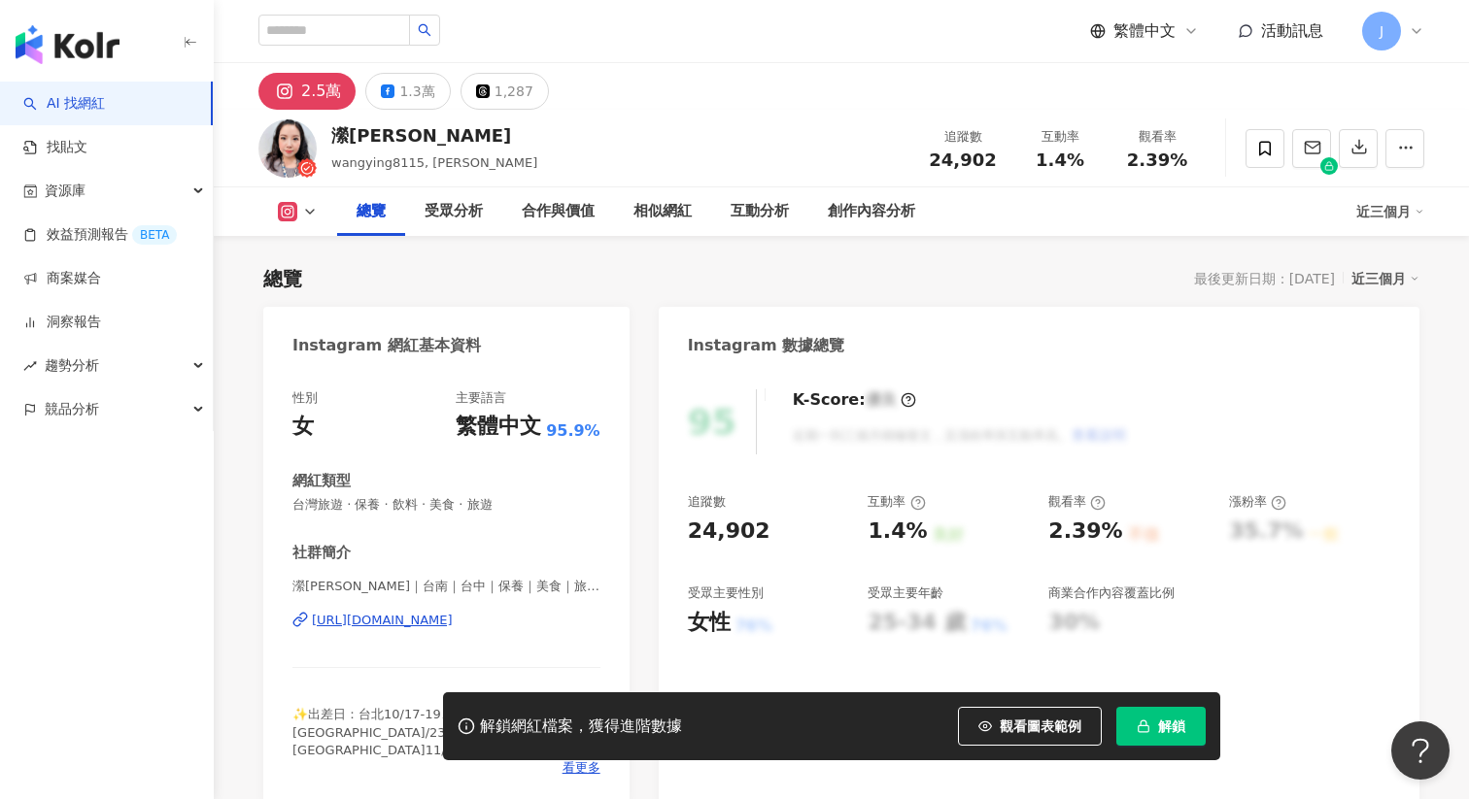
click at [420, 614] on div "[URL][DOMAIN_NAME]" at bounding box center [382, 620] width 141 height 17
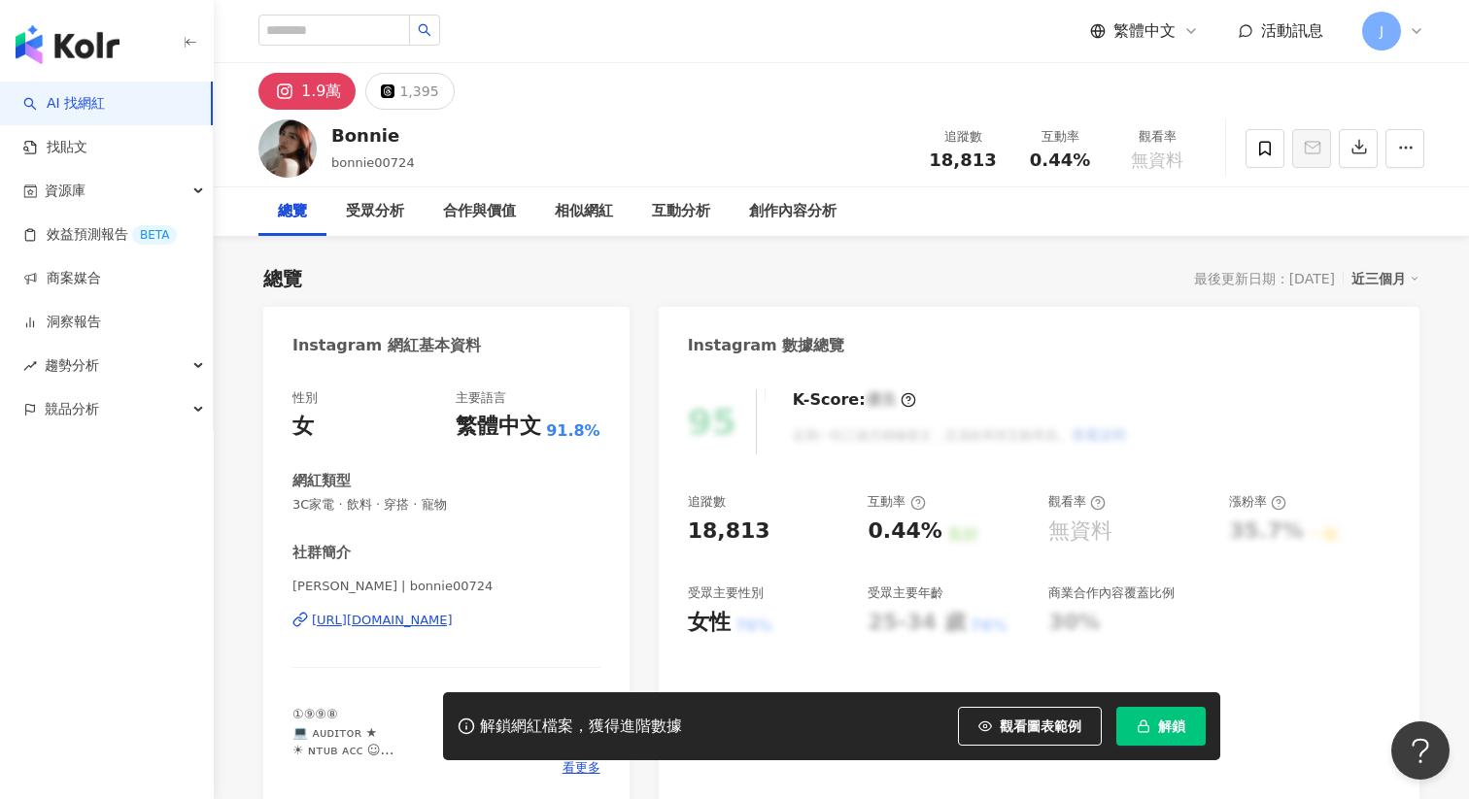
click at [453, 629] on div "https://www.instagram.com/bonnie00724/" at bounding box center [382, 620] width 141 height 17
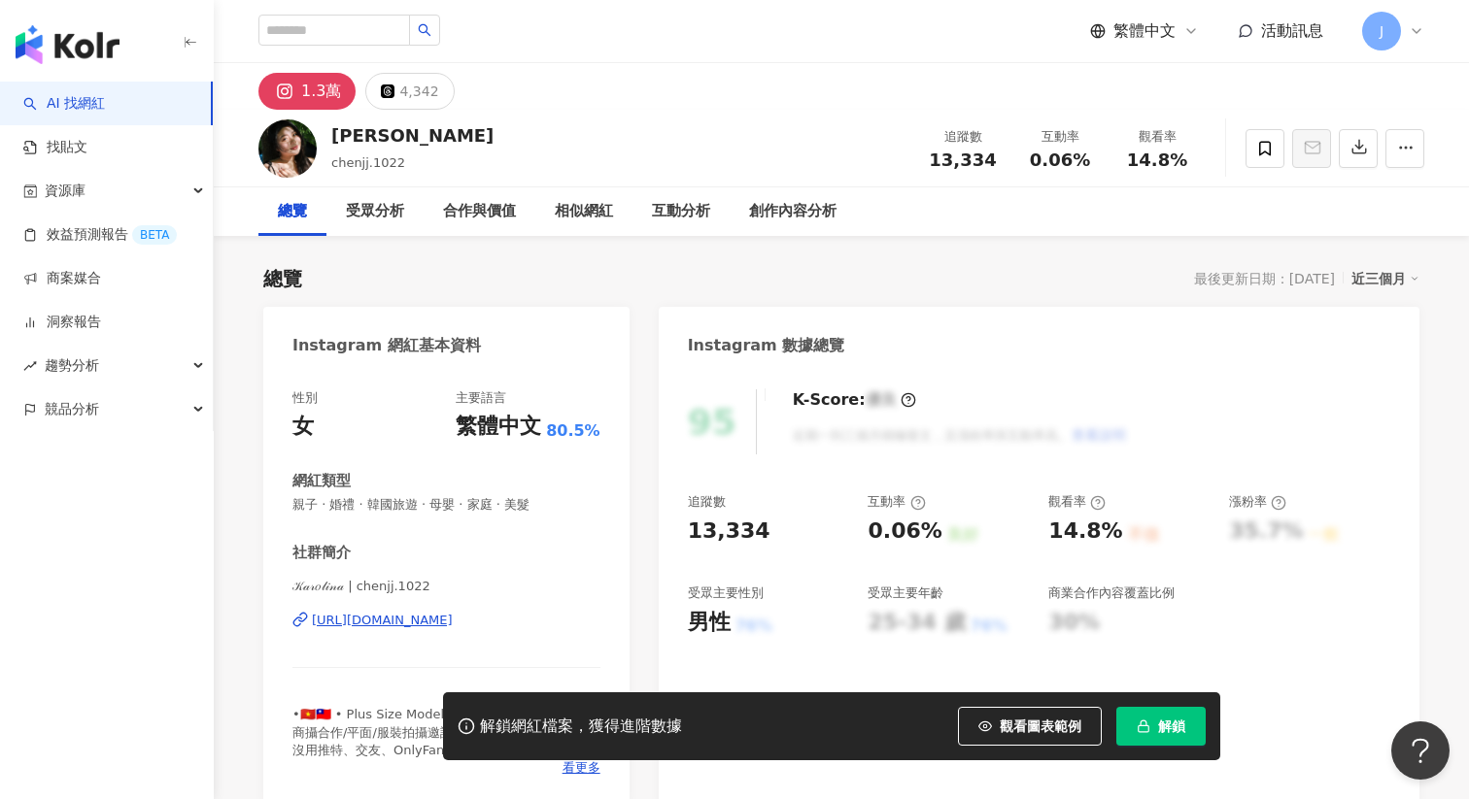
click at [419, 622] on div "https://www.instagram.com/chenjj.1022/" at bounding box center [382, 620] width 141 height 17
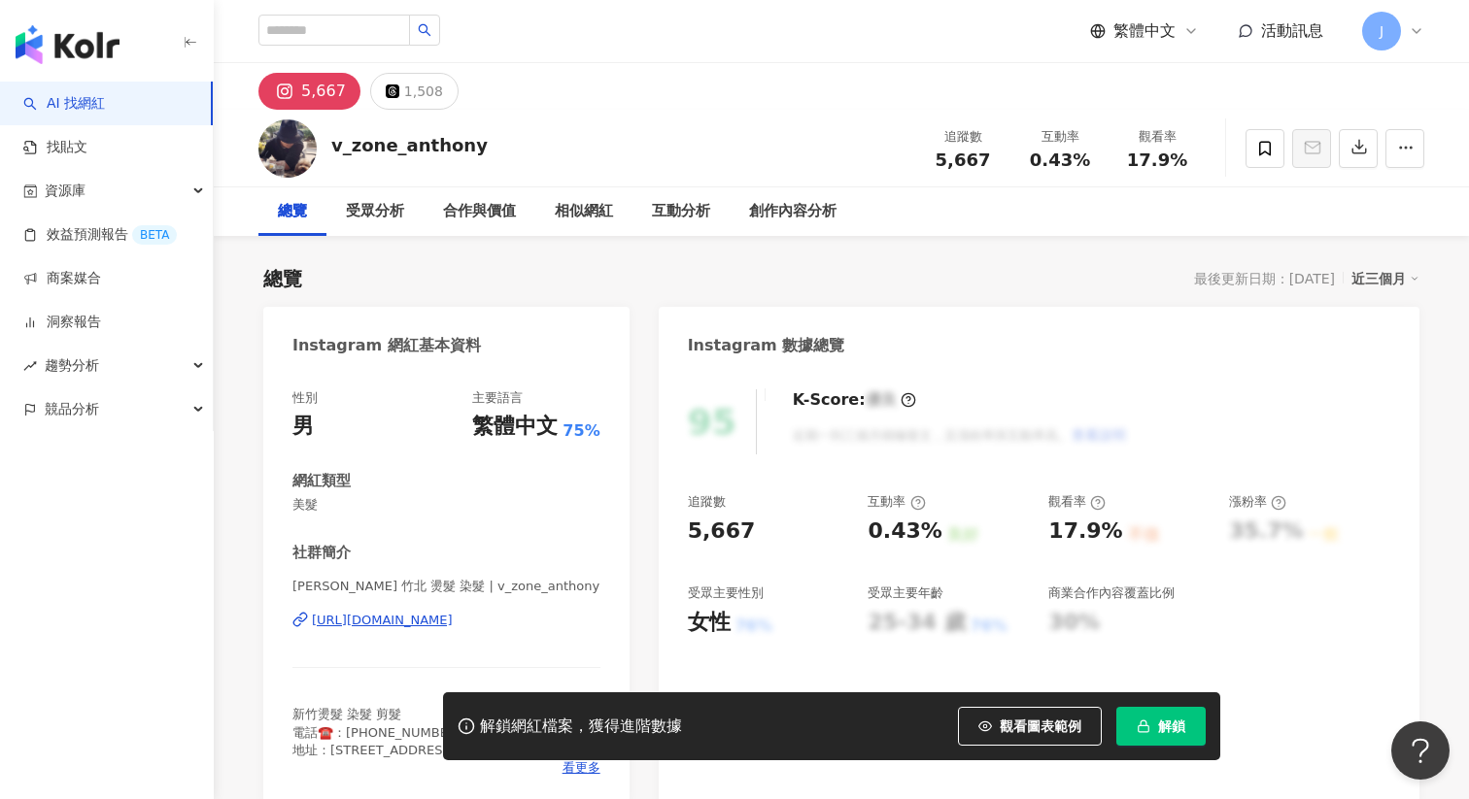
click at [419, 620] on div "https://www.instagram.com/v_zone_anthony/" at bounding box center [382, 620] width 141 height 17
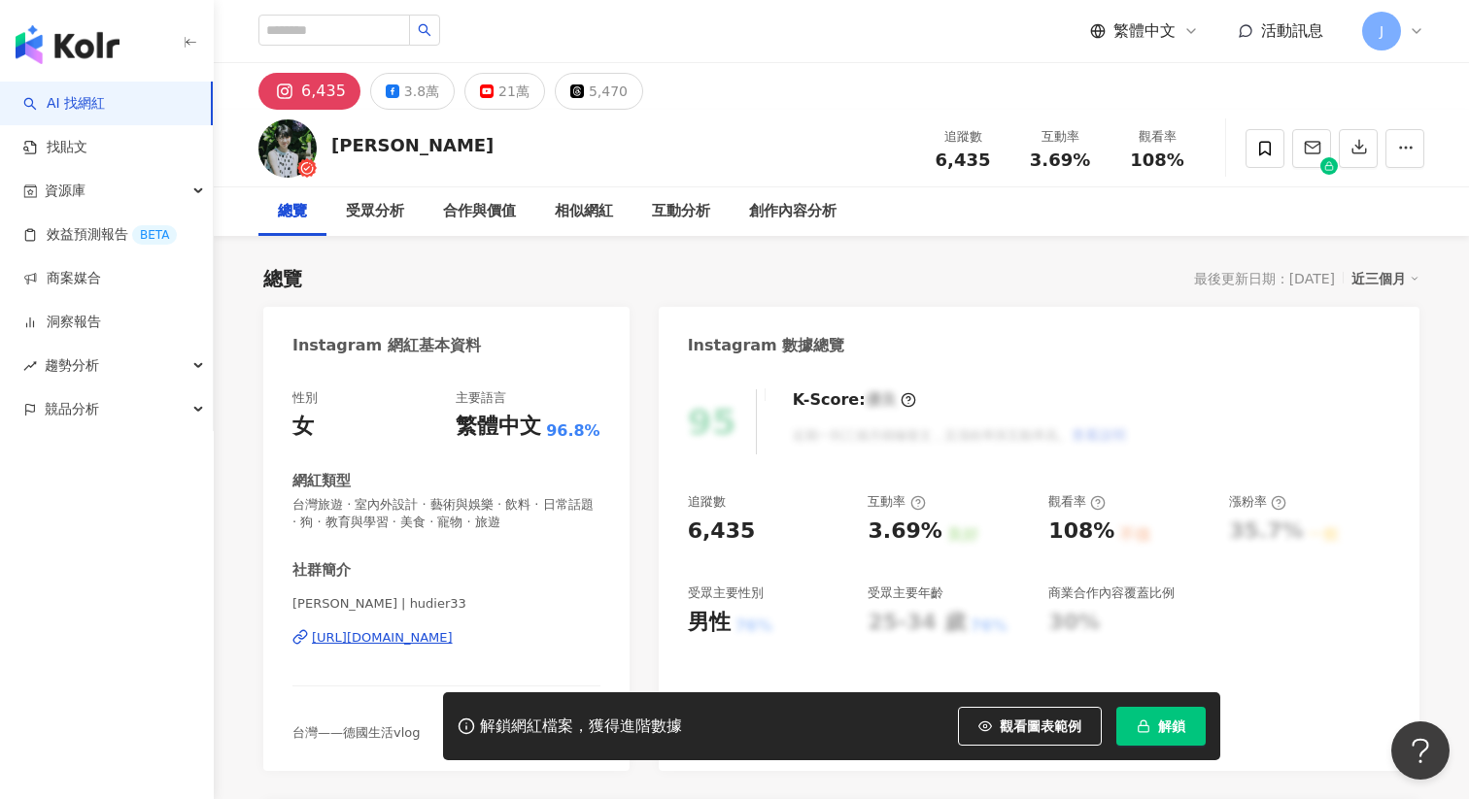
click at [423, 644] on div "https://www.instagram.com/hudier33/" at bounding box center [382, 637] width 141 height 17
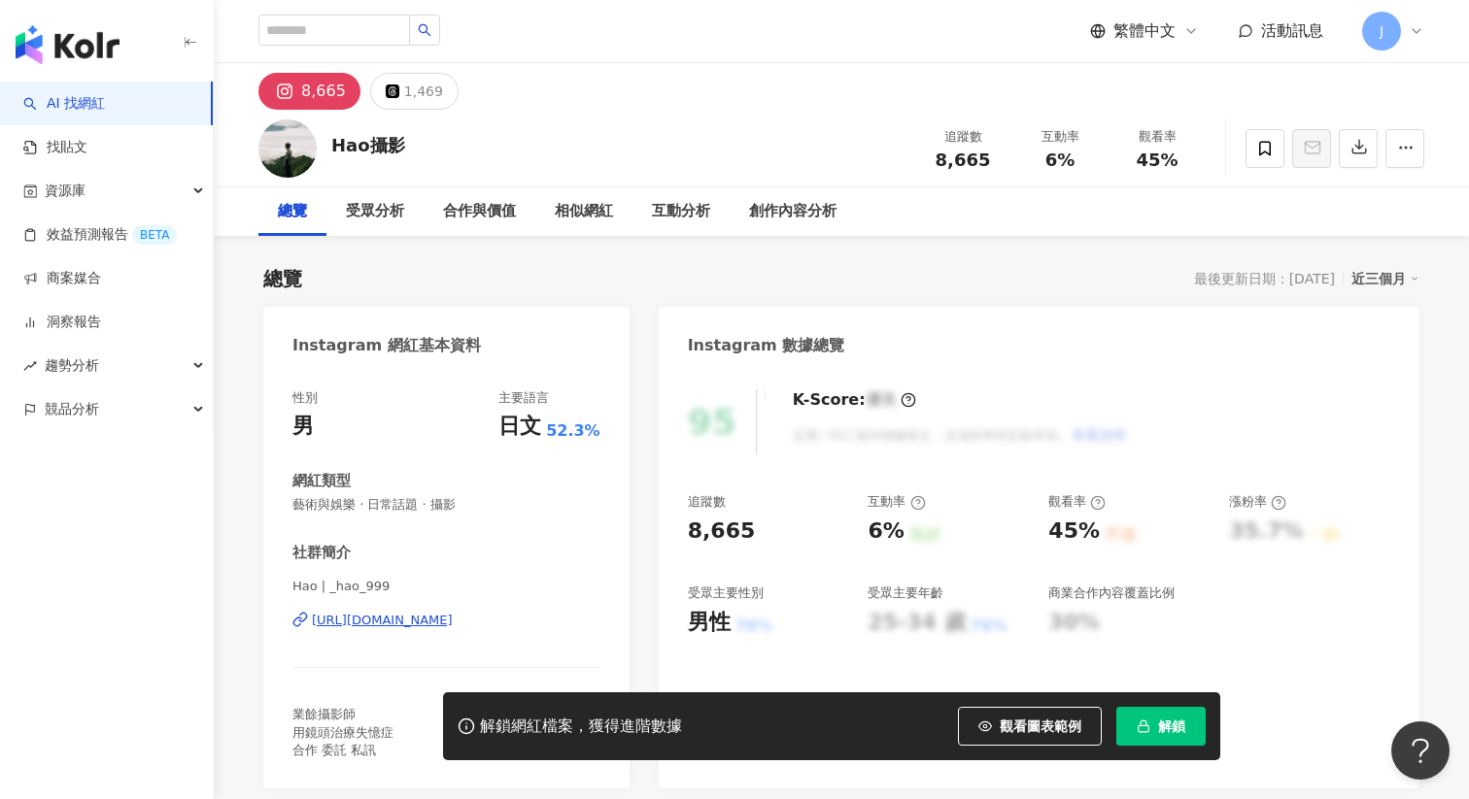
click at [435, 629] on div "[URL][DOMAIN_NAME]" at bounding box center [382, 620] width 141 height 17
